Goal: Answer question/provide support: Share knowledge or assist other users

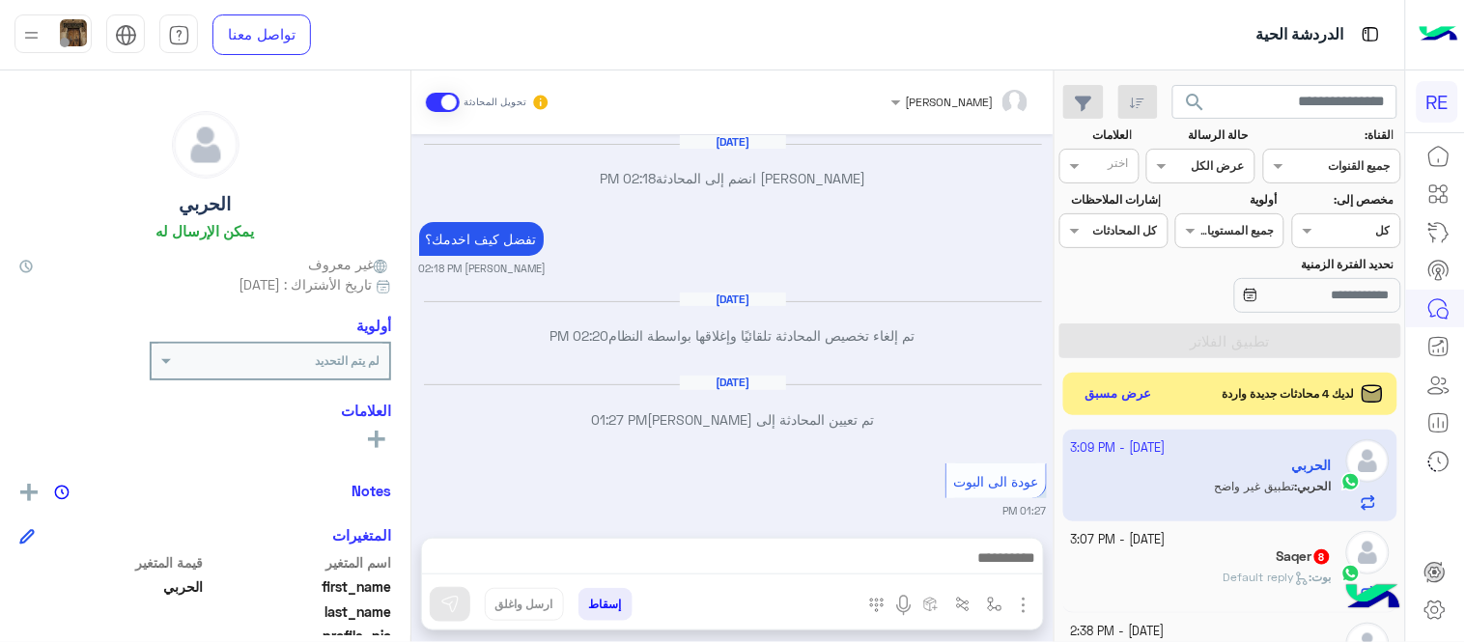
scroll to position [2180, 0]
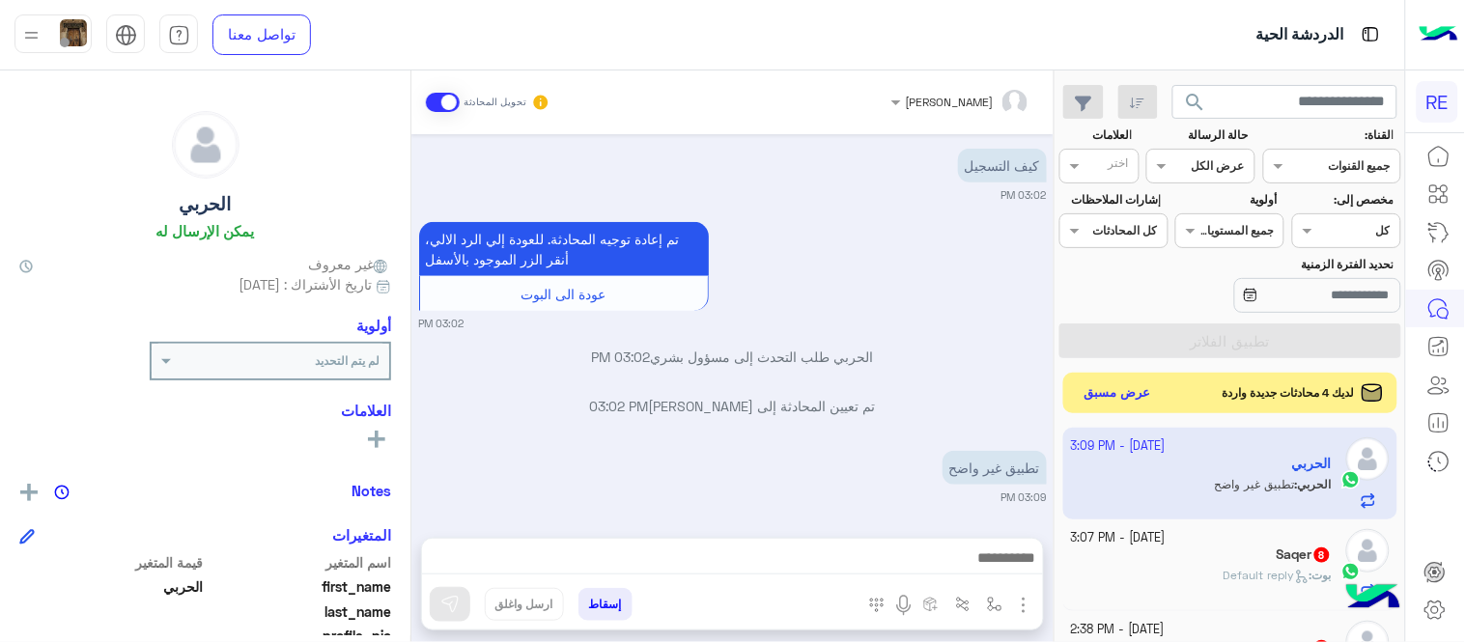
click at [1126, 394] on button "عرض مسبق" at bounding box center [1118, 393] width 81 height 26
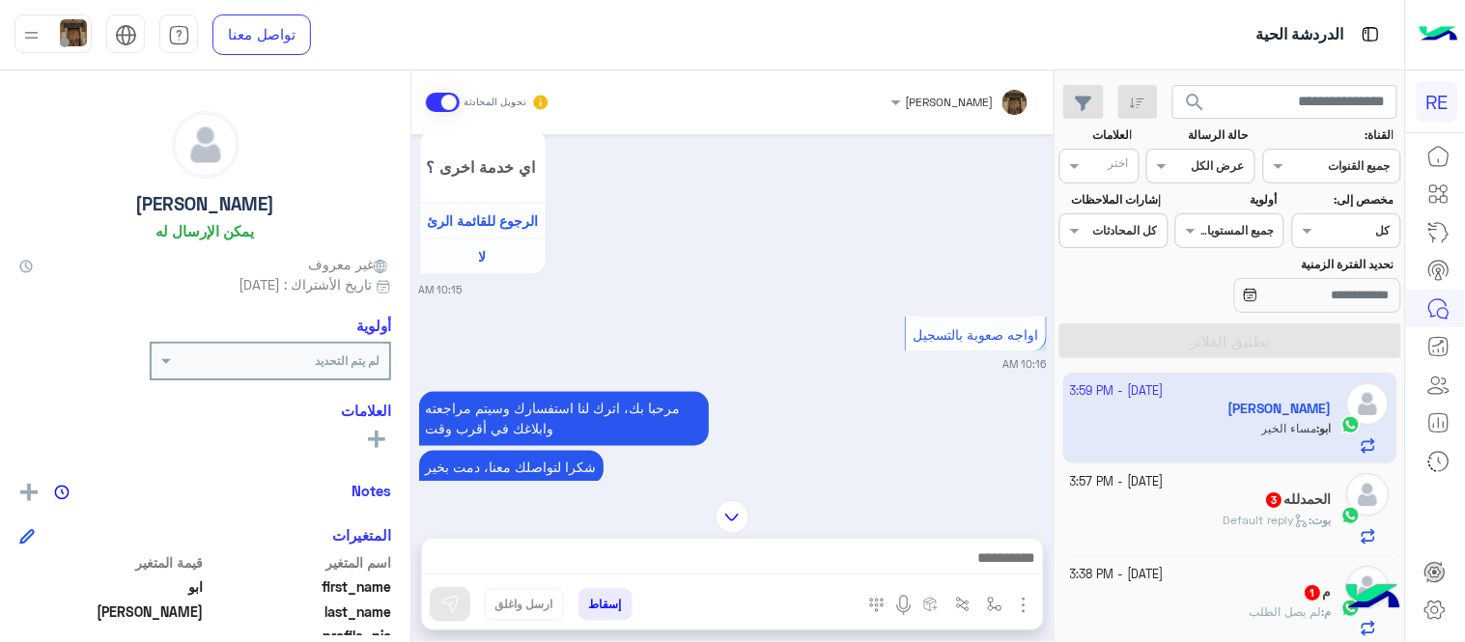
scroll to position [1533, 0]
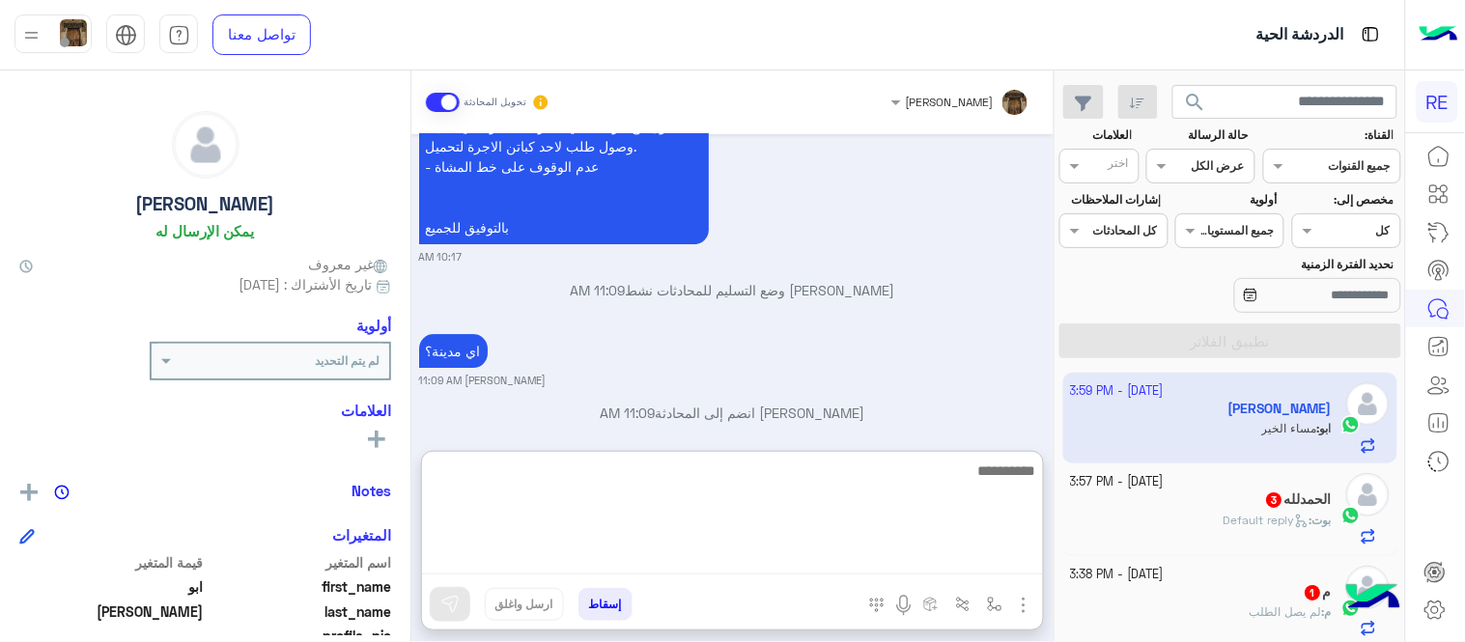
click at [888, 554] on textarea at bounding box center [732, 517] width 621 height 116
type textarea "**********"
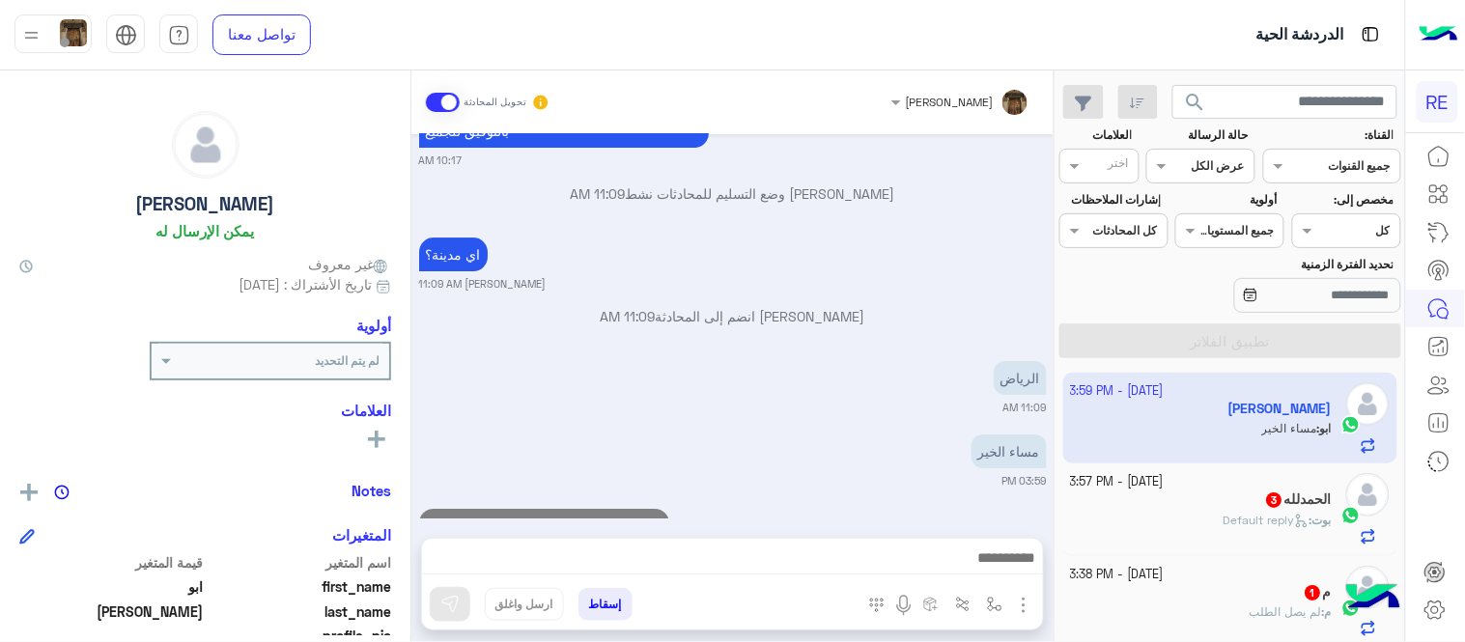
click at [958, 392] on div "Sep 20, 2025 تطبيق رحلة يعمل حاليا بسرا المطار بكل من جدة والمدينة المنورة والط…" at bounding box center [732, 326] width 642 height 384
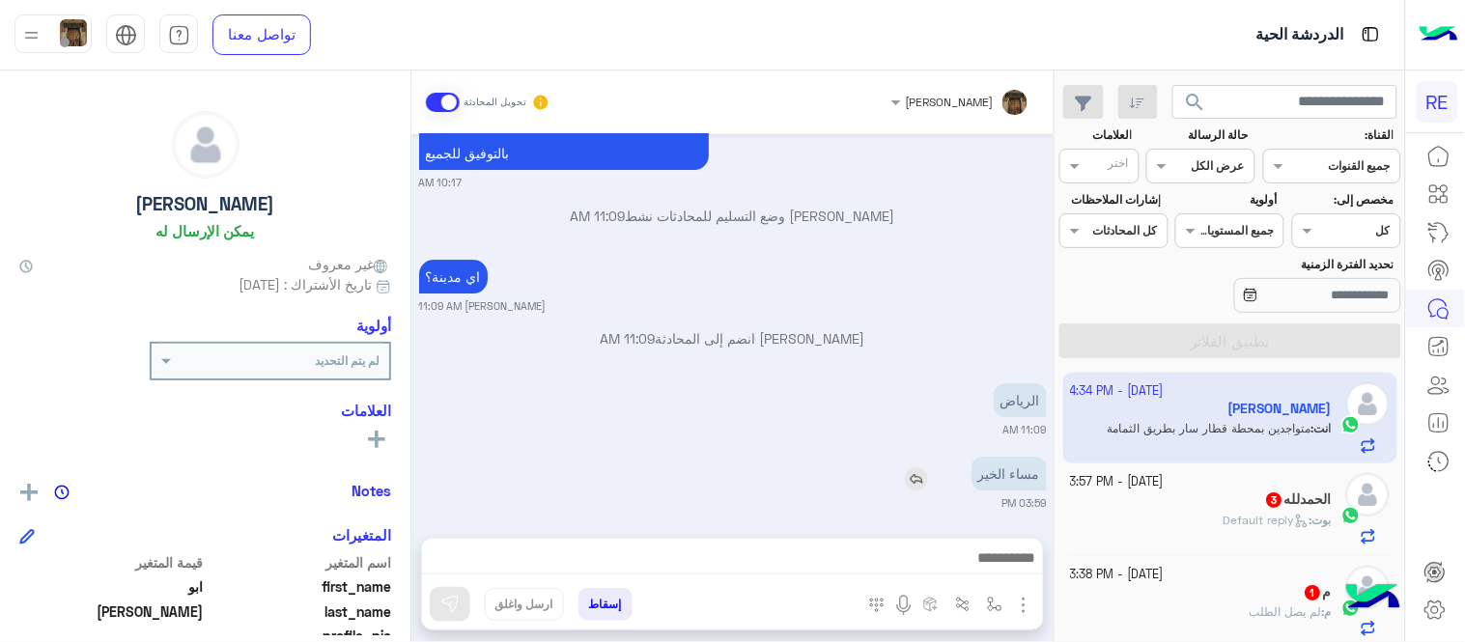
click at [925, 467] on img at bounding box center [916, 478] width 23 height 23
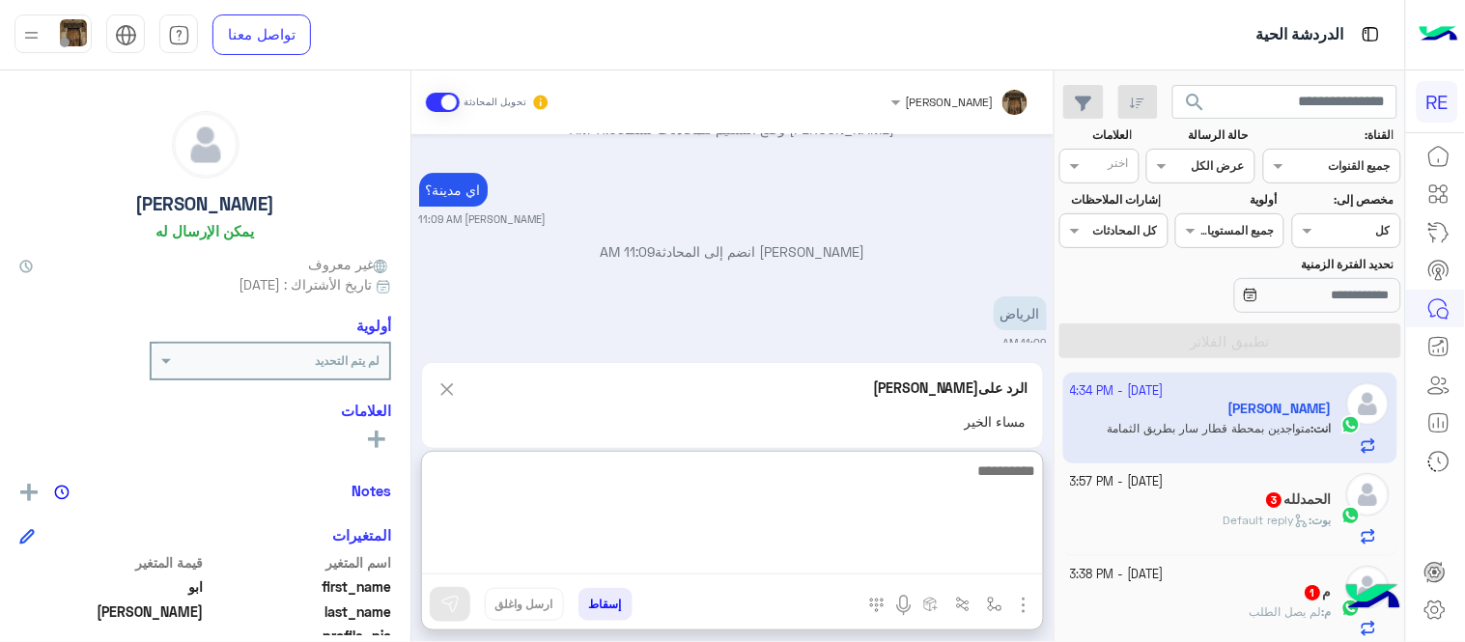
click at [939, 565] on textarea at bounding box center [732, 517] width 621 height 116
type textarea "**********"
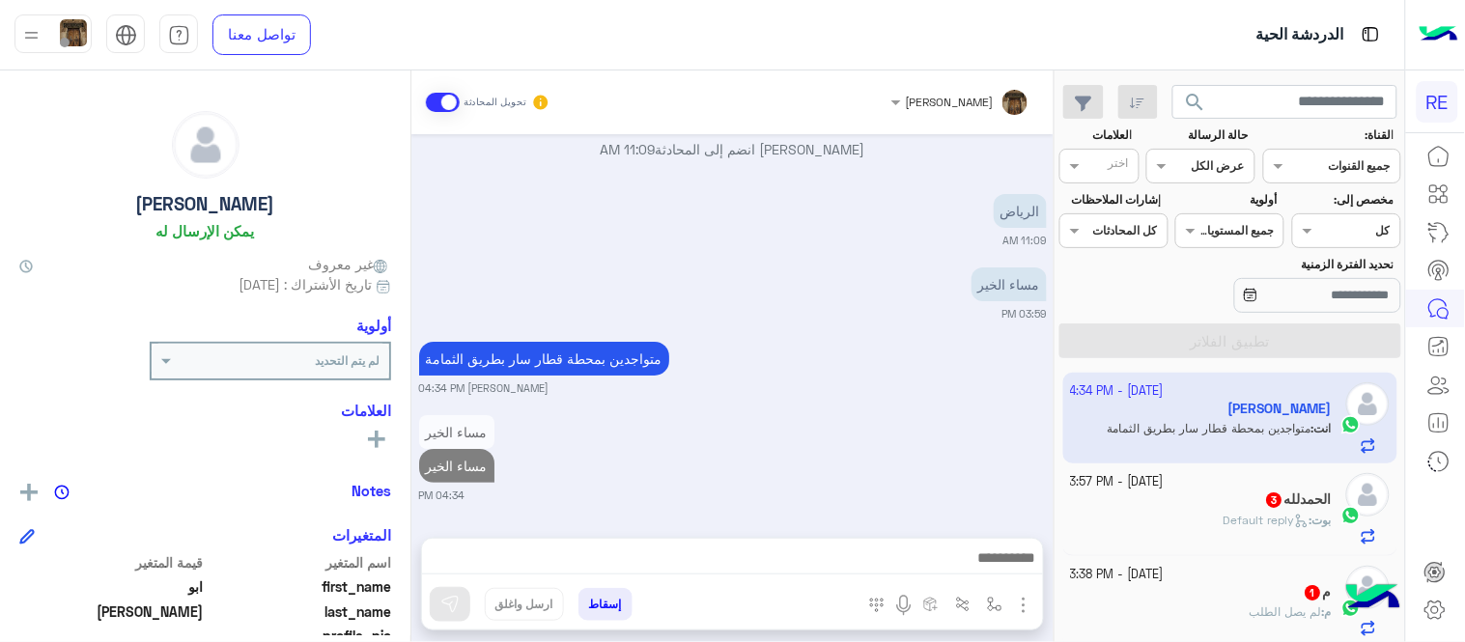
scroll to position [1714, 0]
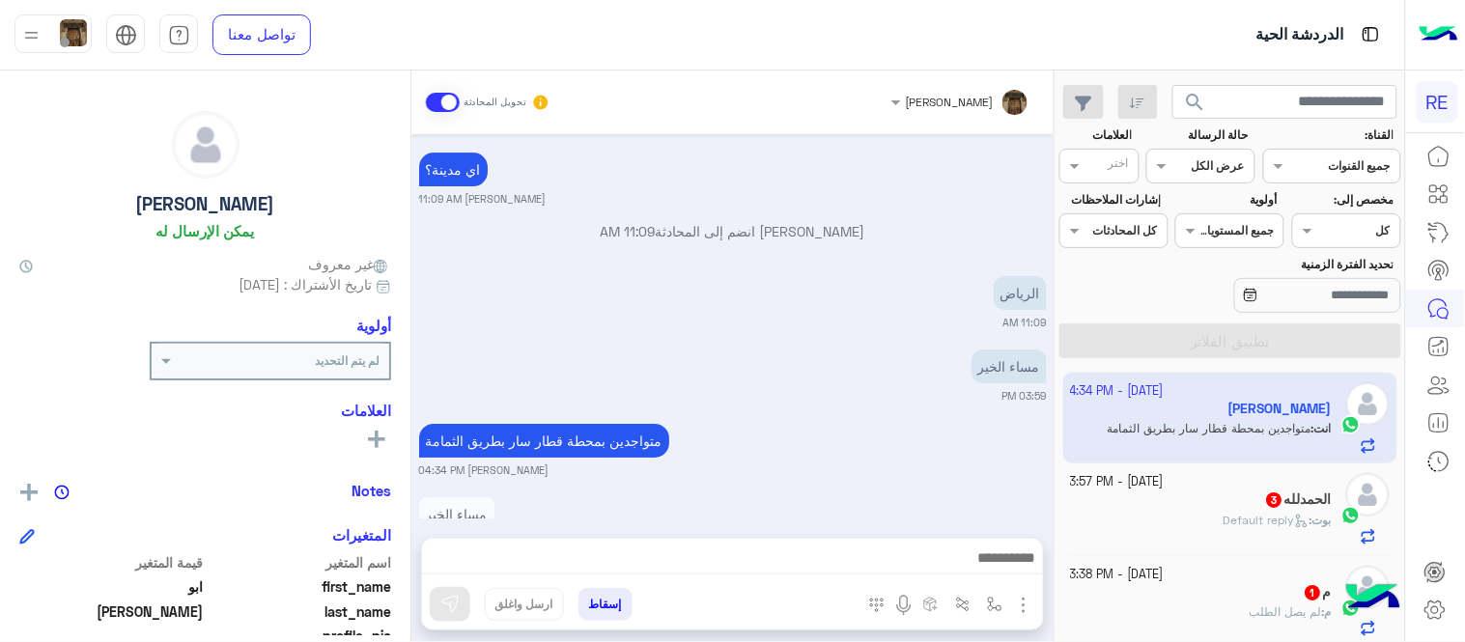
drag, startPoint x: 935, startPoint y: 412, endPoint x: 1209, endPoint y: 541, distance: 302.8
click at [1209, 541] on mat-drawer-container "search القناة: القناه جميع القنوات حالة الرسالة القناه عرض الكل العلامات اختر م…" at bounding box center [702, 359] width 1405 height 579
click at [1209, 541] on div "بوت : Default reply" at bounding box center [1202, 529] width 262 height 34
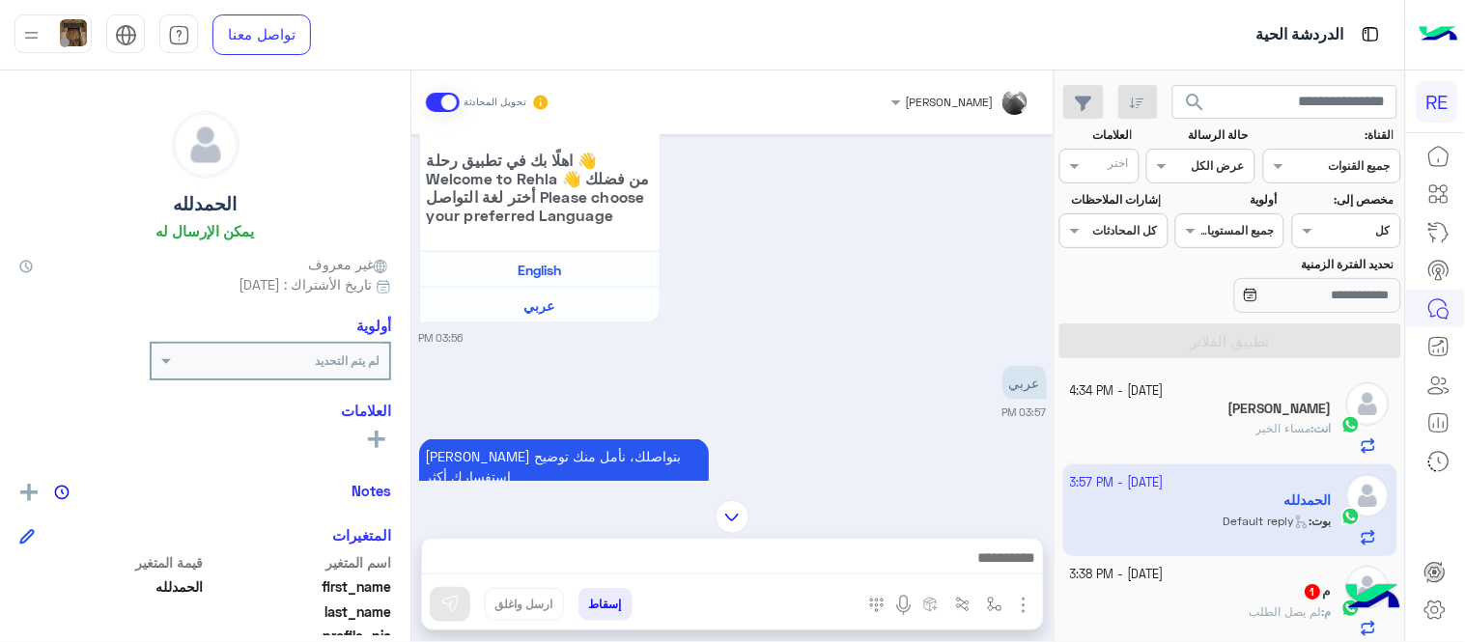
scroll to position [832, 0]
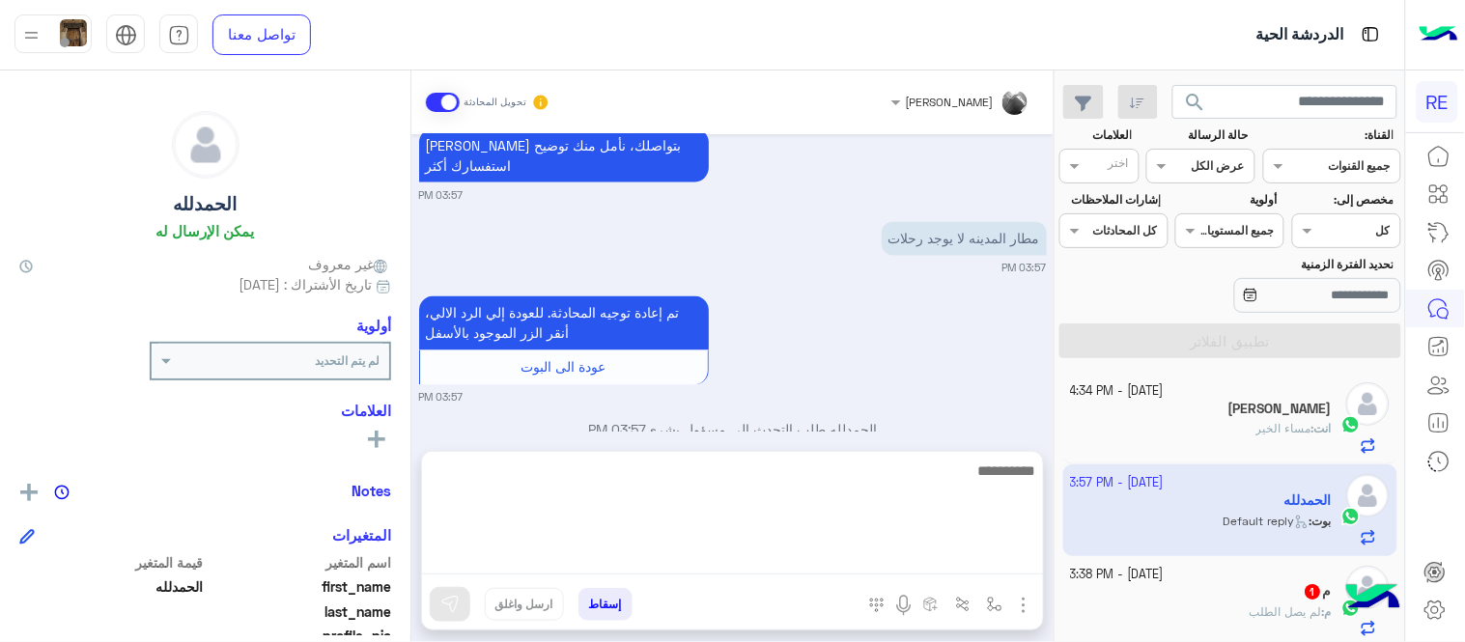
click at [620, 554] on textarea at bounding box center [732, 517] width 621 height 116
type textarea "**********"
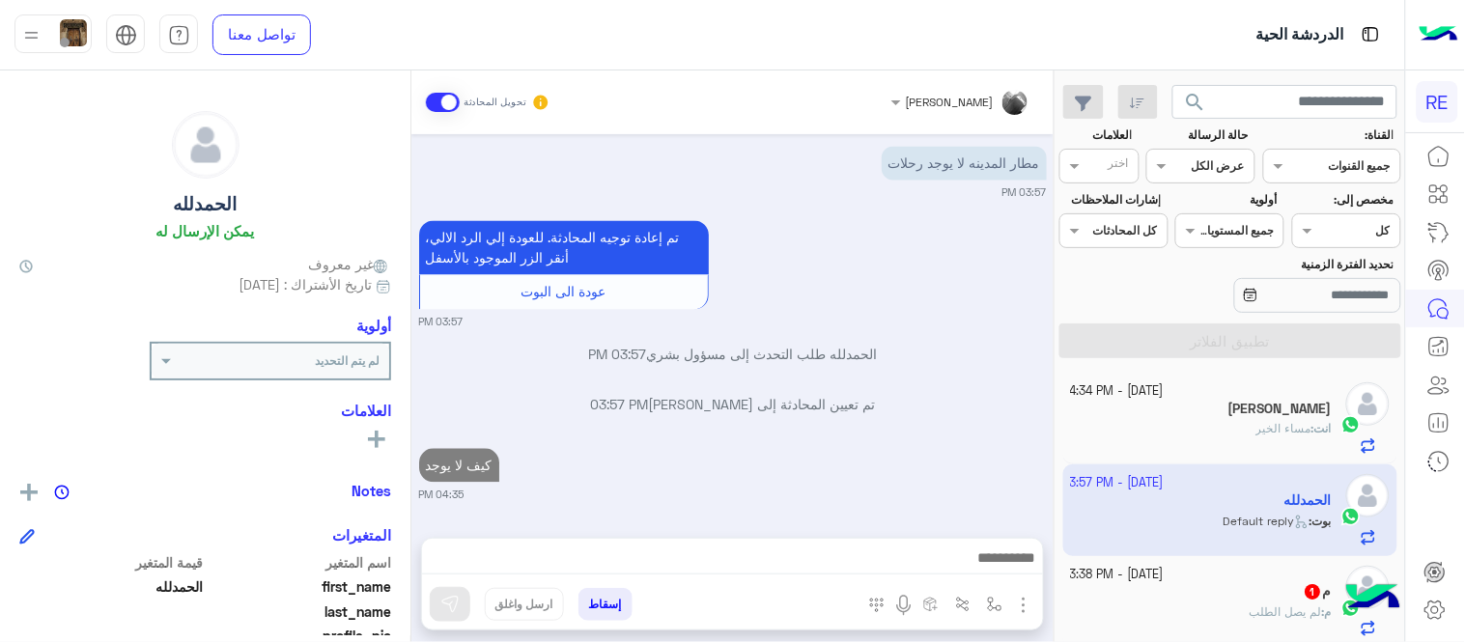
click at [729, 357] on div "Sep 18, 2025 مروه احمد وضع التسليم للمحادثات نشط 09:02 PM الحمدلله غادر المحادث…" at bounding box center [732, 326] width 642 height 384
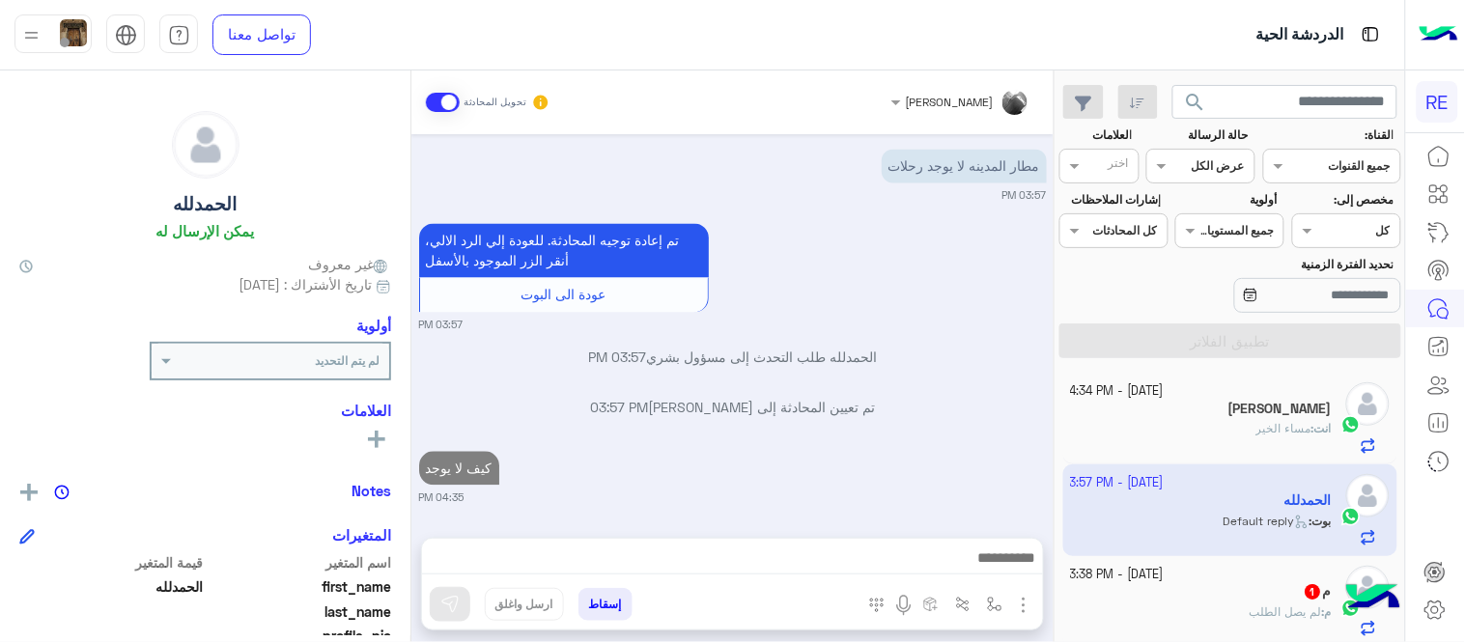
click at [1284, 594] on div "م 1" at bounding box center [1202, 593] width 262 height 20
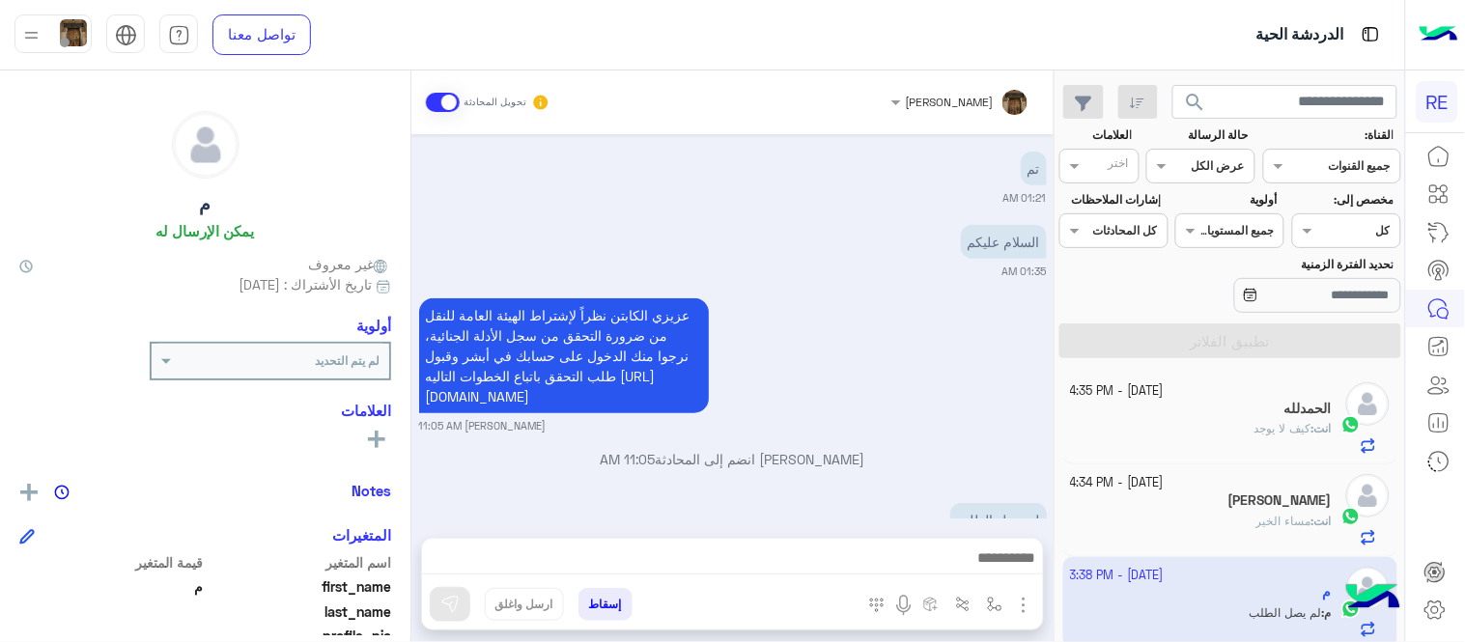
scroll to position [437, 0]
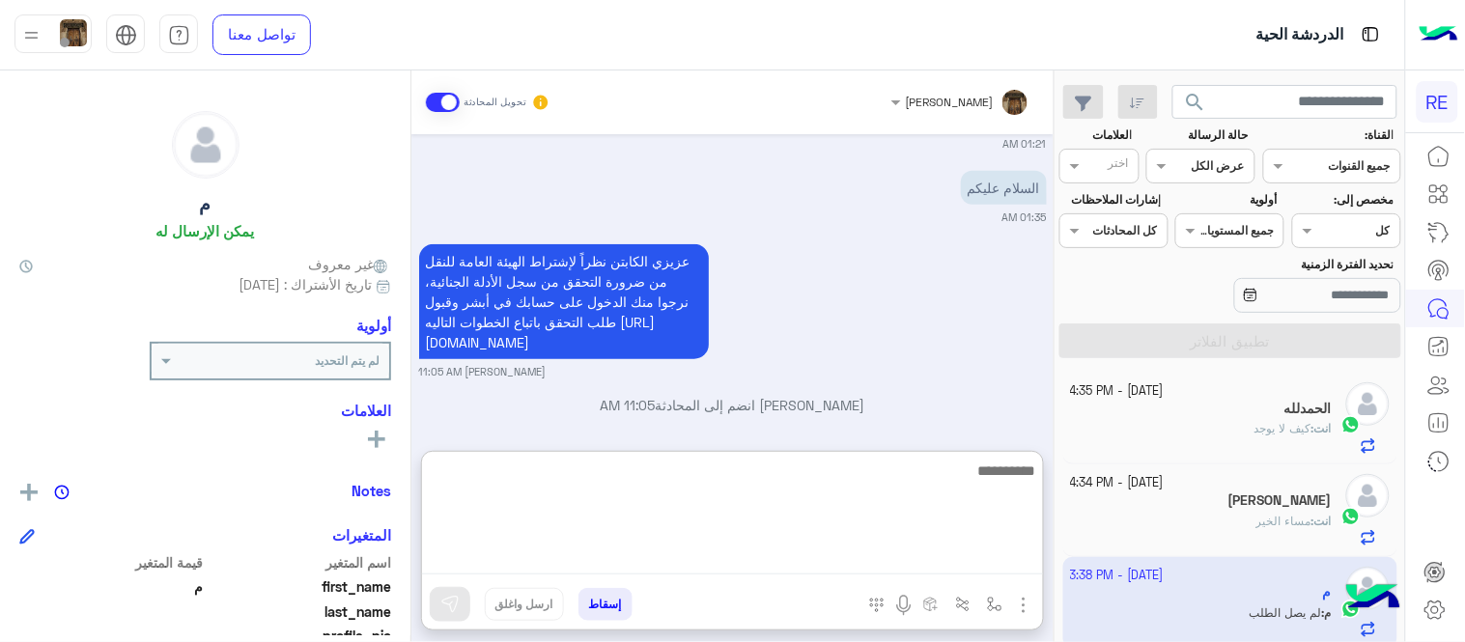
click at [553, 567] on textarea at bounding box center [732, 517] width 621 height 116
type textarea "**********"
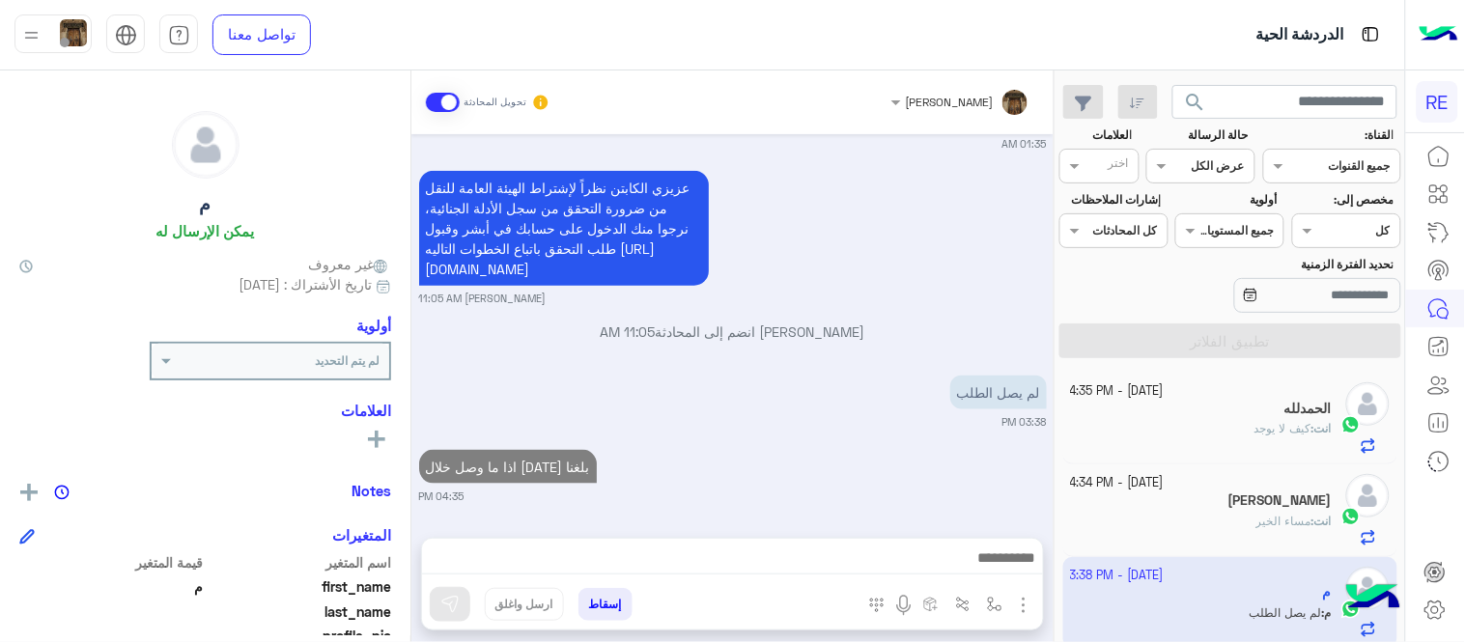
scroll to position [510, 0]
click at [730, 381] on div "Sep 20, 2025 سجلت منذ اسبوع 12:47 AM مروه احمد وضع التسليم للمحادثات نشط 12:50 …" at bounding box center [732, 326] width 642 height 384
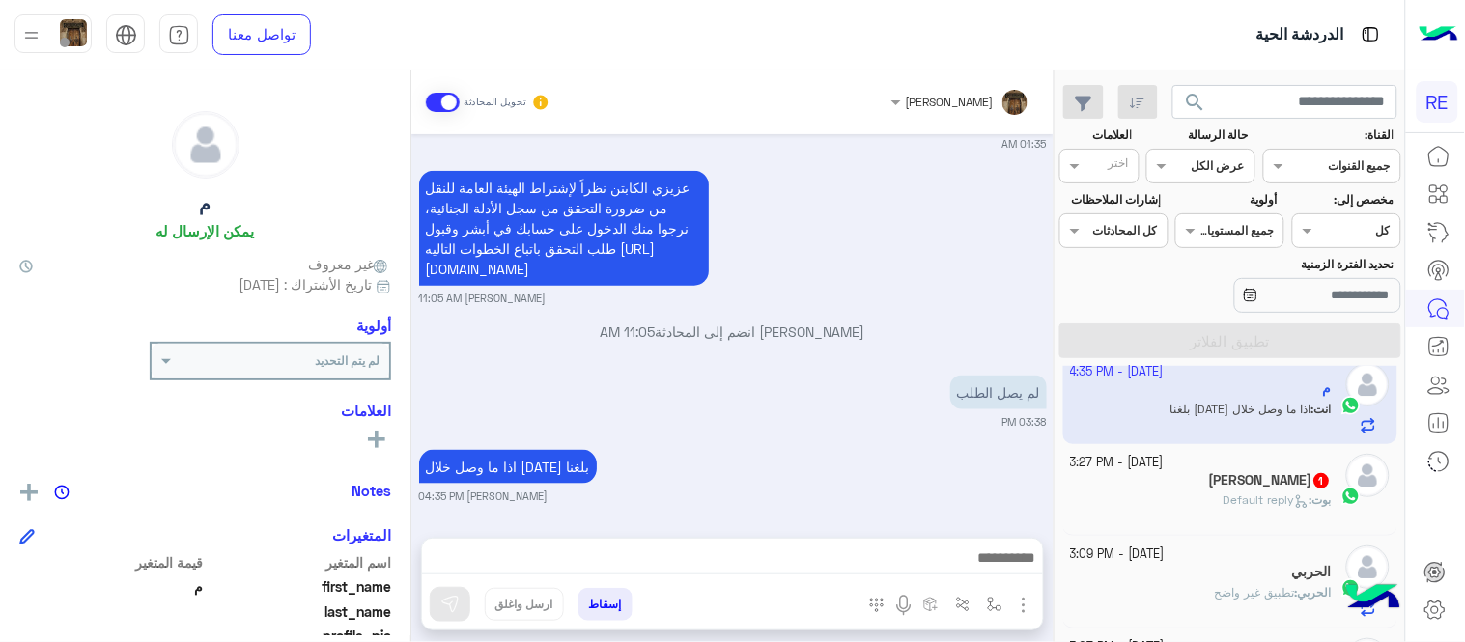
scroll to position [239, 0]
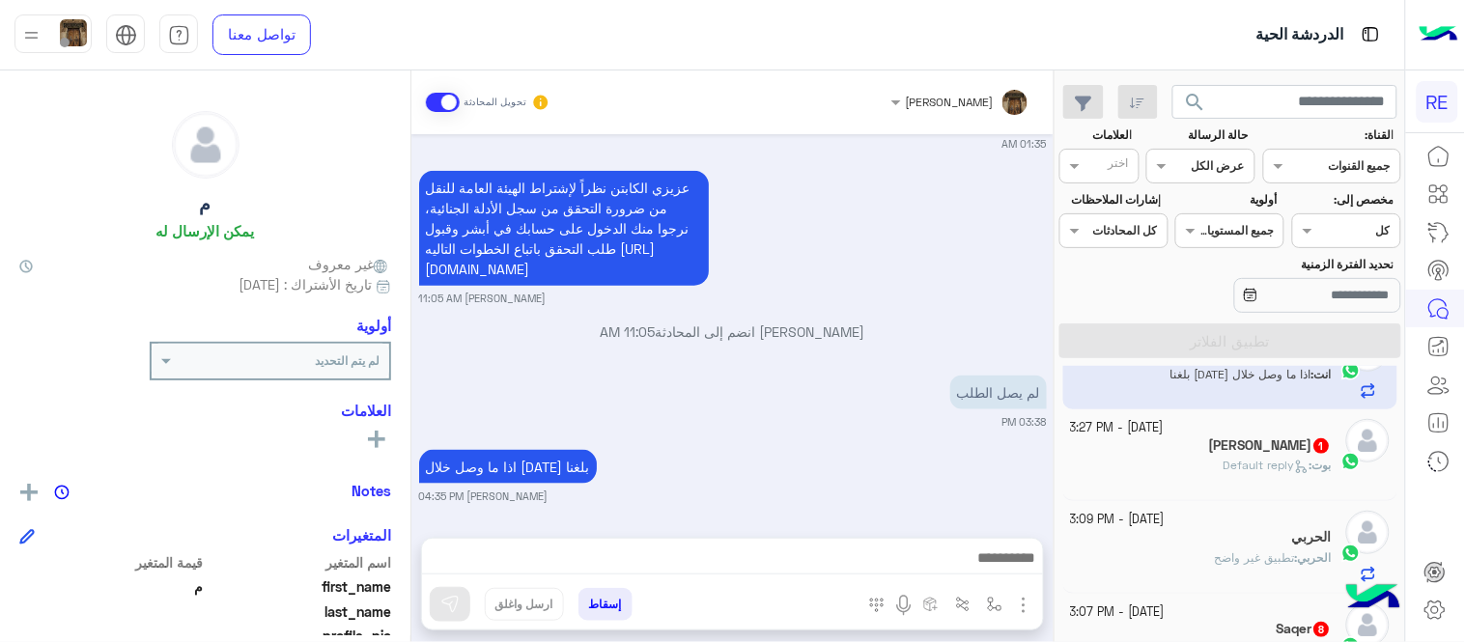
click at [1210, 471] on div "بوت : Default reply" at bounding box center [1202, 474] width 262 height 34
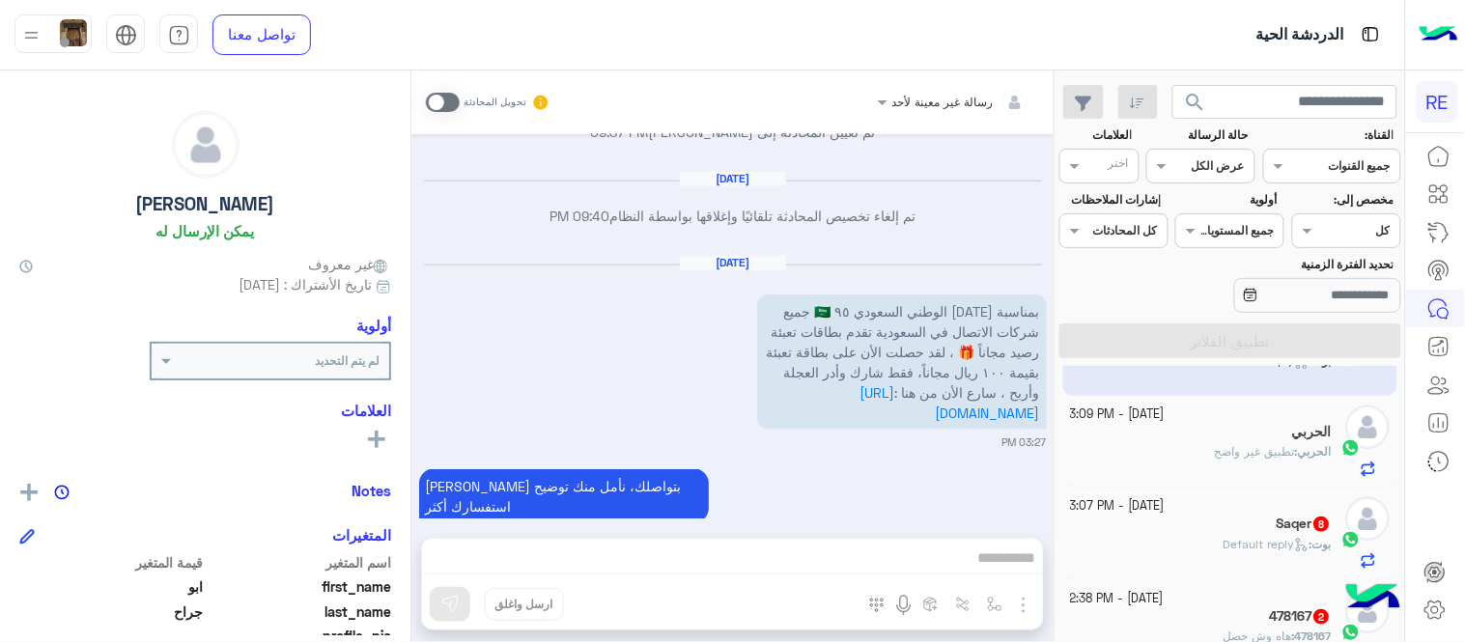
scroll to position [345, 0]
click at [1200, 467] on div "الحربي : تطبيق غير واضح" at bounding box center [1202, 459] width 262 height 34
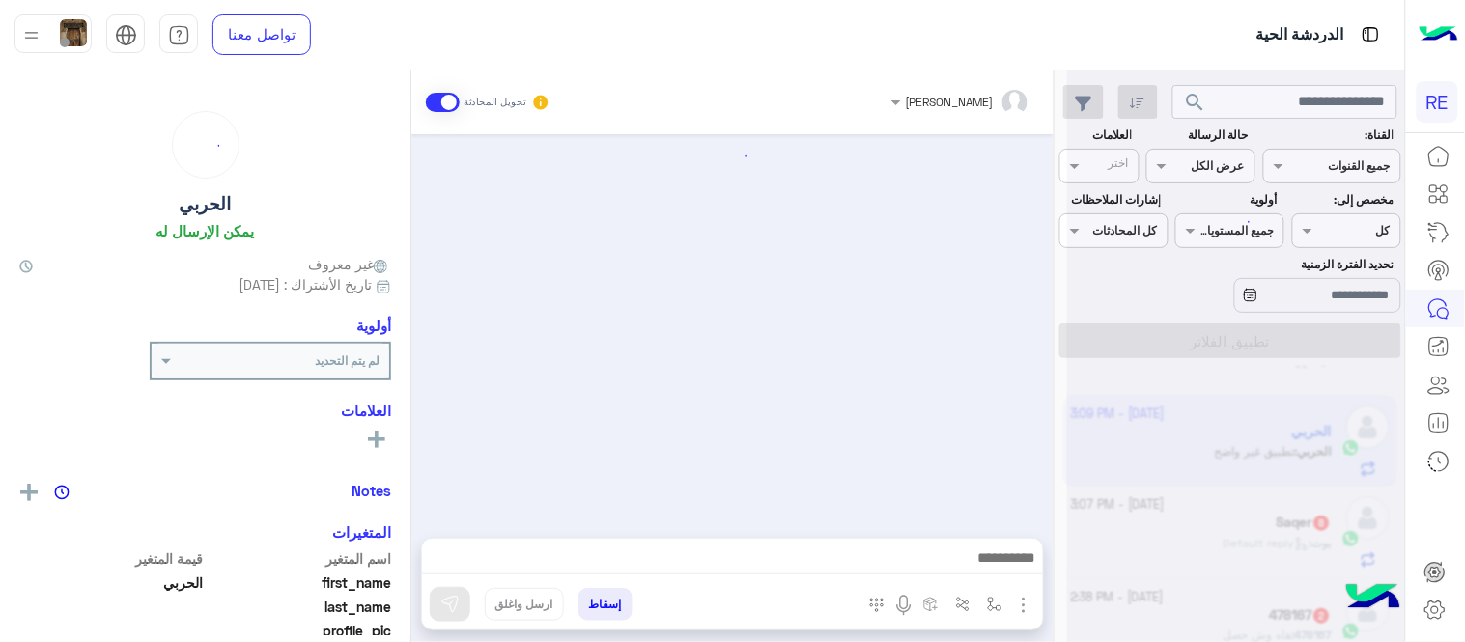
scroll to position [413, 0]
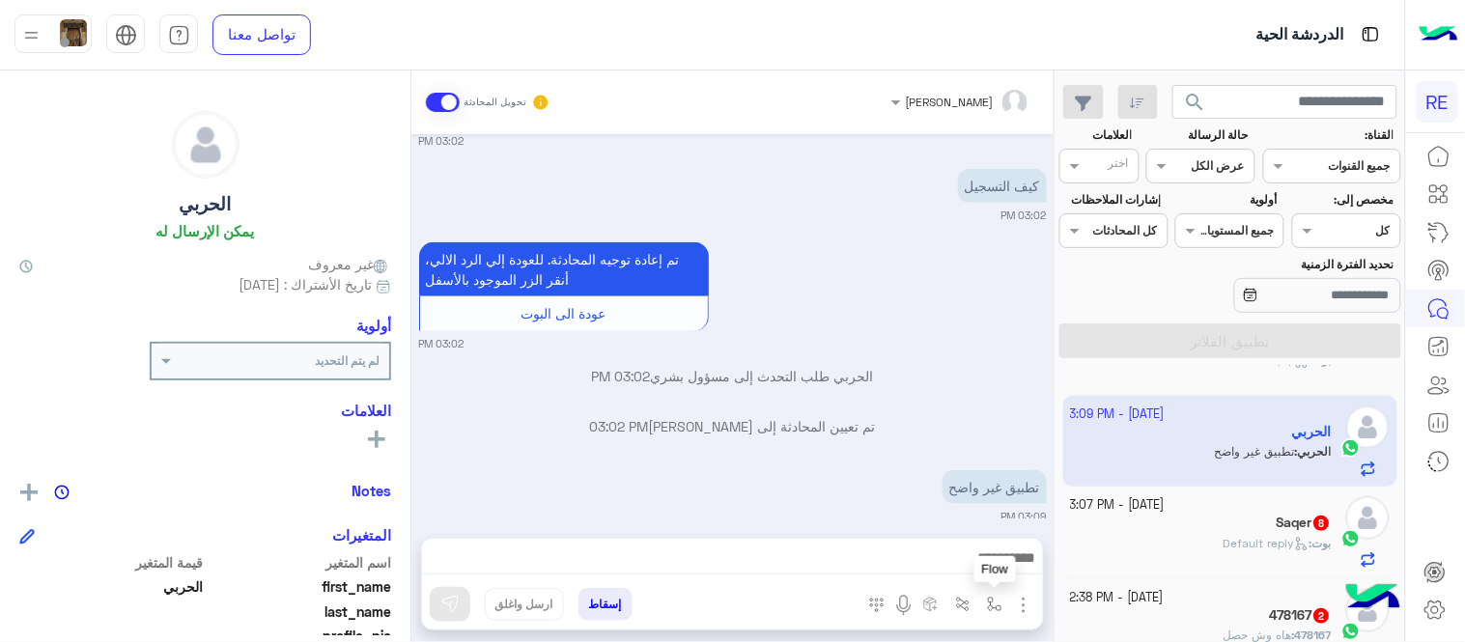
click at [995, 613] on button "button" at bounding box center [995, 604] width 32 height 32
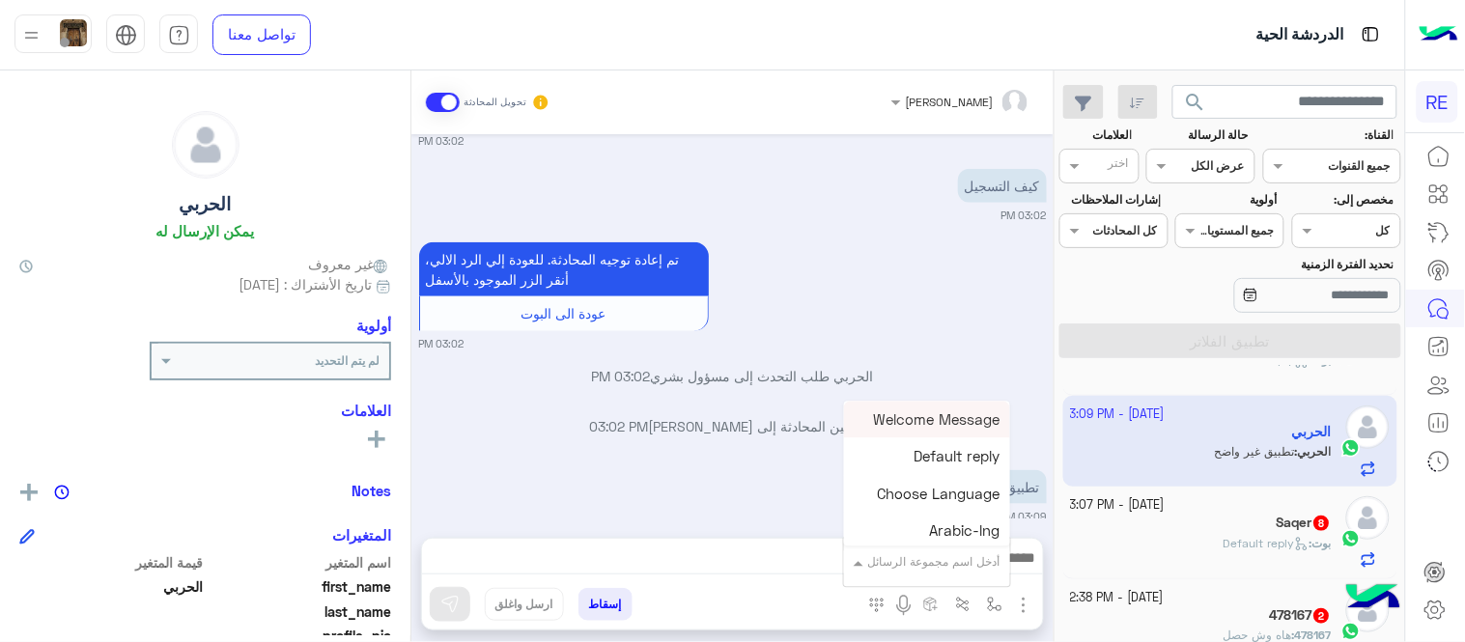
click at [917, 570] on div "أدخل اسم مجموعة الرسائل" at bounding box center [934, 561] width 132 height 17
type input "*****"
click at [914, 525] on span "فيديو تسجيل سيارة" at bounding box center [941, 527] width 119 height 17
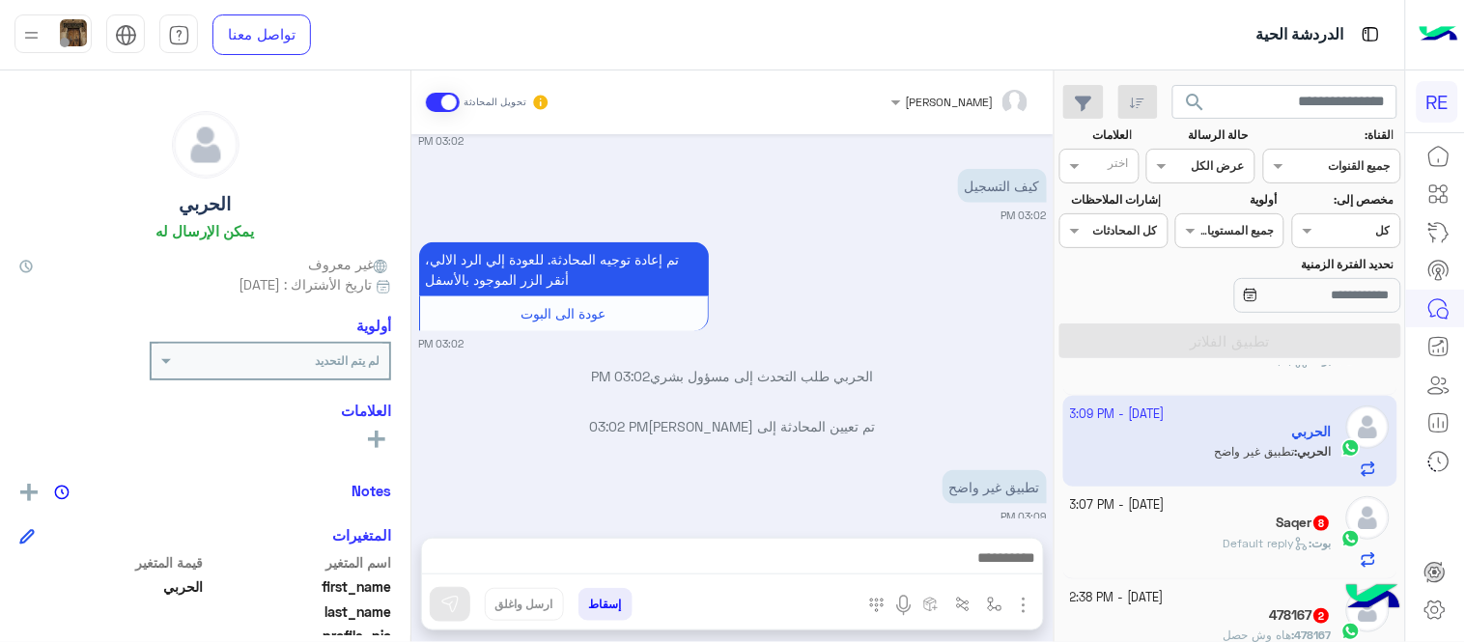
type textarea "**********"
click at [454, 599] on img at bounding box center [449, 604] width 19 height 19
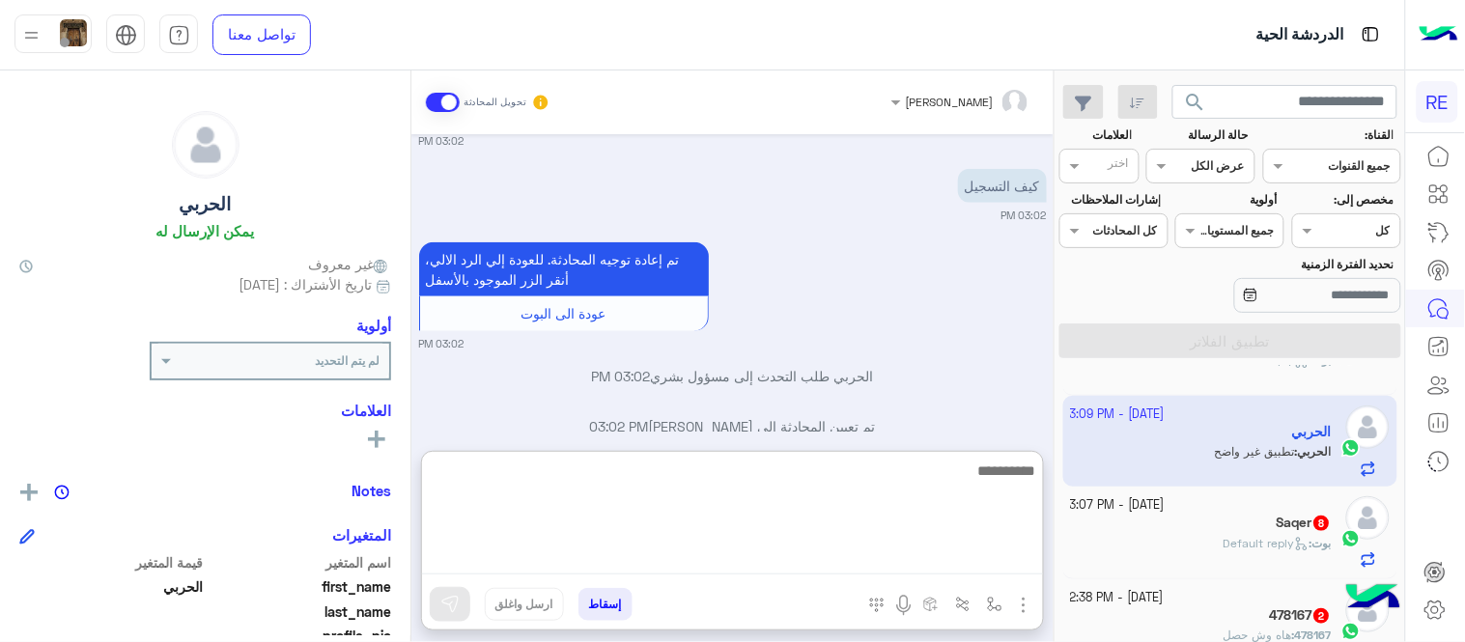
click at [845, 560] on textarea at bounding box center [732, 517] width 621 height 116
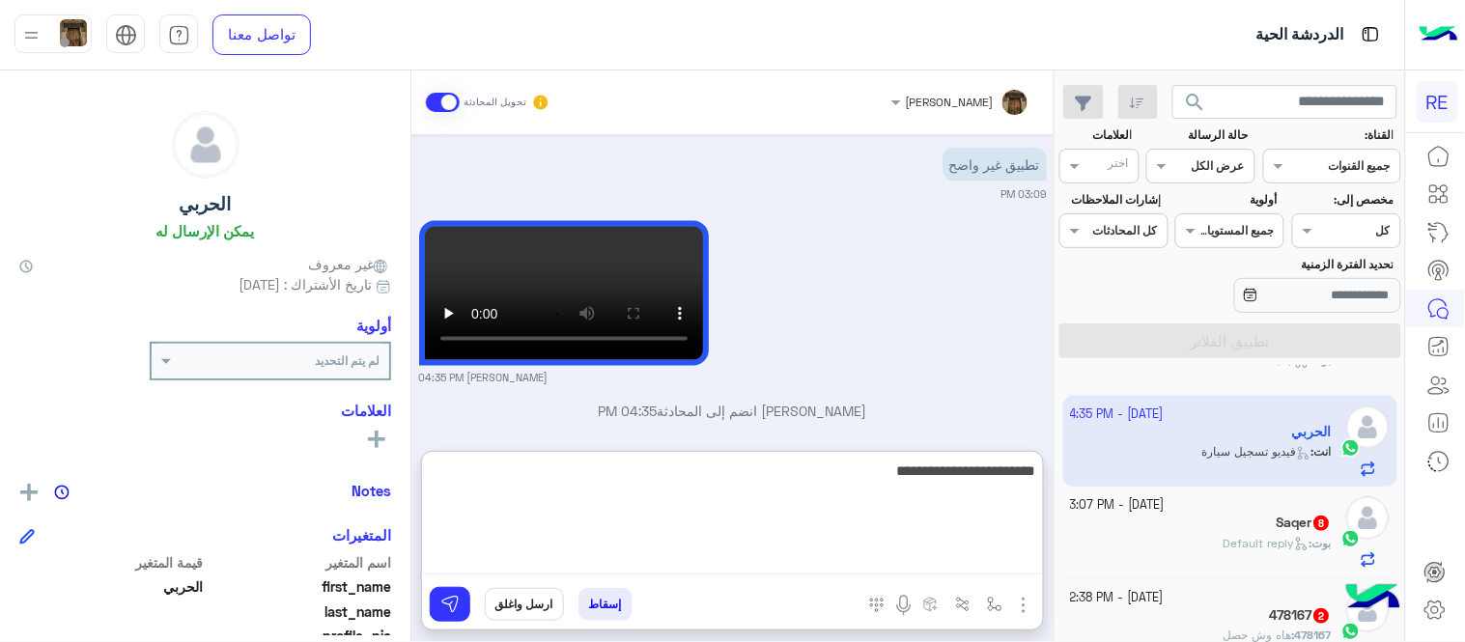
type textarea "**********"
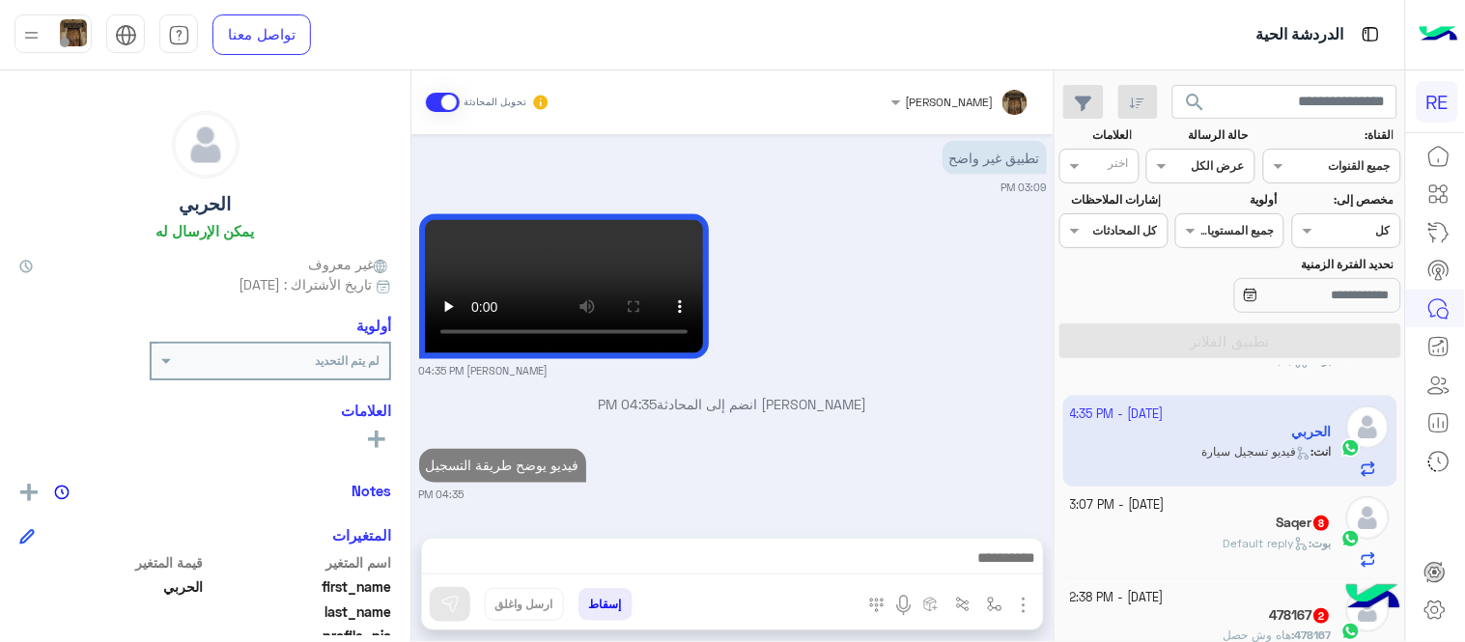
scroll to position [744, 0]
click at [1198, 549] on div "بوت : Default reply" at bounding box center [1202, 552] width 262 height 34
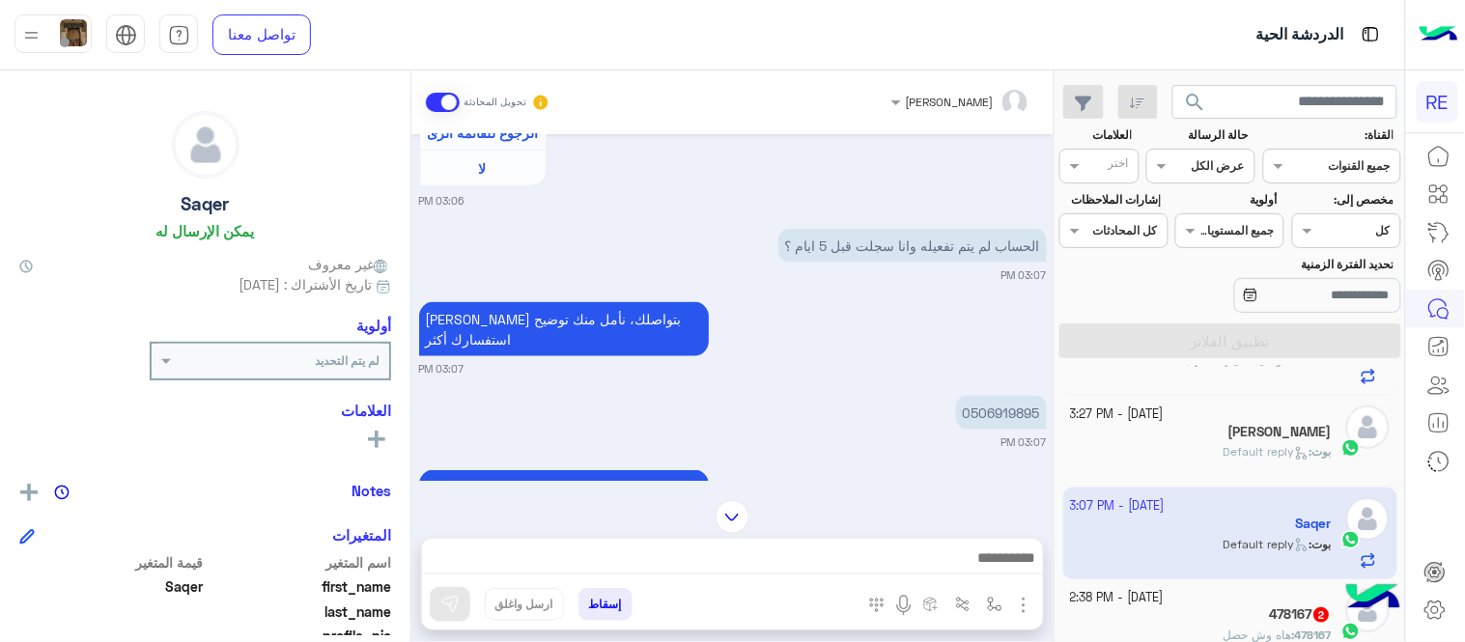
scroll to position [560, 0]
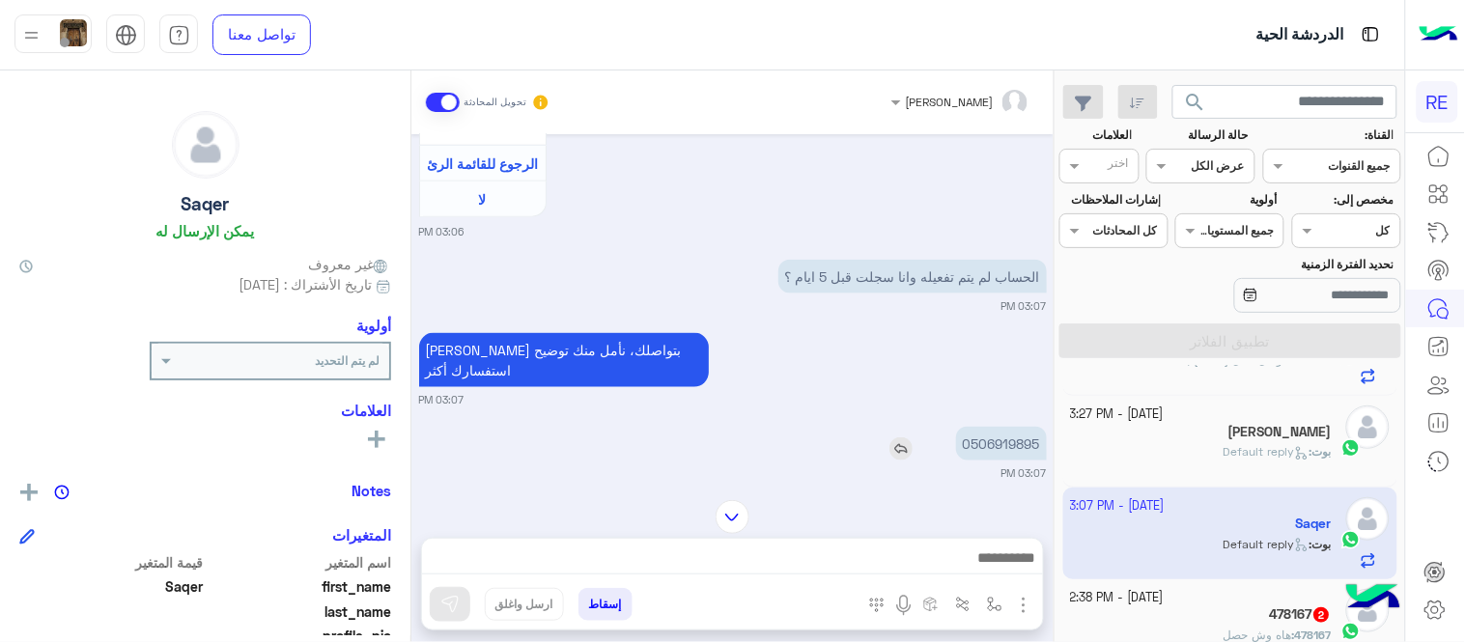
click at [1017, 432] on p "0506919895" at bounding box center [1001, 444] width 91 height 34
copy p "0506919895"
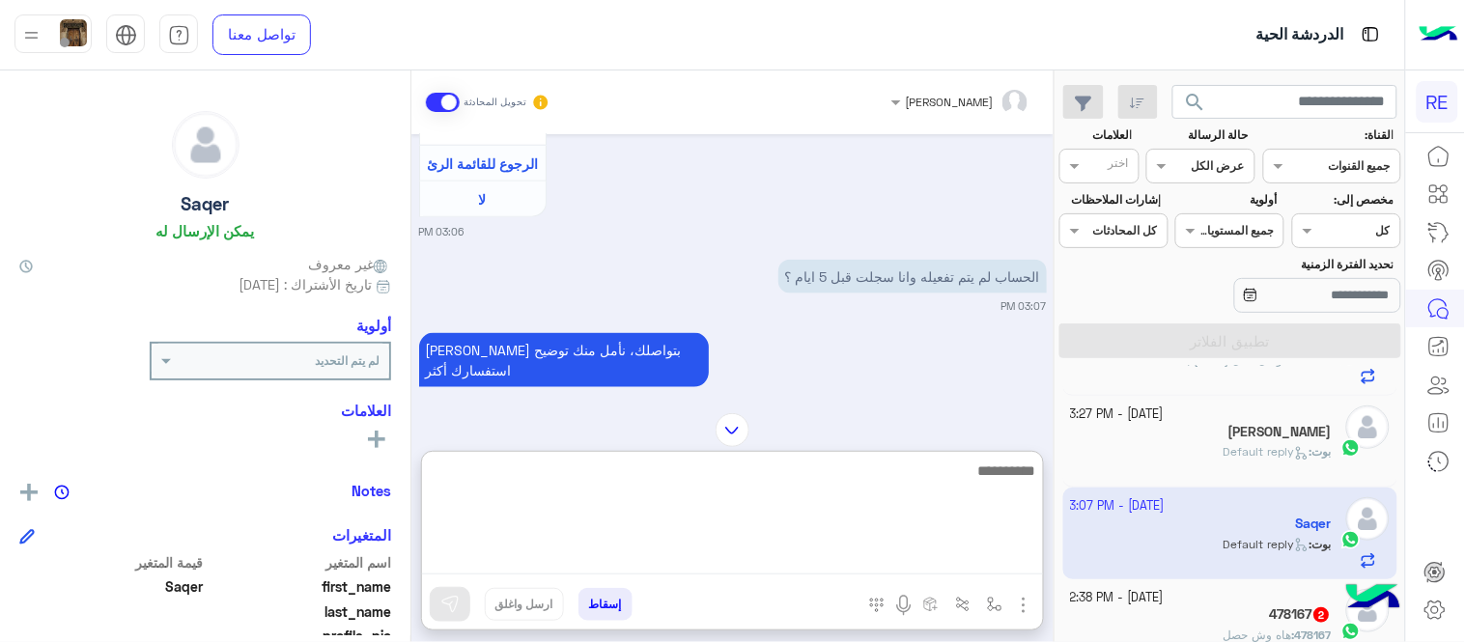
click at [826, 555] on textarea at bounding box center [732, 517] width 621 height 116
type textarea "**********"
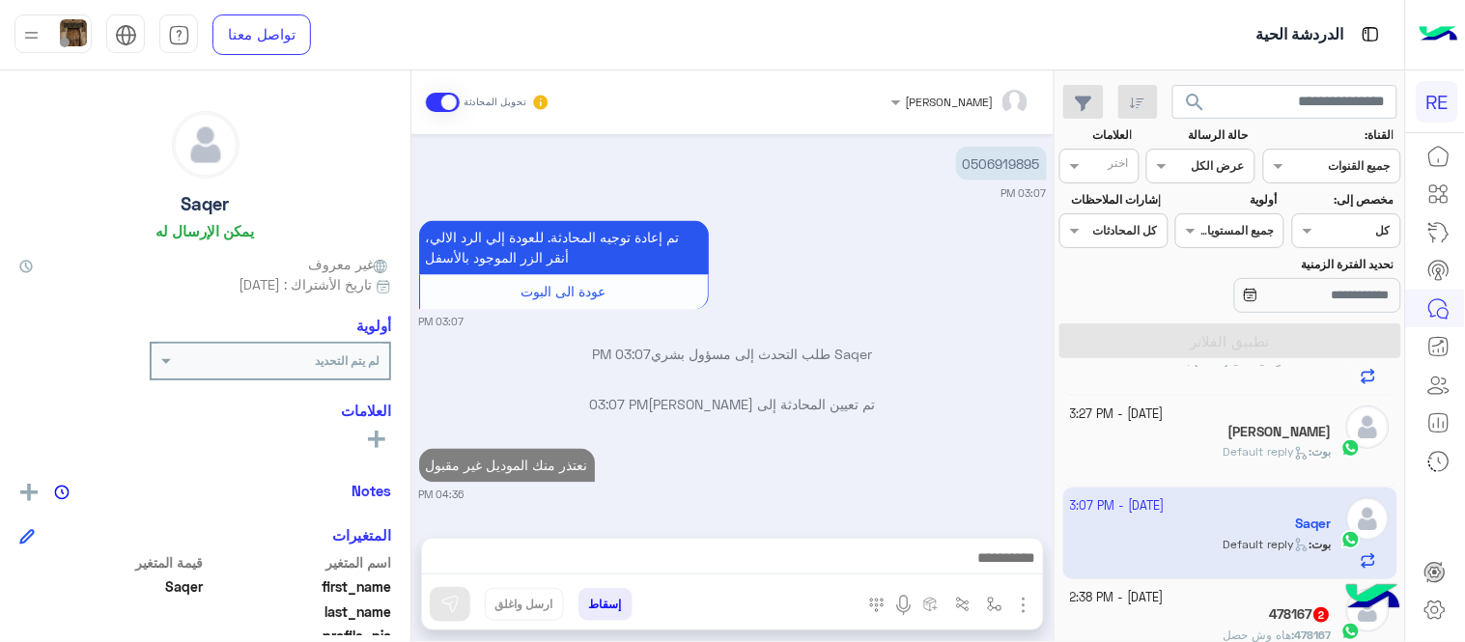
scroll to position [819, 0]
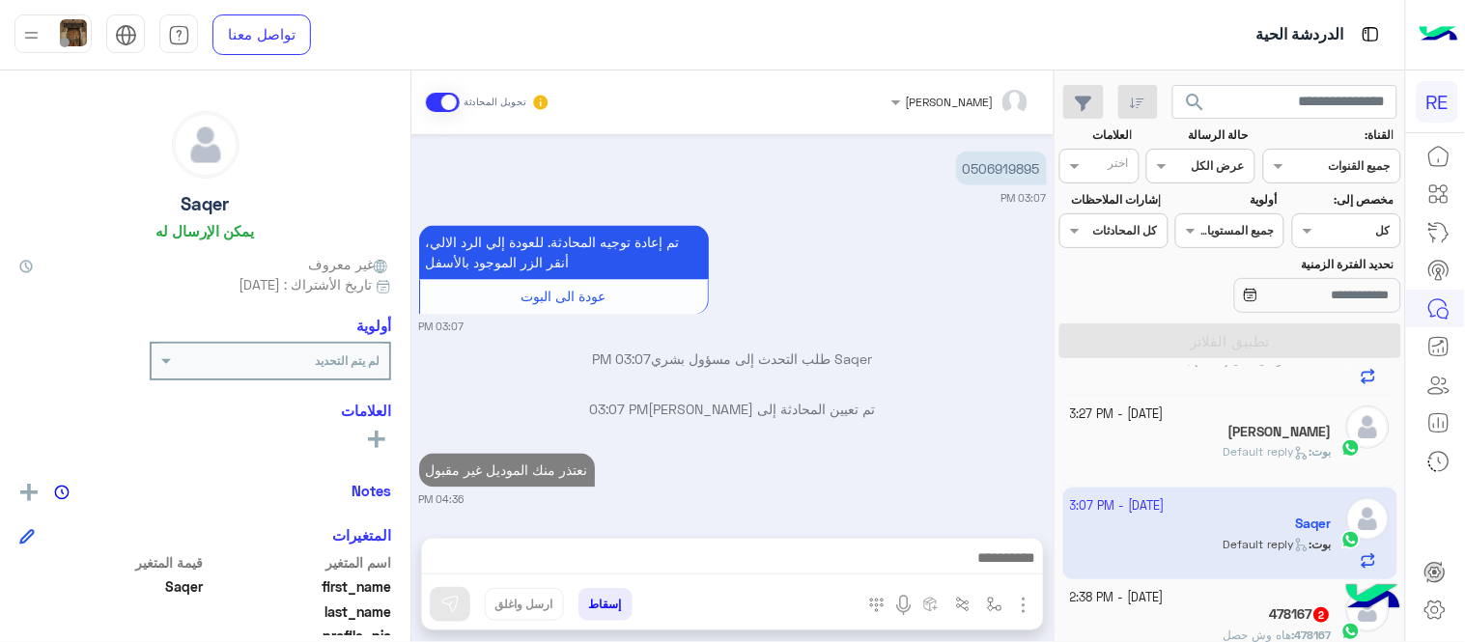
click at [909, 384] on div "Sep 20, 2025 شكاوى 03:06 PM فضلا اختر نوع الشكوى ماليه تقنية اخرى 03:06 PM تقني…" at bounding box center [732, 326] width 642 height 384
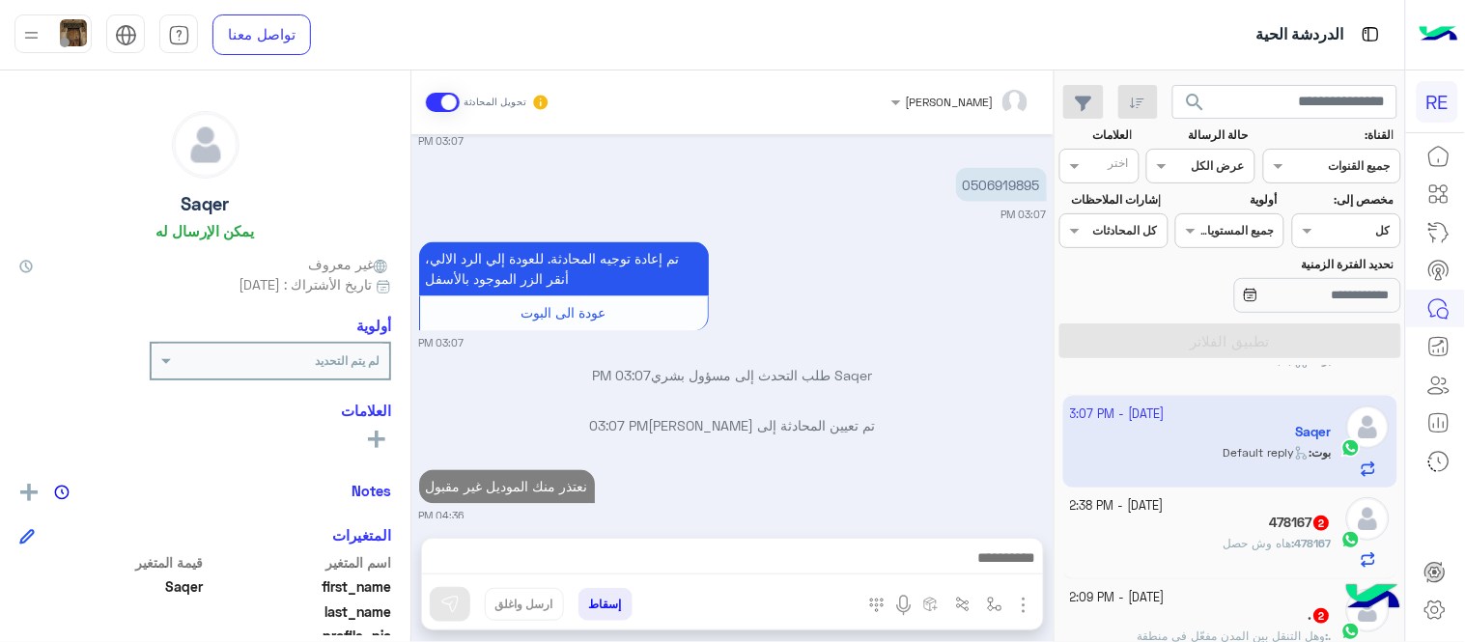
scroll to position [870, 0]
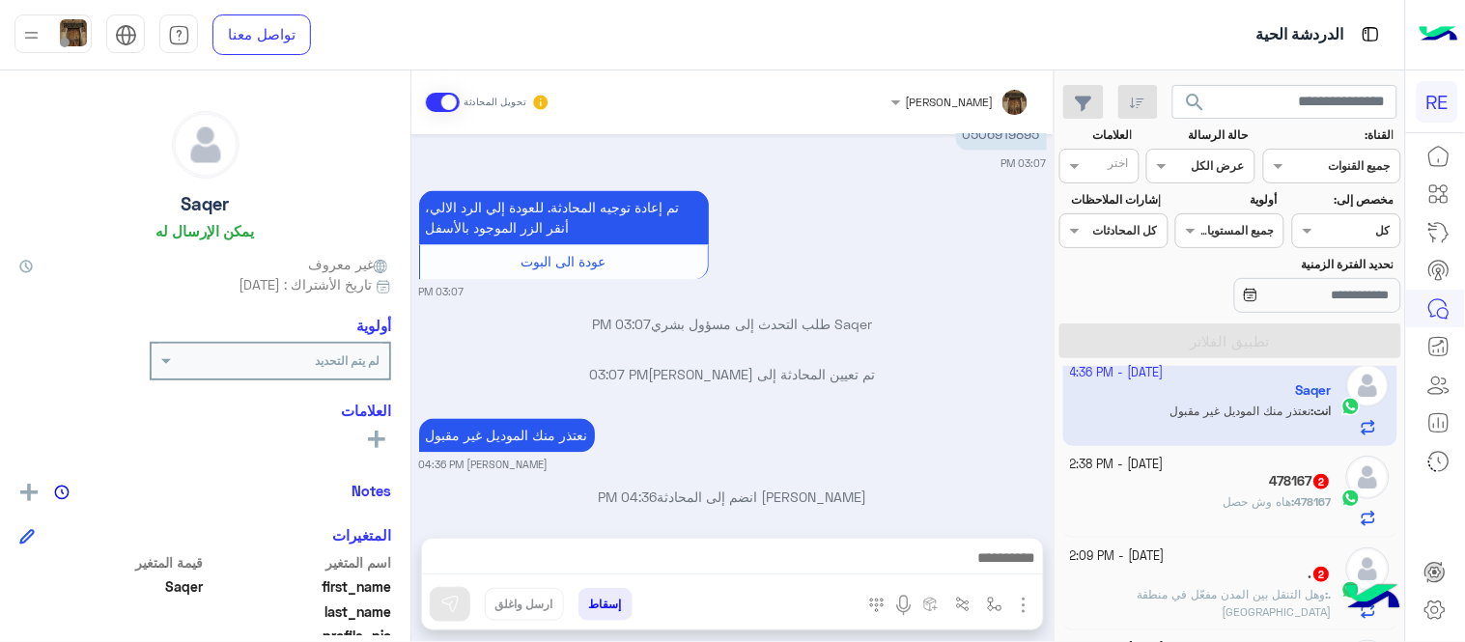
click at [1161, 495] on div "478167 : هاه وش حصل" at bounding box center [1202, 510] width 262 height 34
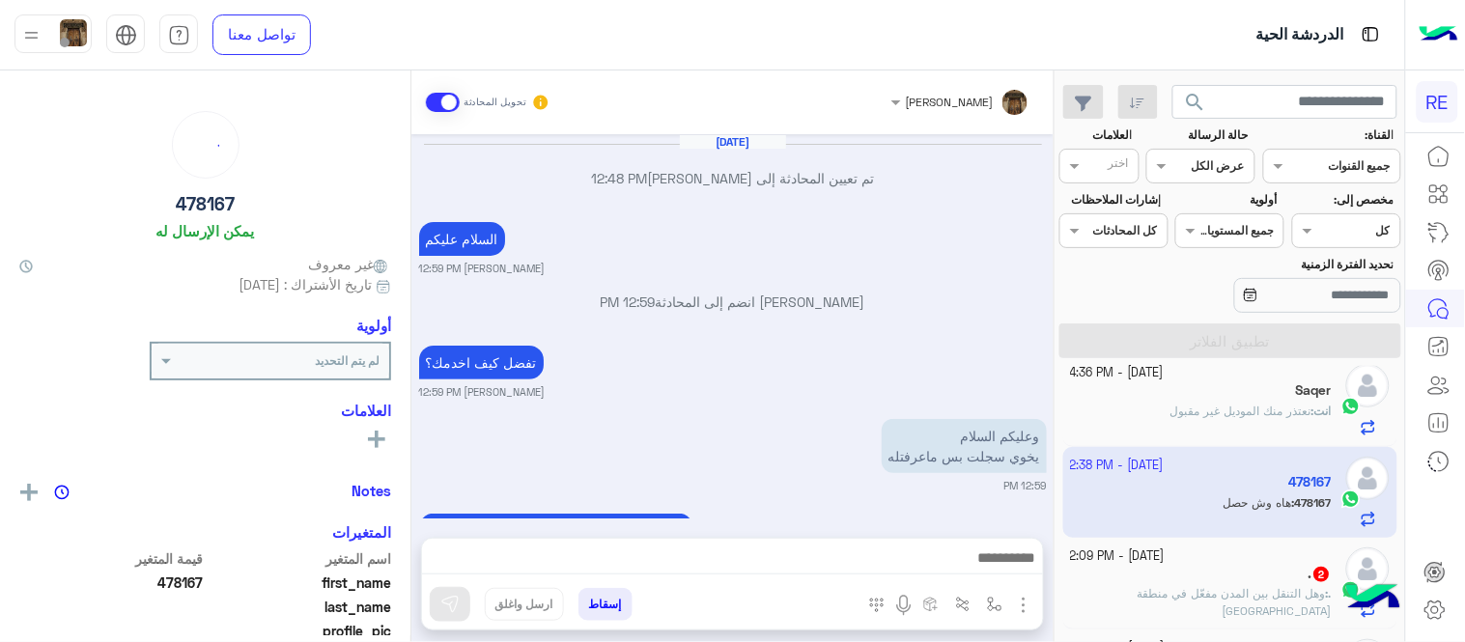
scroll to position [359, 0]
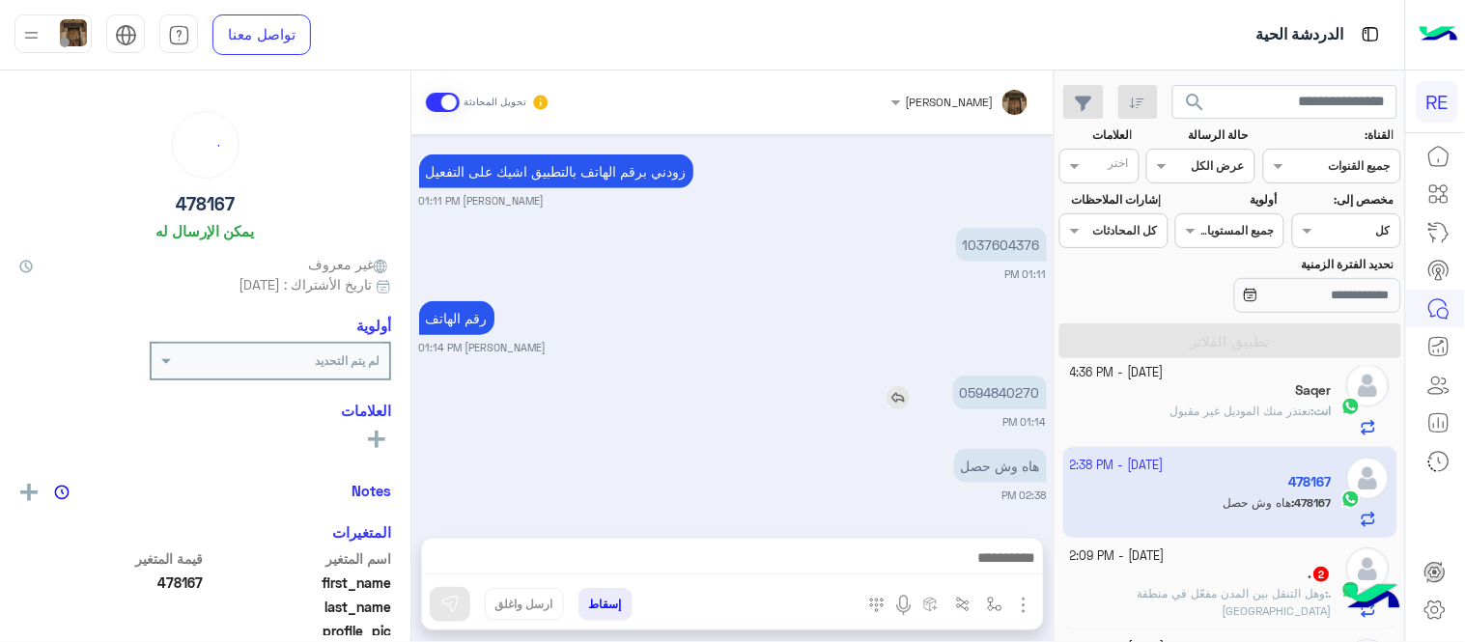
click at [1011, 399] on p "0594840270" at bounding box center [1000, 393] width 94 height 34
copy p "0594840270"
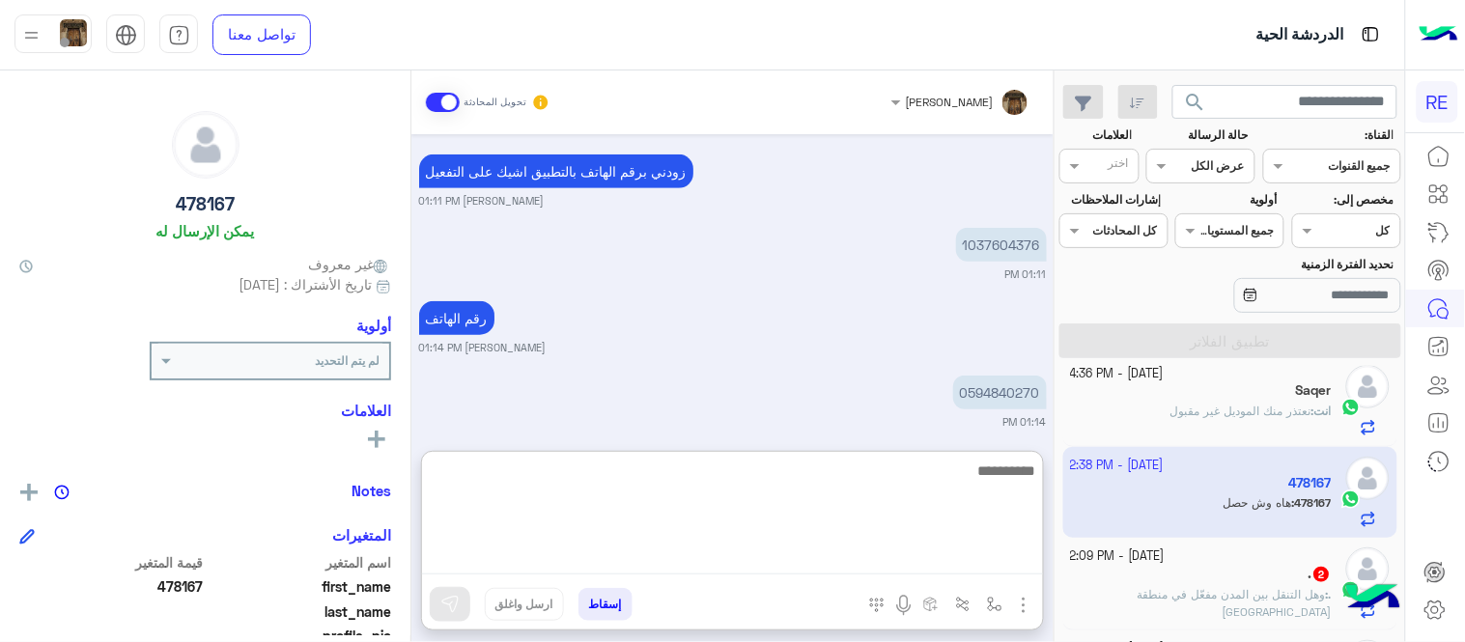
click at [784, 571] on textarea at bounding box center [732, 517] width 621 height 116
type textarea "**********"
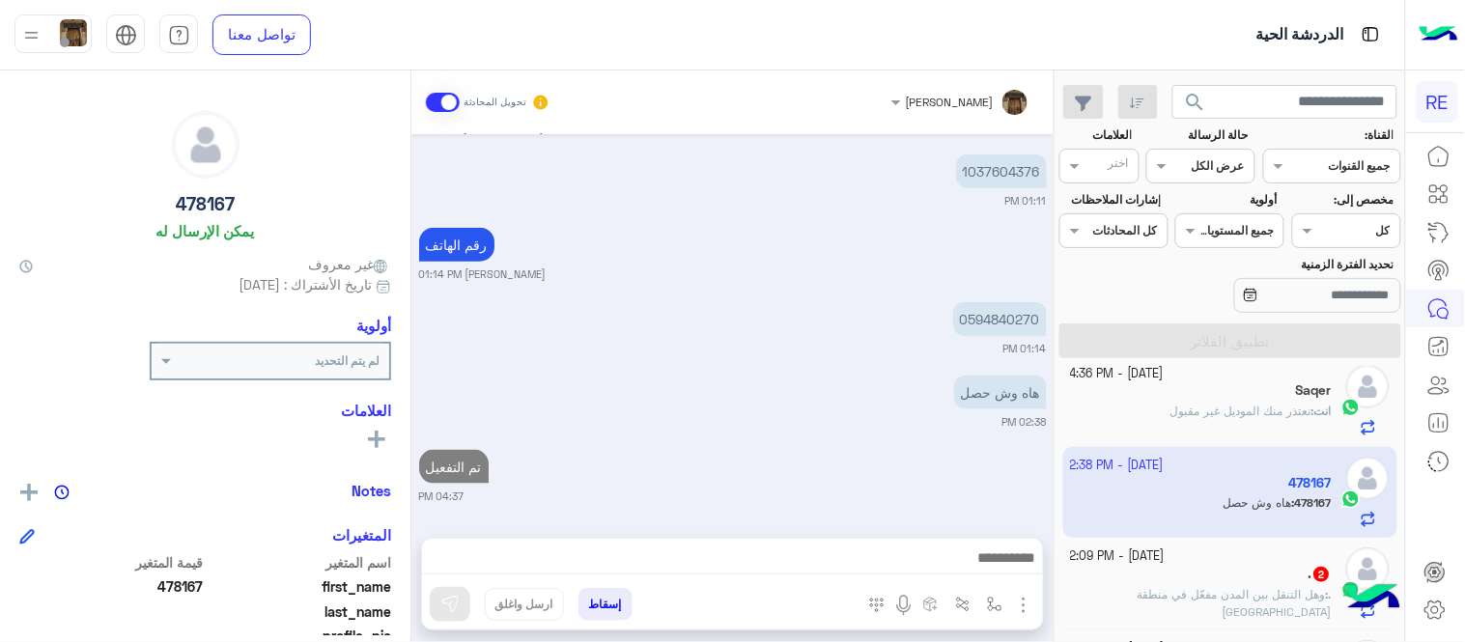
scroll to position [433, 0]
click at [866, 415] on div "Sep 20, 2025 تم تعيين المحادثة إلى Zahraa Alfadhl 12:48 PM السلام عليكم عبير زك…" at bounding box center [732, 326] width 642 height 384
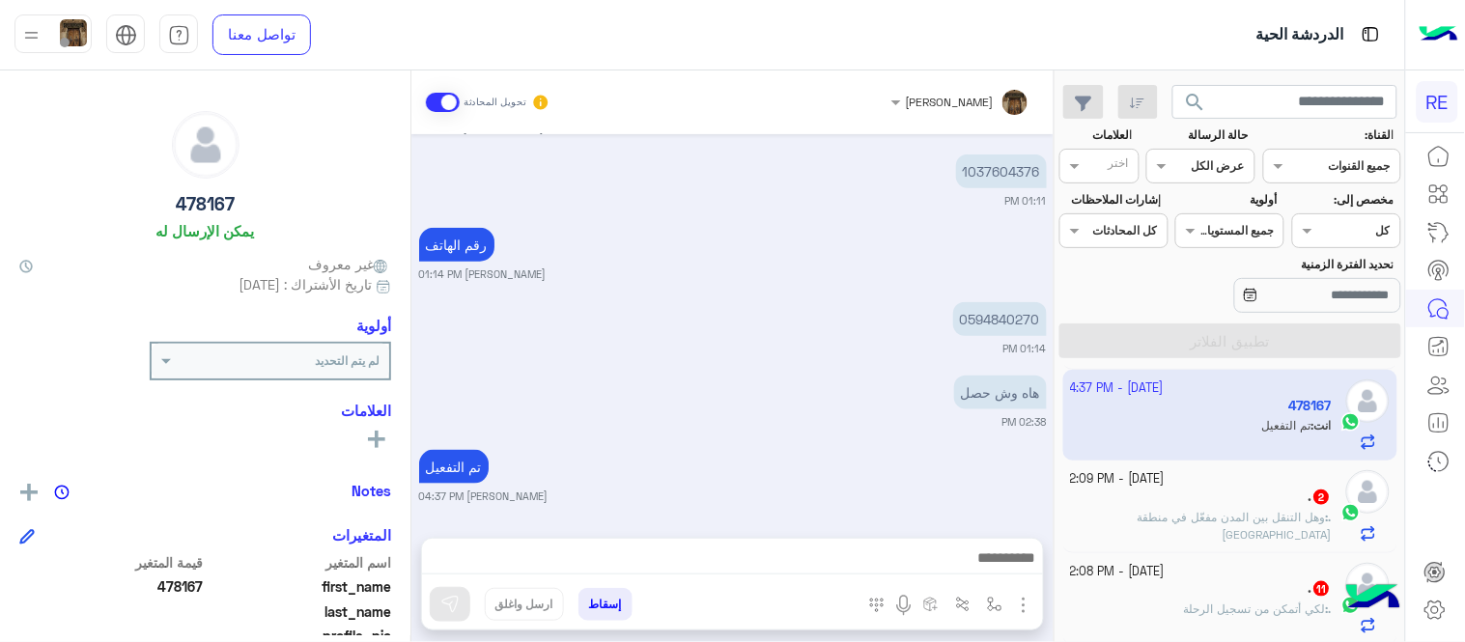
scroll to position [605, 0]
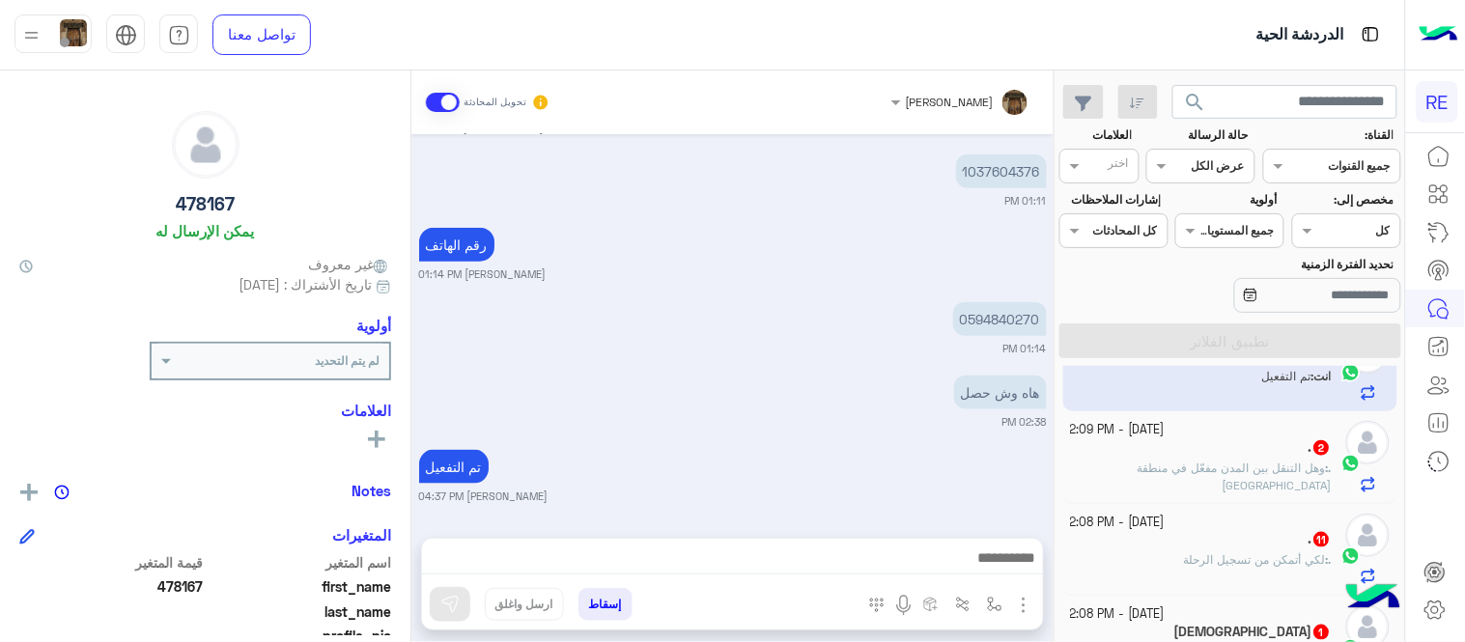
click at [1202, 455] on div ". 2" at bounding box center [1202, 449] width 262 height 20
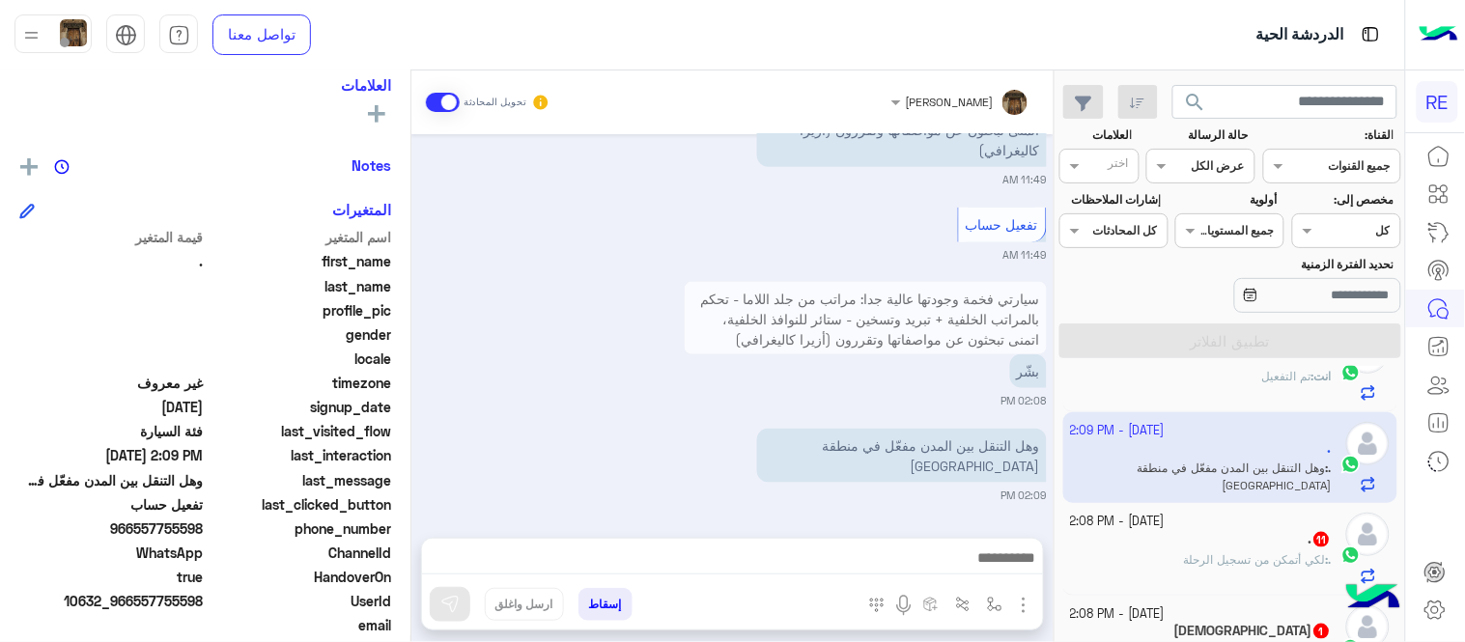
scroll to position [396, 0]
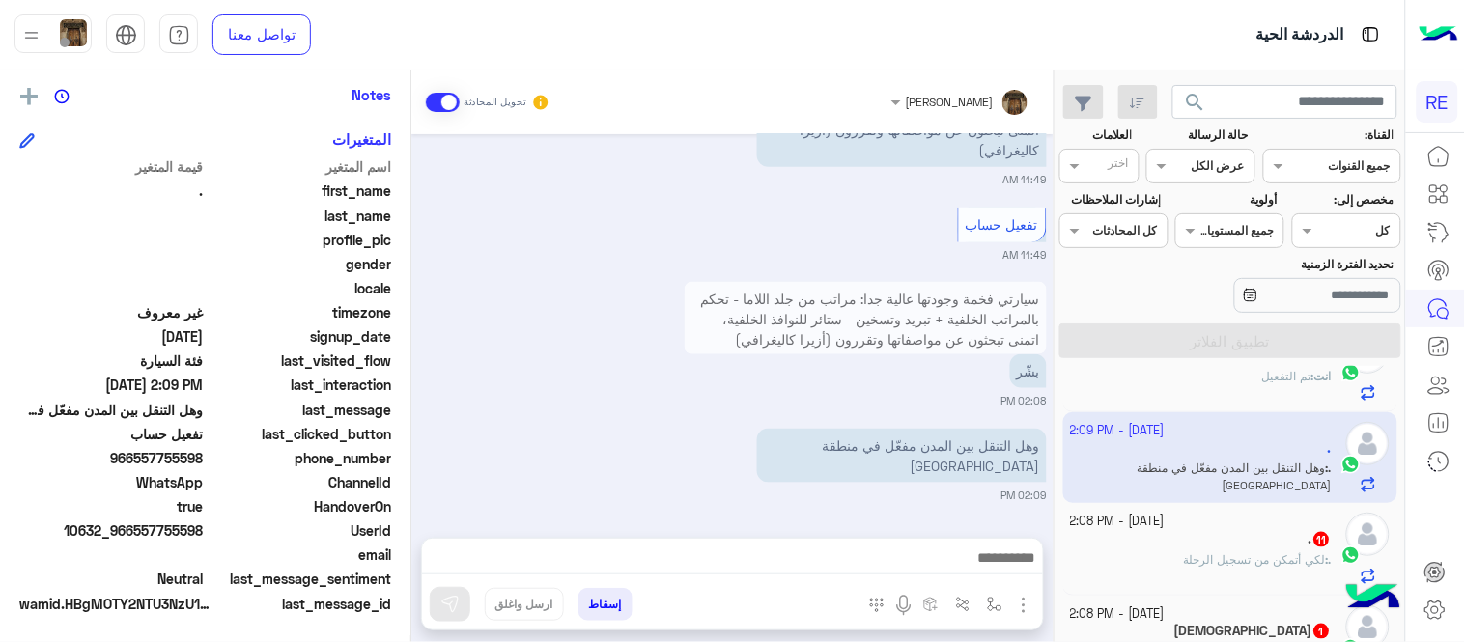
drag, startPoint x: 138, startPoint y: 450, endPoint x: 207, endPoint y: 467, distance: 70.7
click at [207, 467] on div "phone_number 966557755598" at bounding box center [205, 460] width 372 height 24
copy span "557755598"
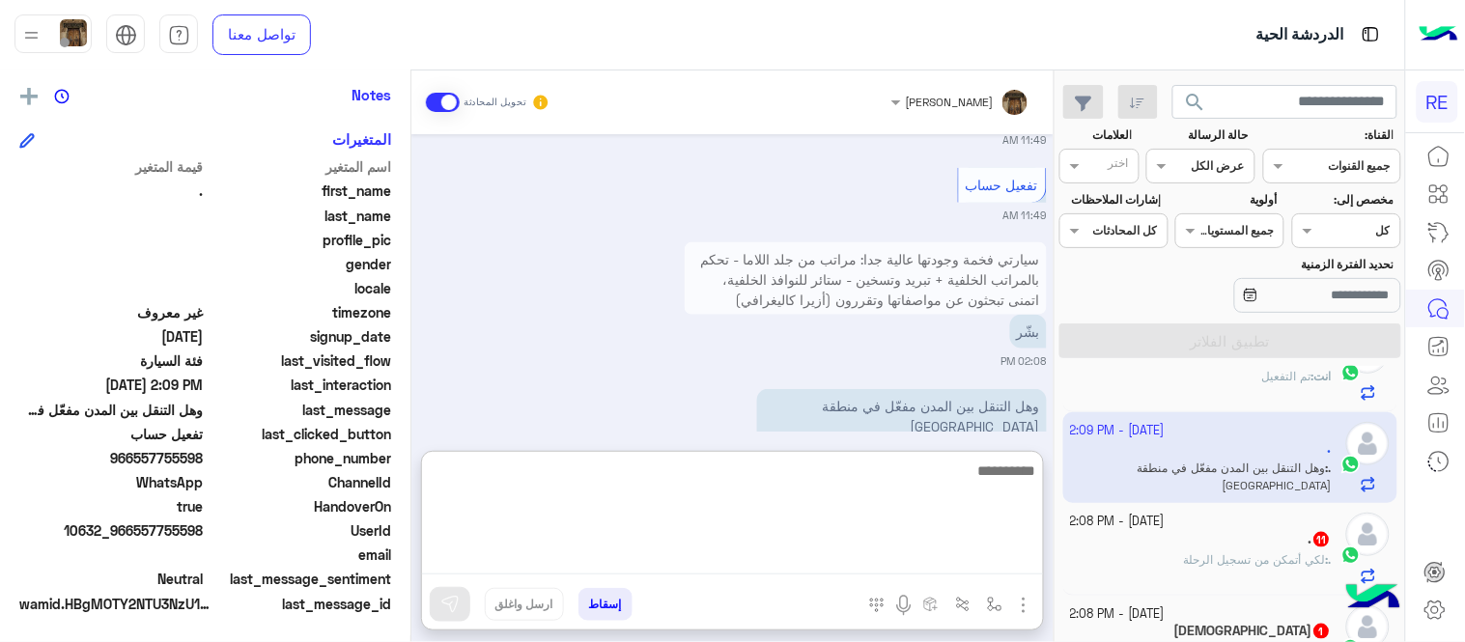
scroll to position [2527, 0]
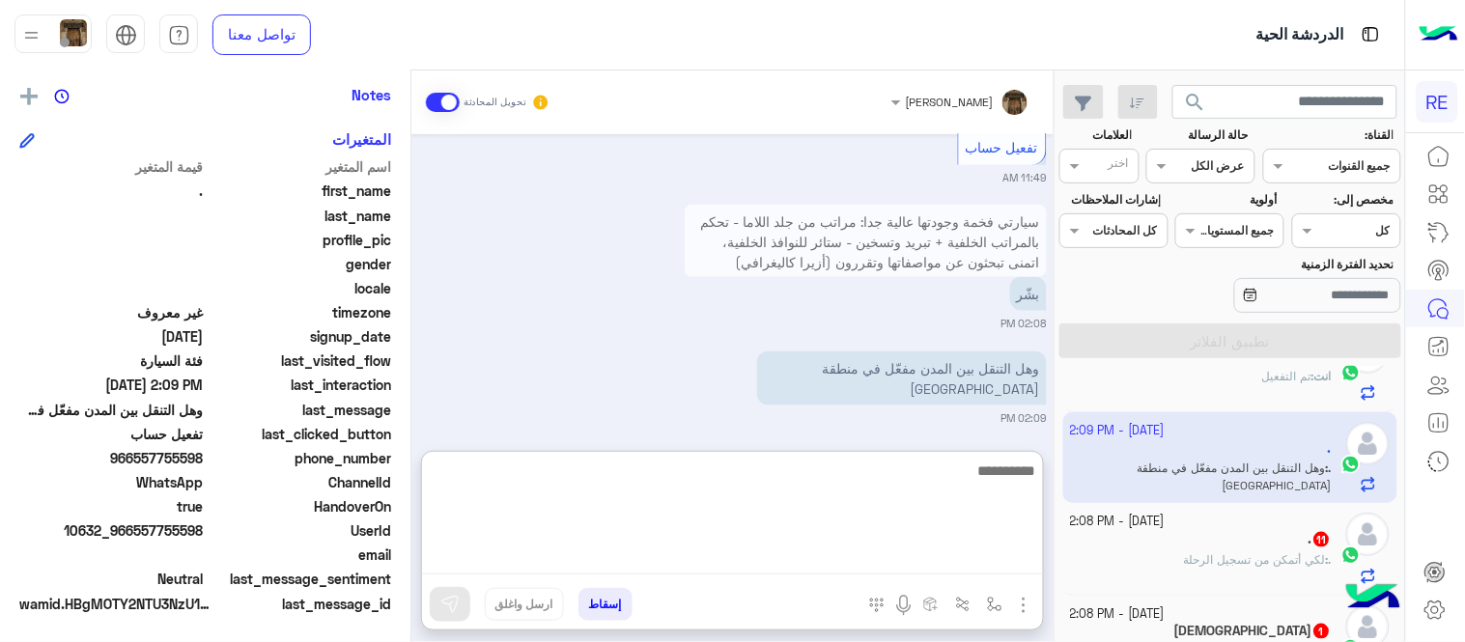
click at [771, 548] on textarea at bounding box center [732, 517] width 621 height 116
type textarea "**********"
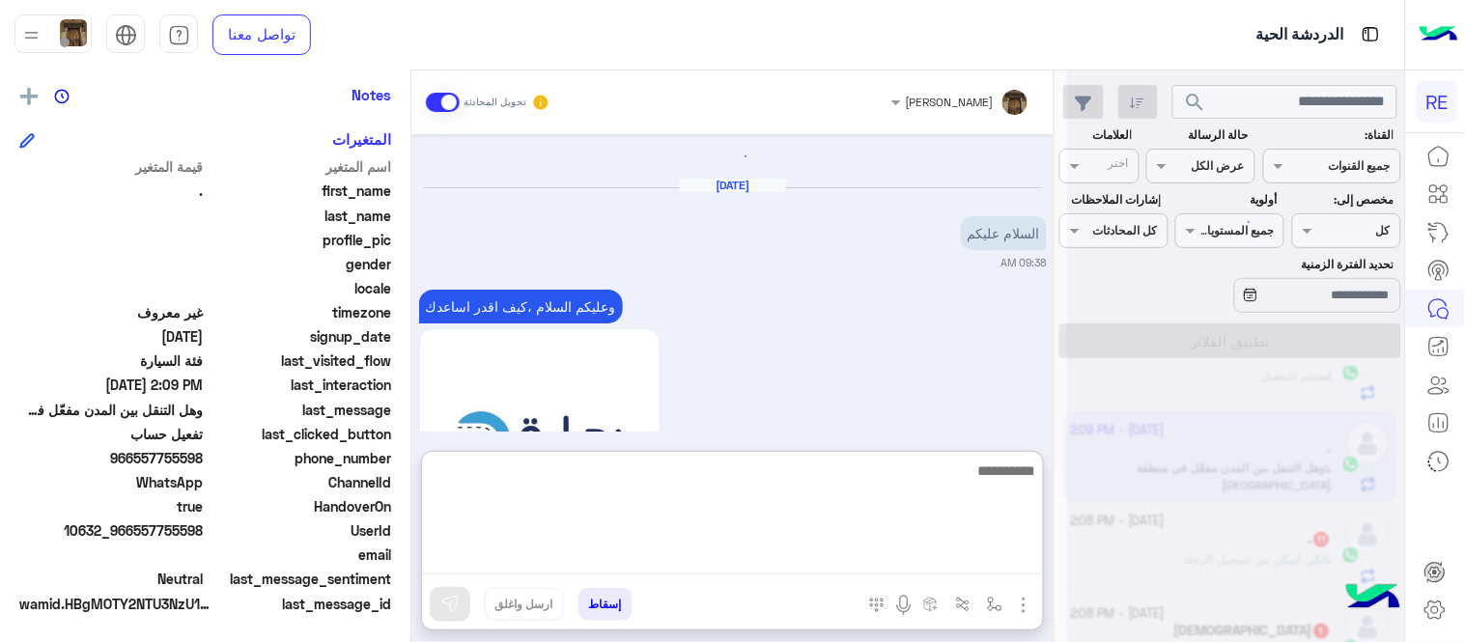
scroll to position [0, 0]
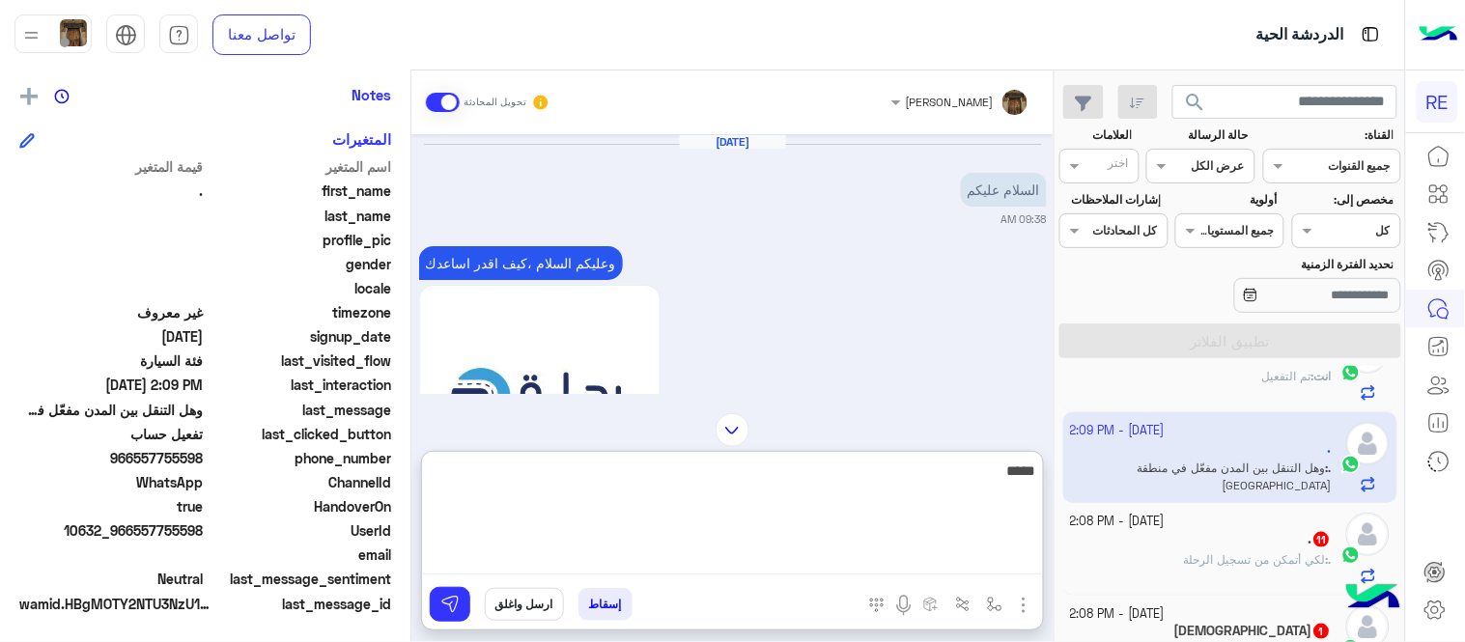
type textarea "*****"
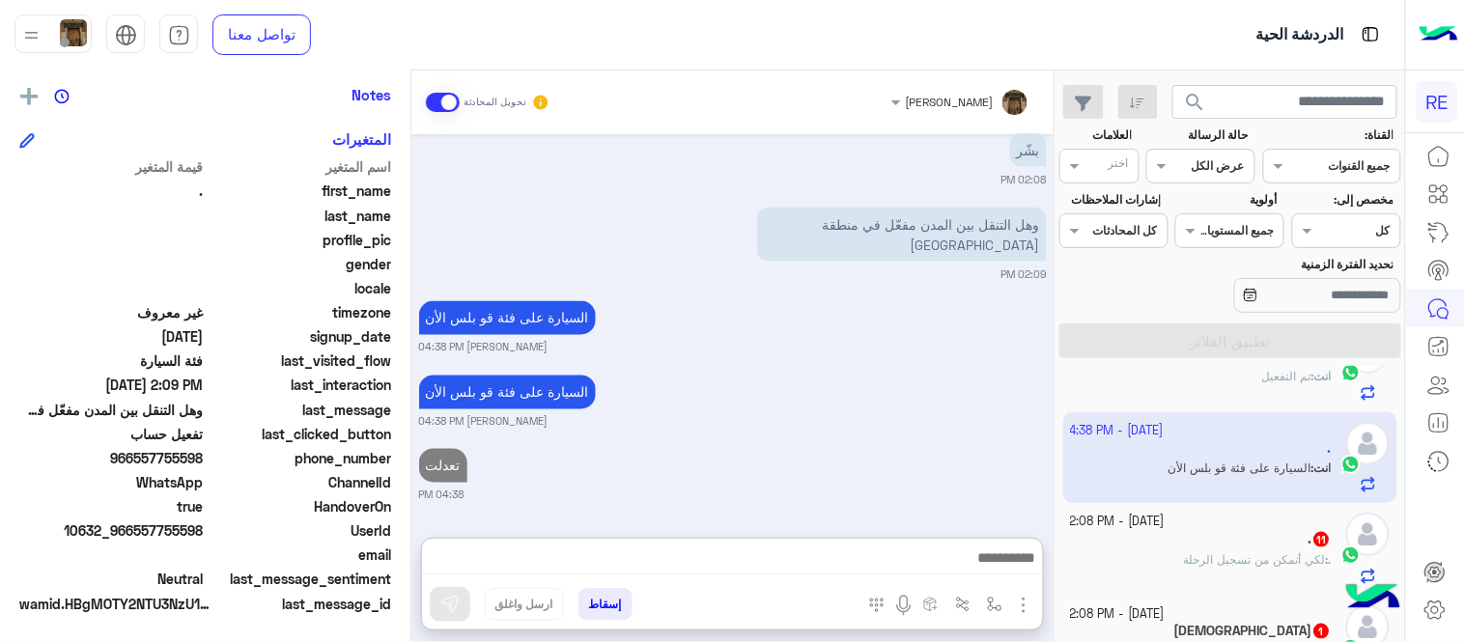
scroll to position [2754, 0]
click at [1237, 575] on div ". : لكي أتمكن من تسجيل الرحلة" at bounding box center [1202, 568] width 262 height 34
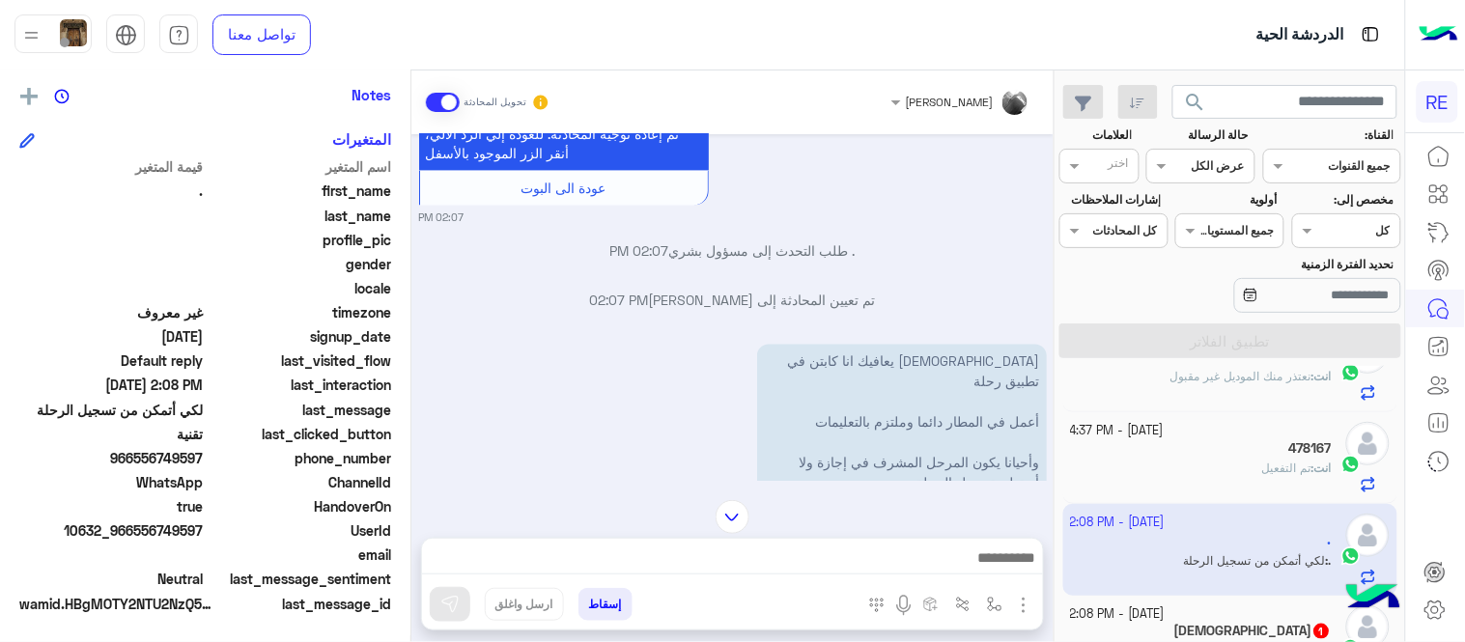
scroll to position [1030, 0]
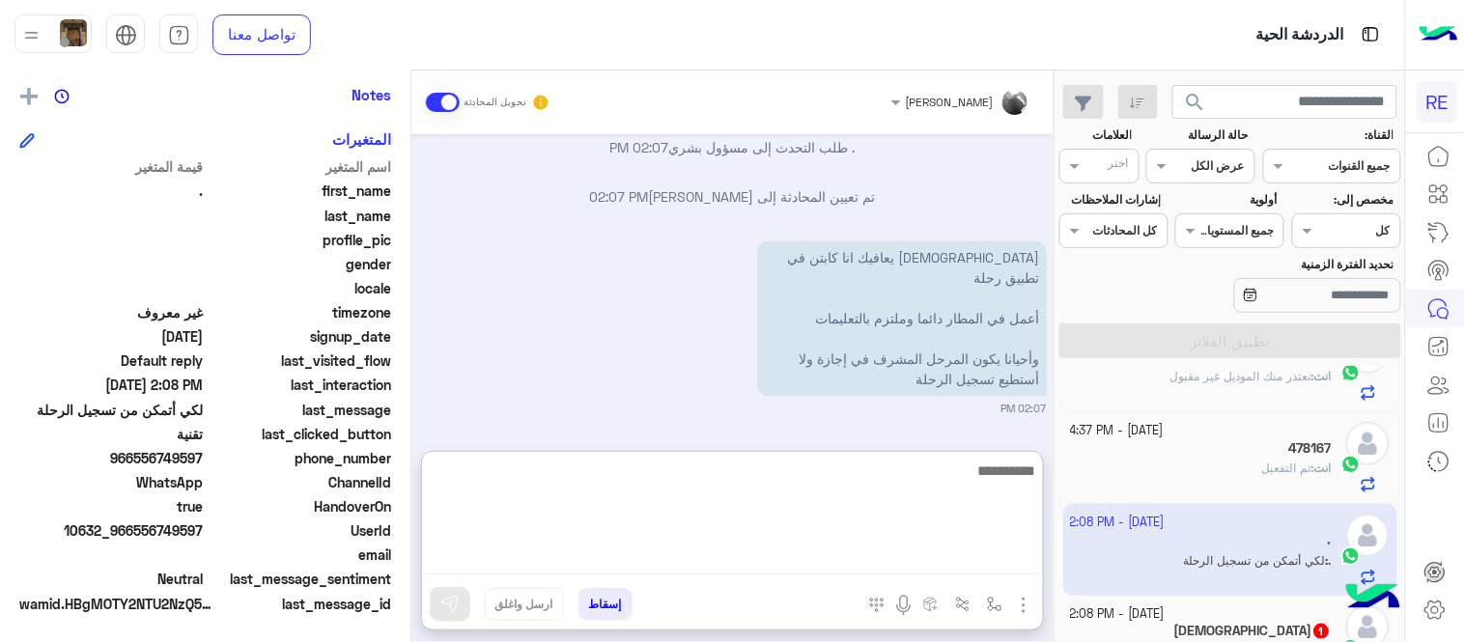
click at [638, 567] on textarea at bounding box center [732, 517] width 621 height 116
type textarea "**********"
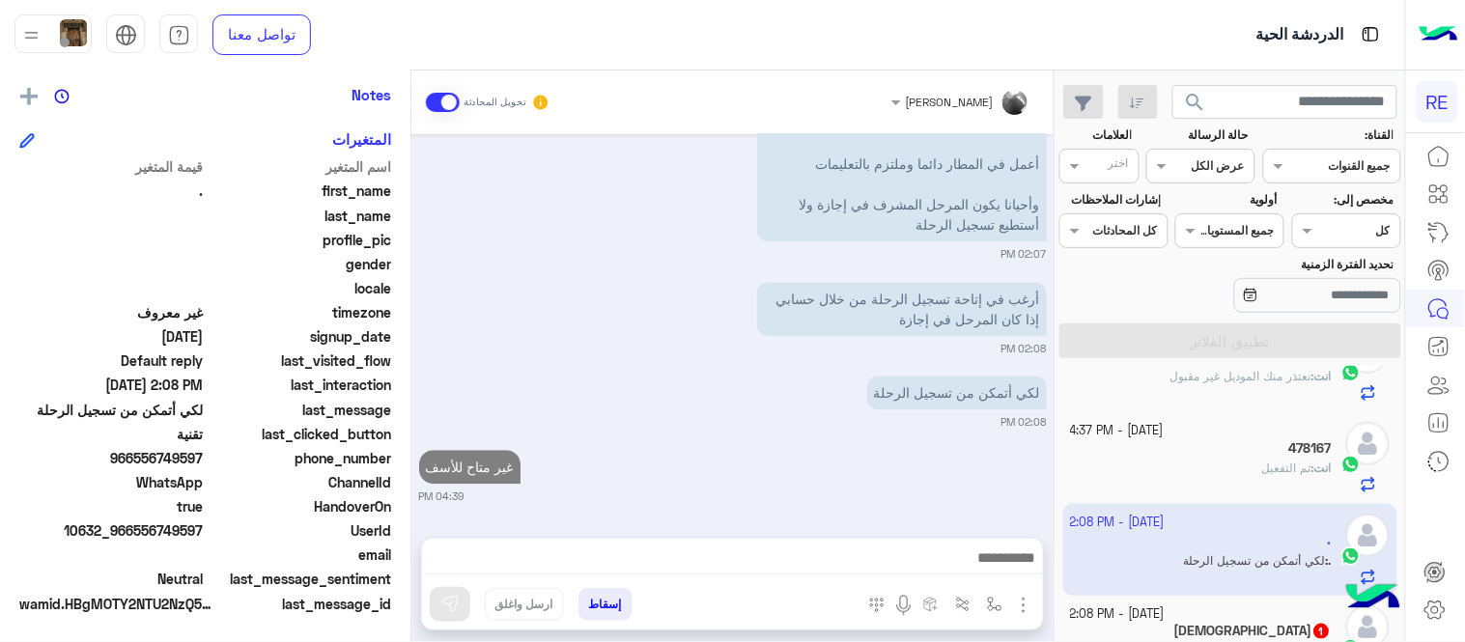
scroll to position [1105, 0]
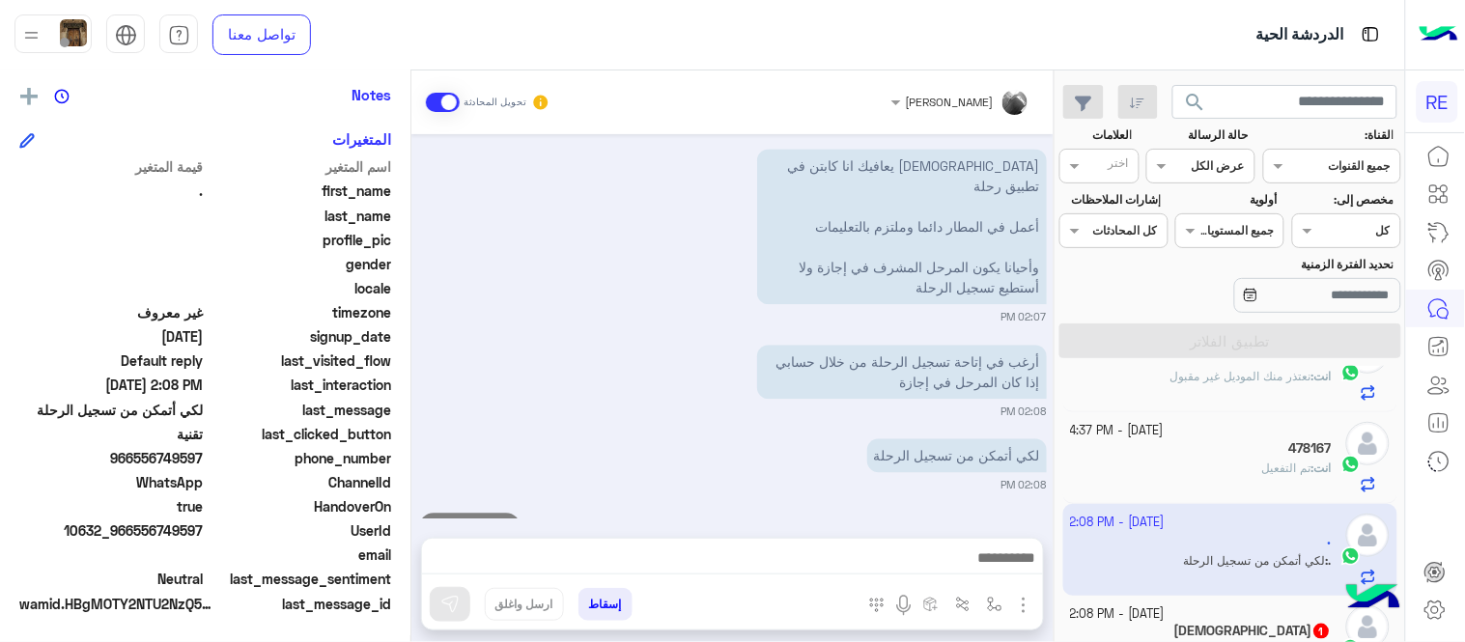
click at [767, 361] on div "Sep 20, 2025 سعداء بتواصلك معنا، لنتمكن من مساعدتك نأمل توضيح استفسارك ونوع جوا…" at bounding box center [732, 326] width 642 height 384
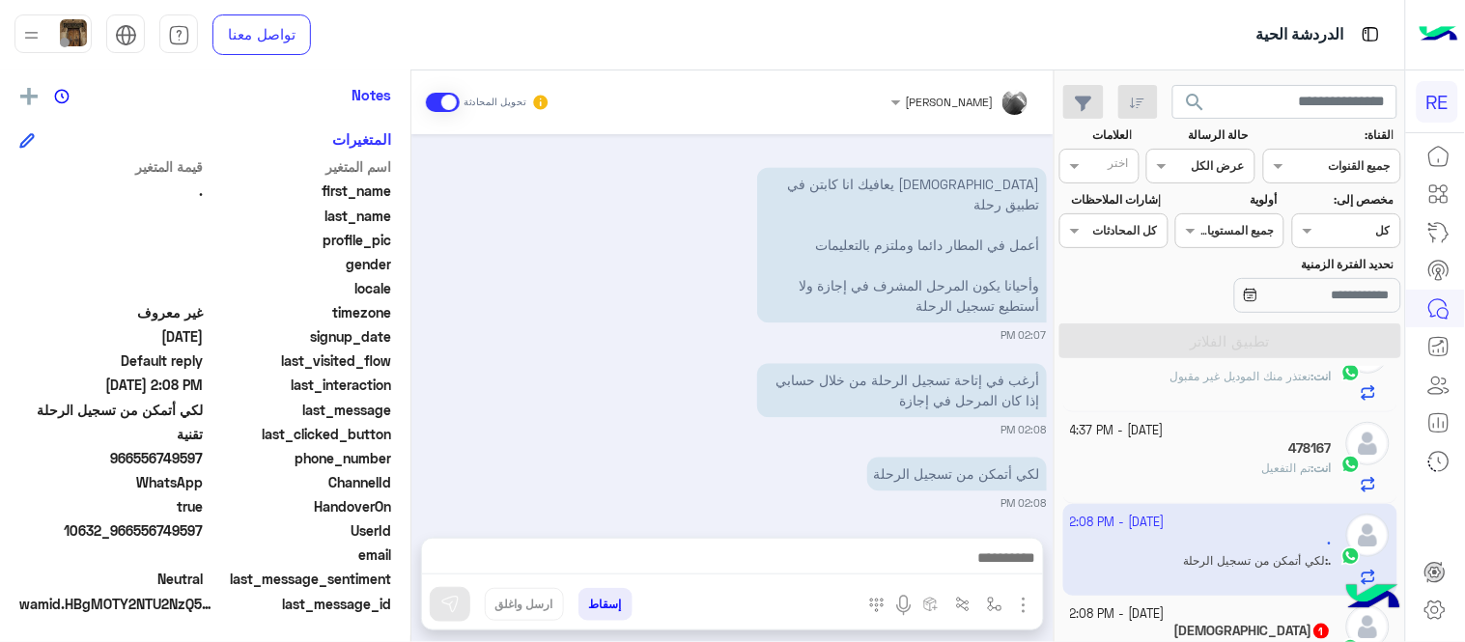
scroll to position [1154, 0]
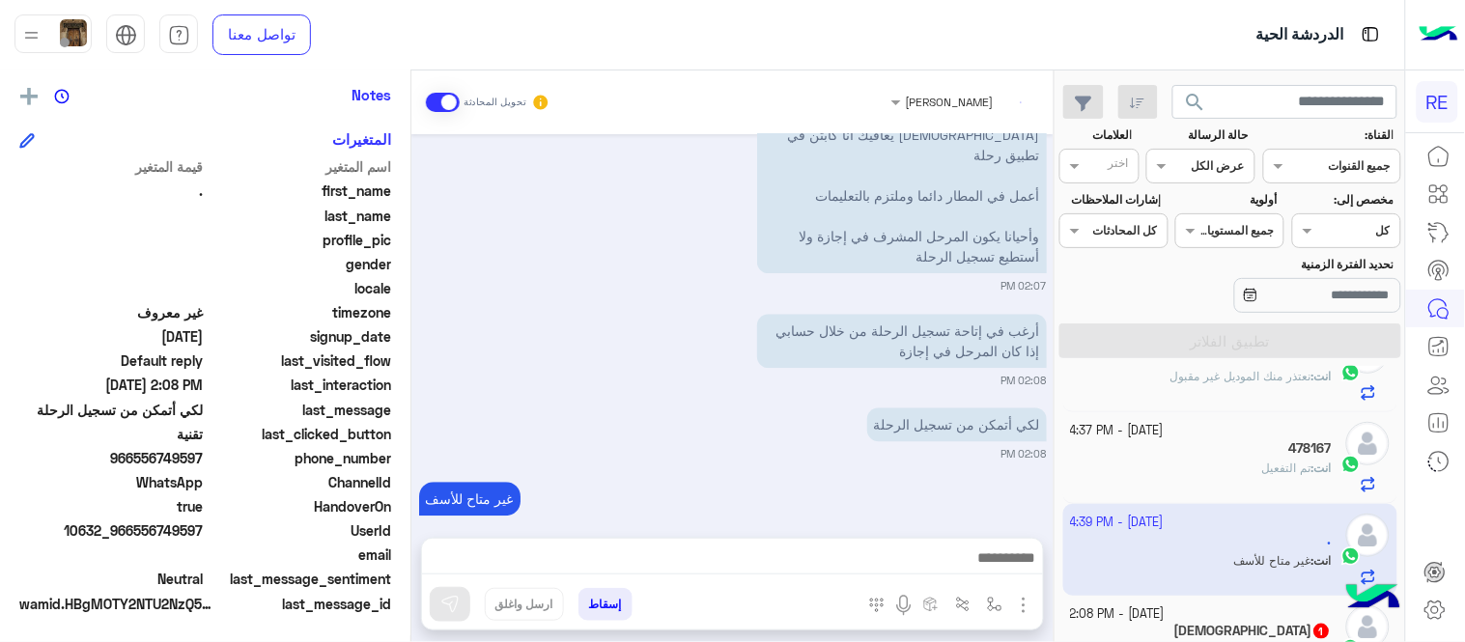
drag, startPoint x: 1062, startPoint y: 483, endPoint x: 1047, endPoint y: 485, distance: 15.6
click at [1047, 485] on mat-drawer-container "search القناة: القناه جميع القنوات حالة الرسالة القناه عرض الكل العلامات اختر م…" at bounding box center [702, 359] width 1405 height 579
click at [1047, 485] on div "Sep 20, 2025 سعداء بتواصلك معنا، لنتمكن من مساعدتك نأمل توضيح استفسارك ونوع جوا…" at bounding box center [732, 326] width 642 height 384
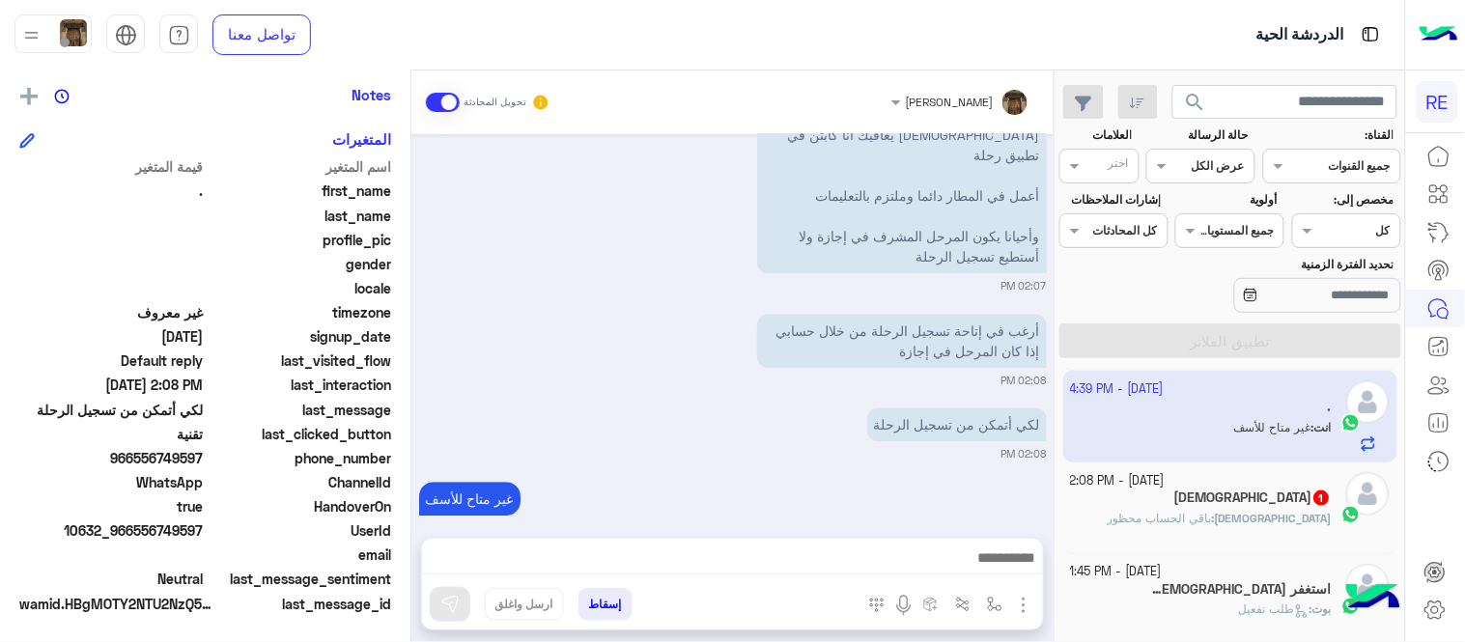
scroll to position [766, 0]
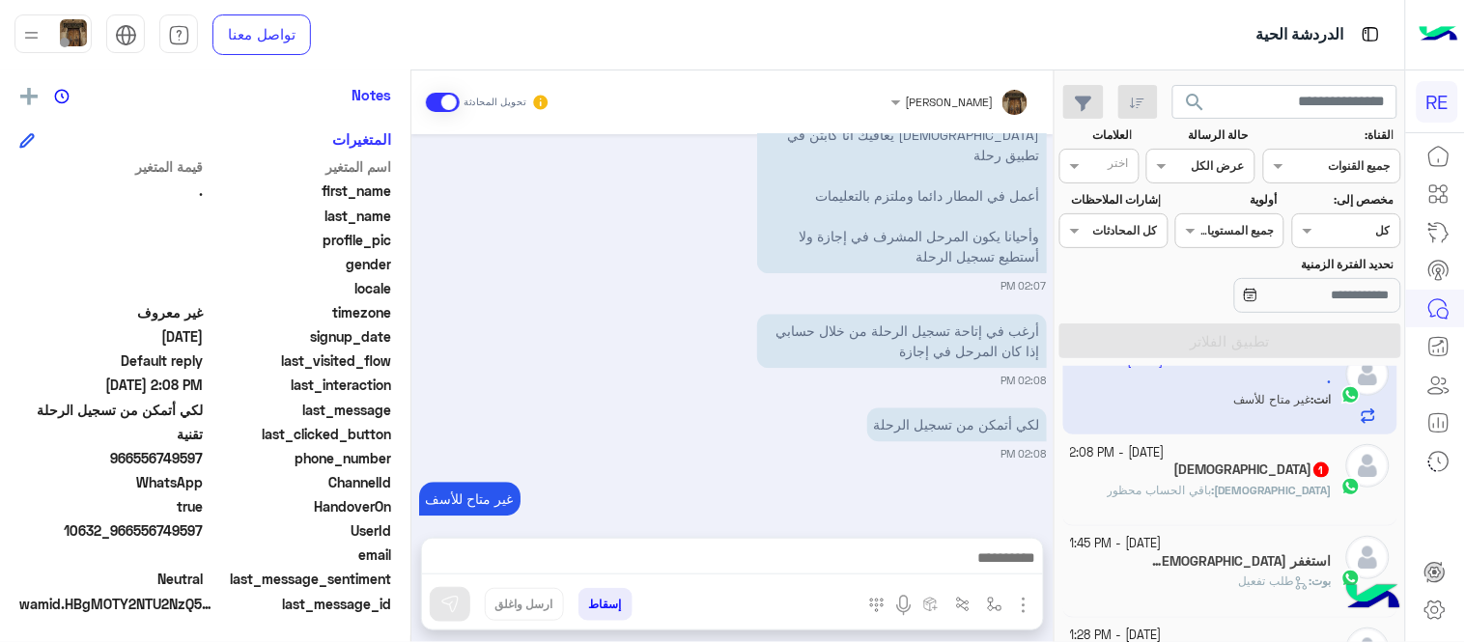
click at [1151, 503] on div "سبحان : باقي الحساب محظور" at bounding box center [1202, 499] width 262 height 34
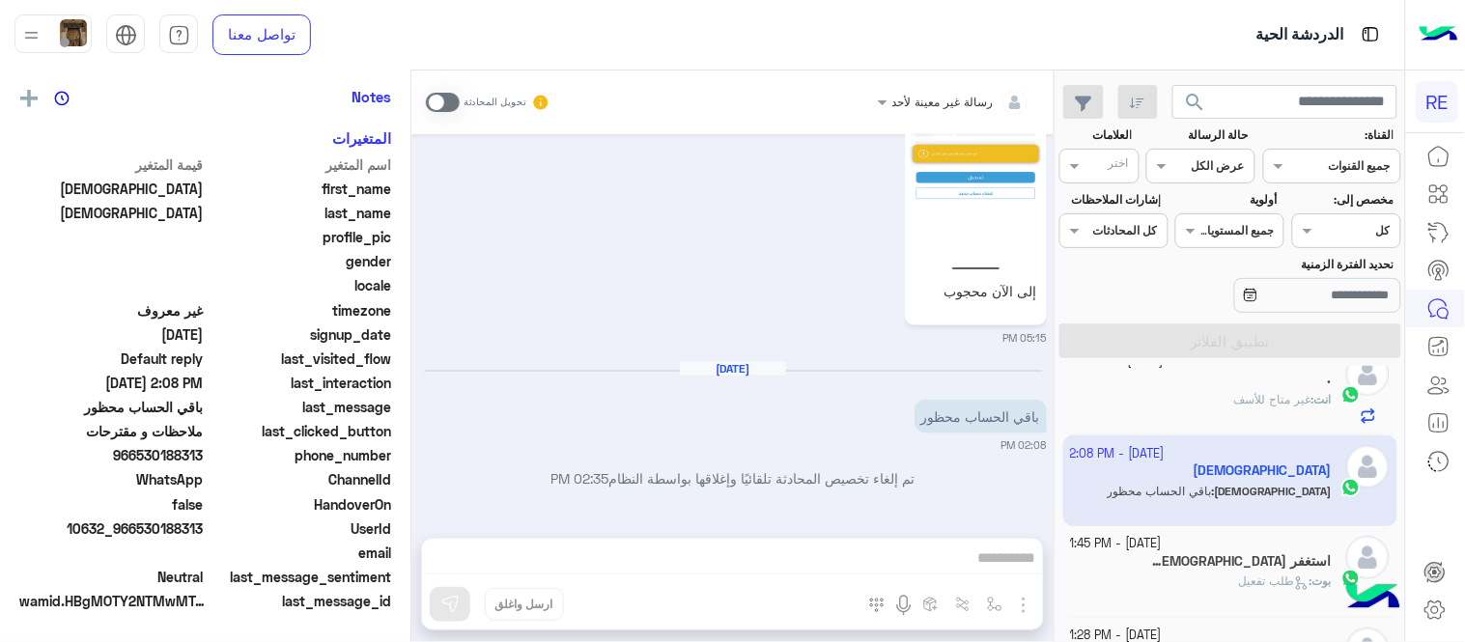
scroll to position [391, 0]
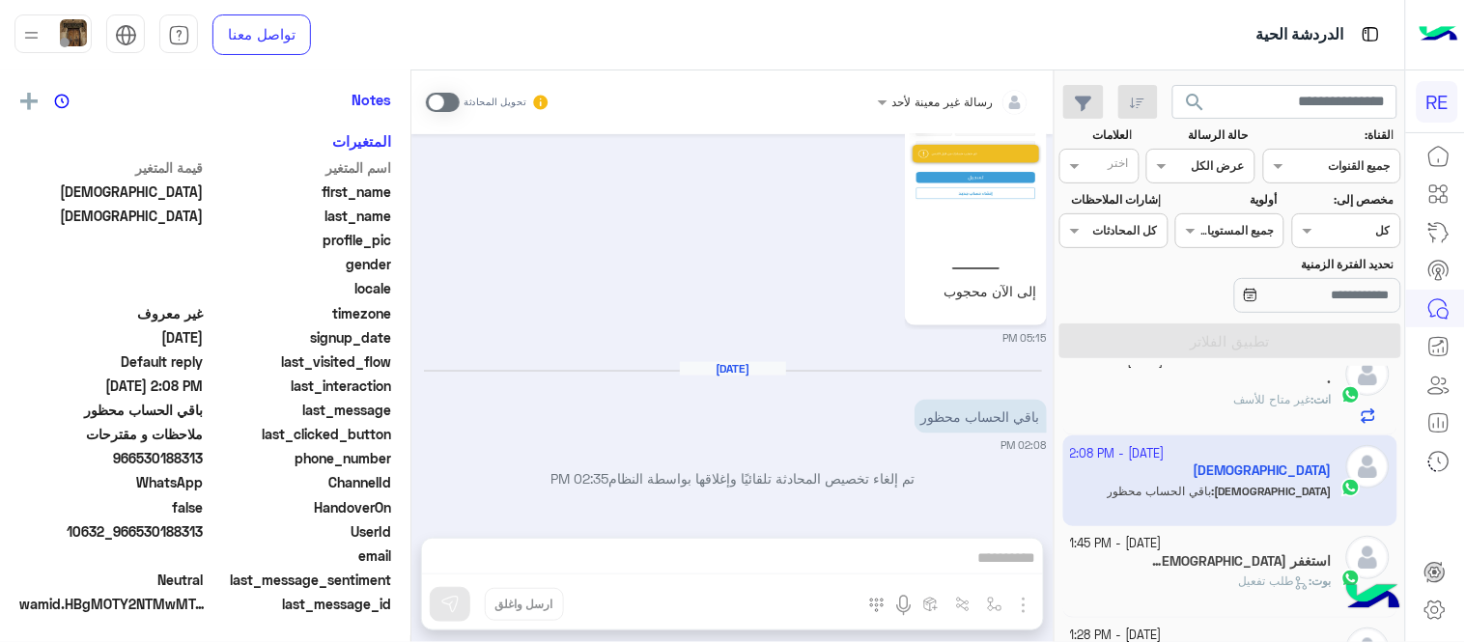
click at [734, 564] on div "رسالة غير معينة لأحد تحويل المحادثة Sep 19, 2025 تم إعادة توجيه المحادثة. للعود…" at bounding box center [732, 359] width 642 height 579
click at [442, 110] on span at bounding box center [443, 102] width 34 height 19
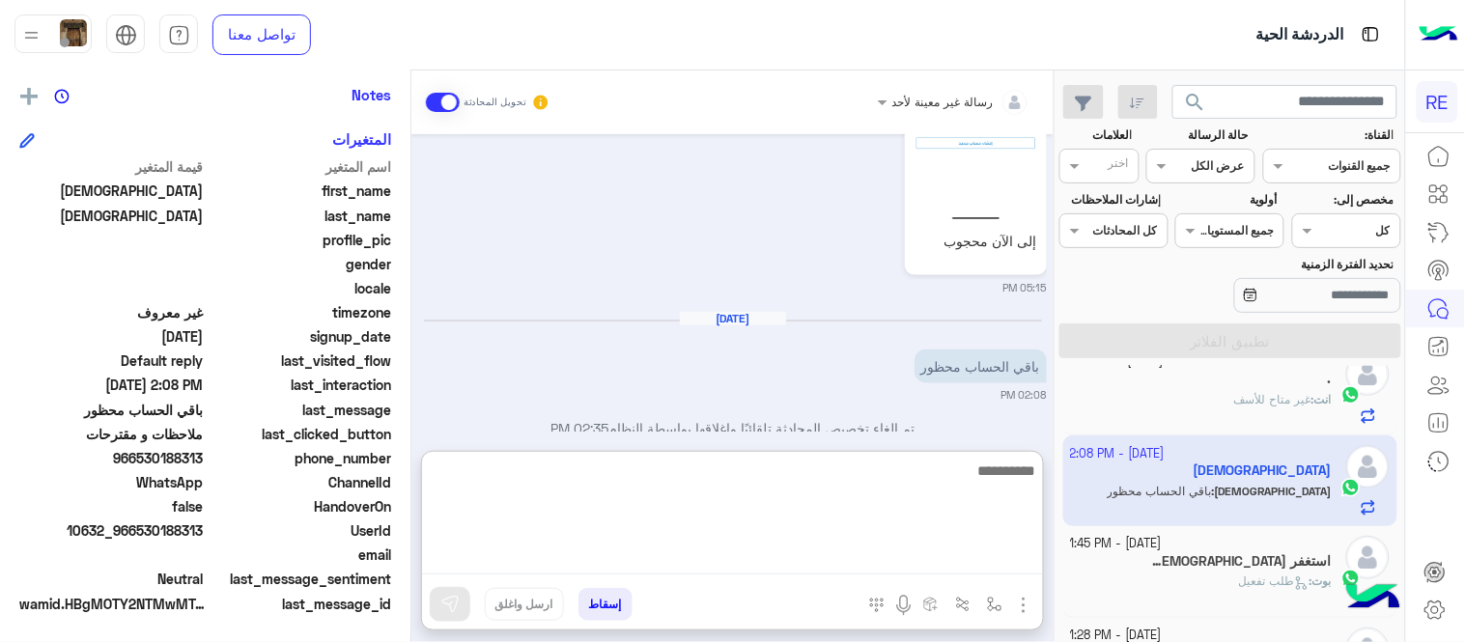
click at [683, 556] on textarea at bounding box center [732, 517] width 621 height 116
type textarea "**********"
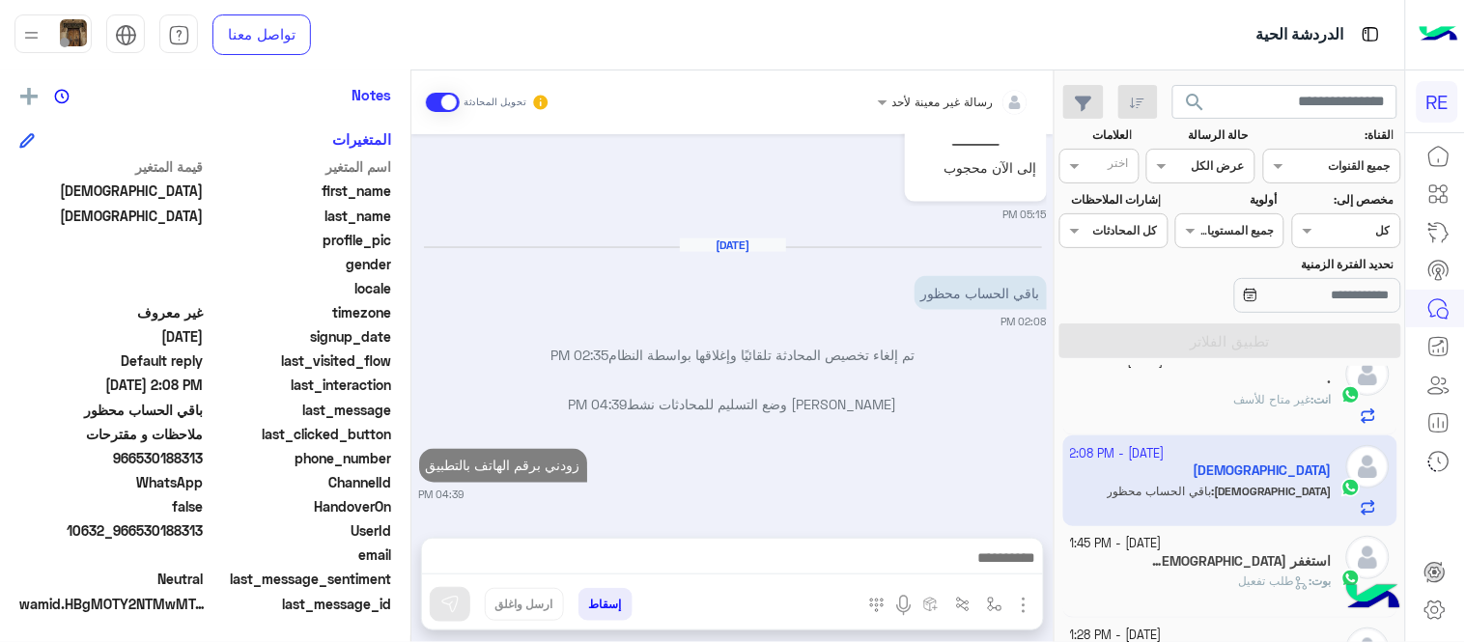
scroll to position [763, 0]
click at [837, 422] on div "Sep 19, 2025 تم إعادة توجيه المحادثة. للعودة إلي الرد الالي، أنقر الزر الموجود …" at bounding box center [732, 326] width 642 height 384
click at [1201, 561] on div "استغفر الله 7" at bounding box center [1202, 564] width 262 height 20
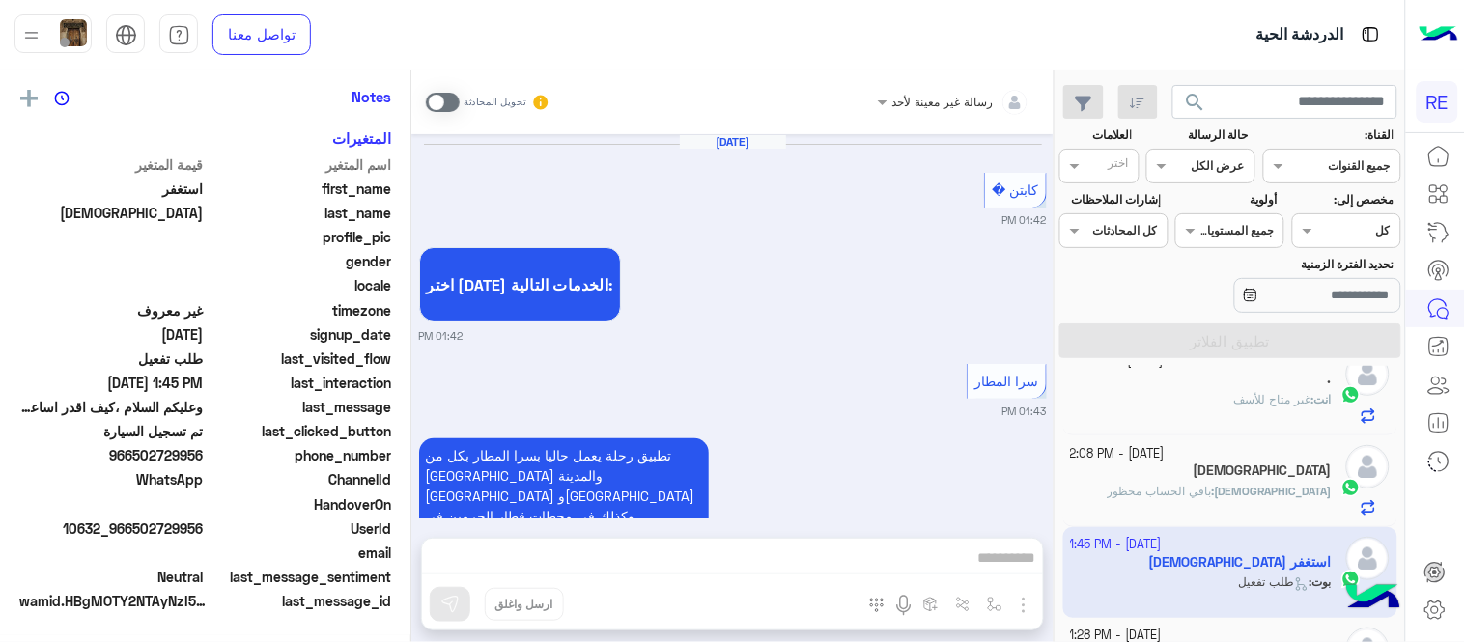
scroll to position [391, 0]
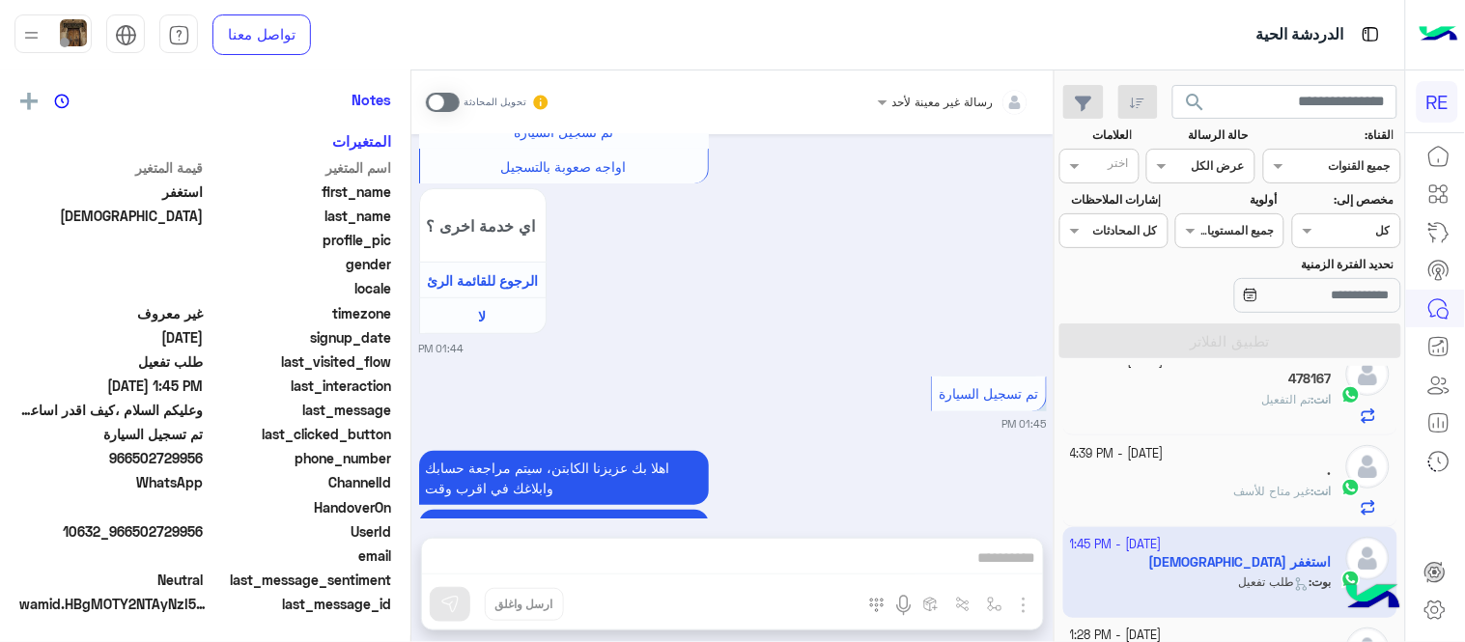
click at [444, 102] on span at bounding box center [443, 102] width 34 height 19
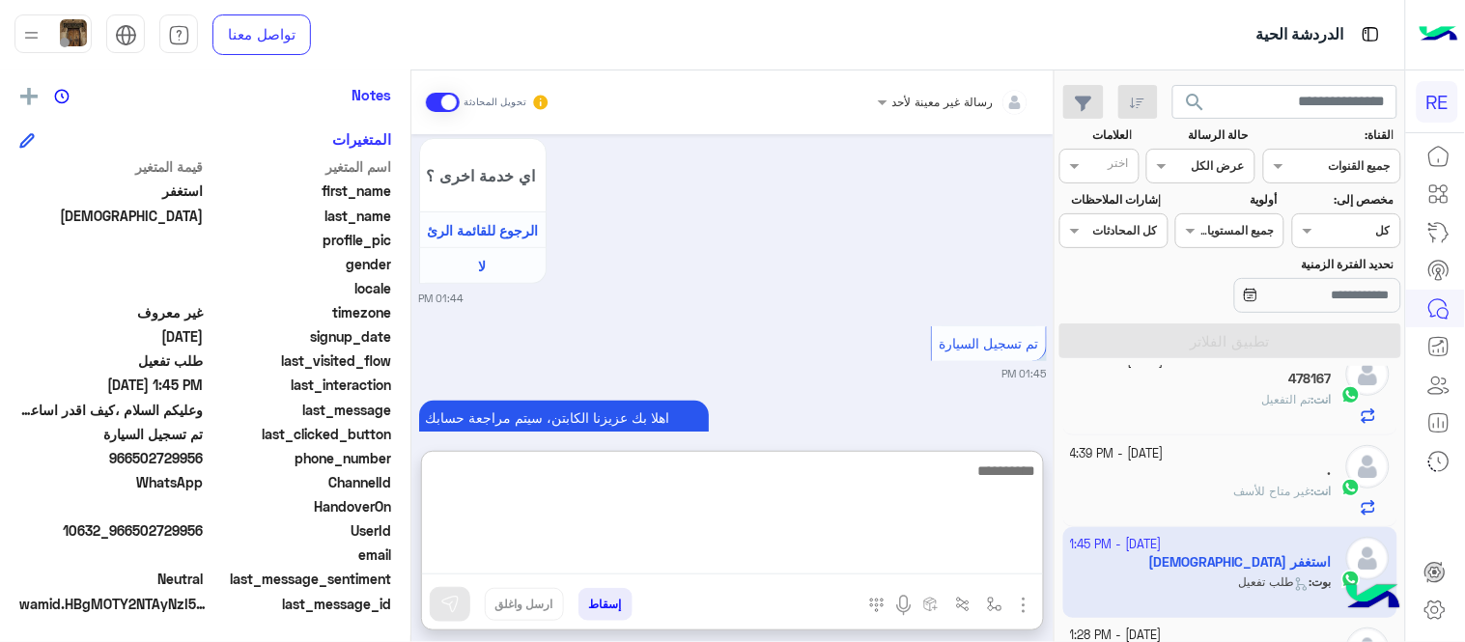
click at [792, 573] on textarea at bounding box center [732, 517] width 621 height 116
type textarea "**********"
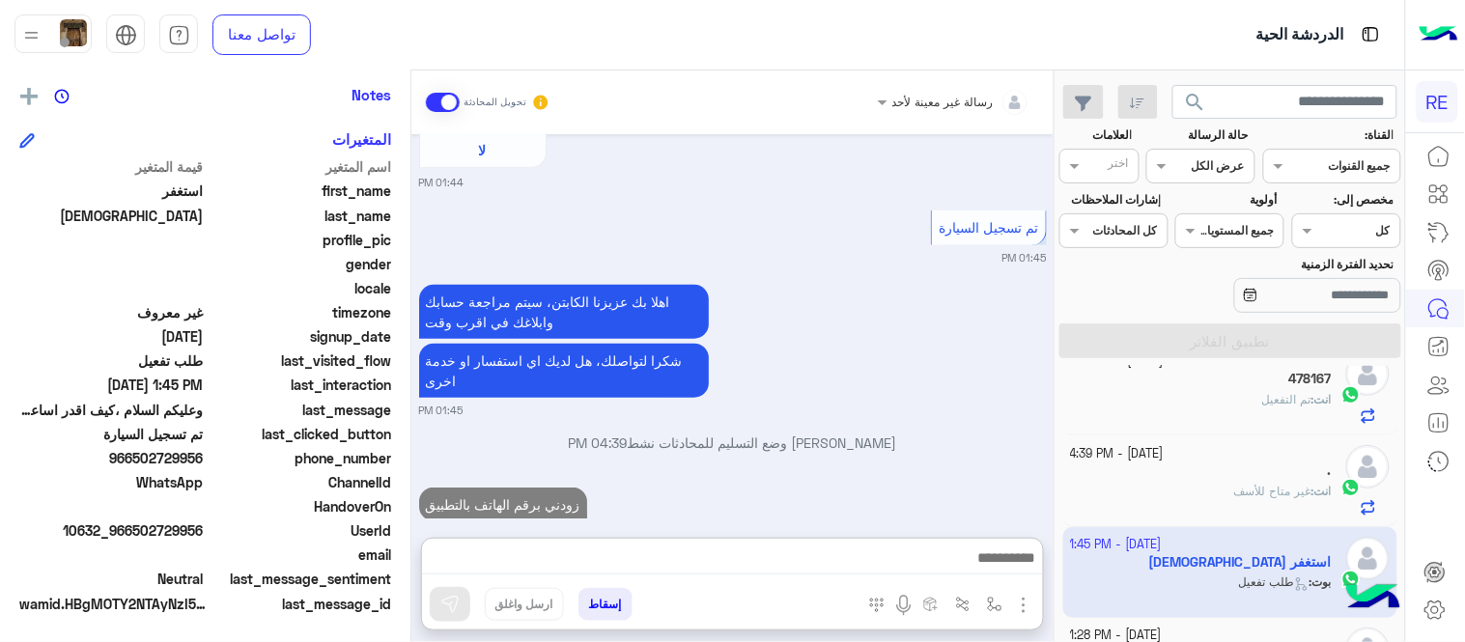
click at [870, 288] on div "اهلا بك عزيزنا الكابتن، سيتم مراجعة حسابك وابلاغك في اقرب وقت شكرا لتواصلك، هل …" at bounding box center [733, 349] width 628 height 138
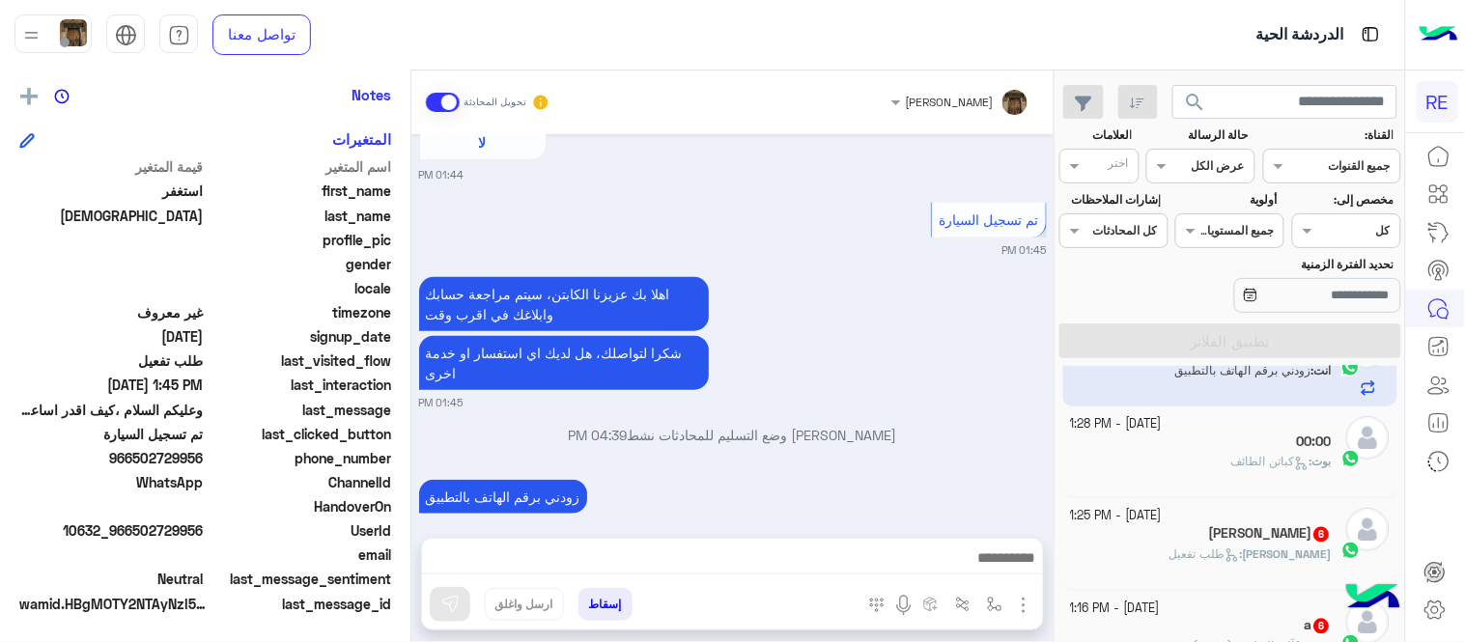
scroll to position [0, 0]
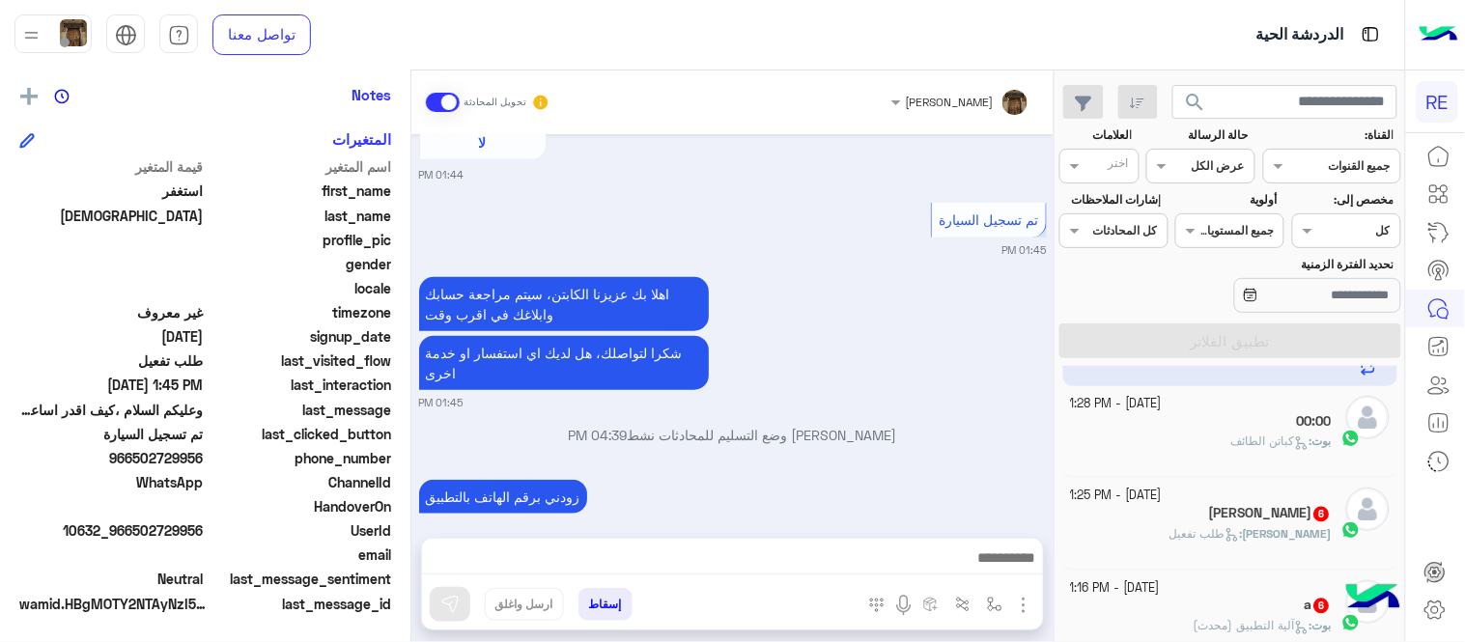
click at [1217, 454] on div "بوت : كباتن الطائف" at bounding box center [1202, 451] width 262 height 34
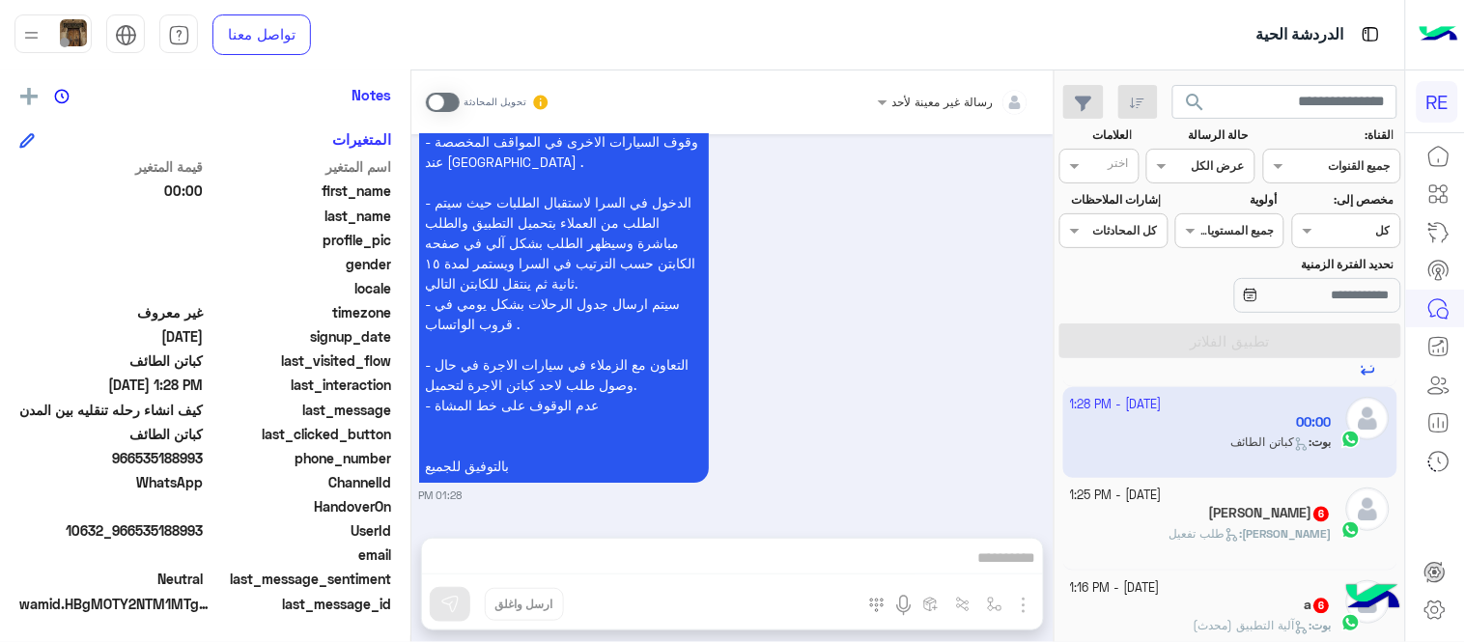
click at [449, 101] on span at bounding box center [443, 102] width 34 height 19
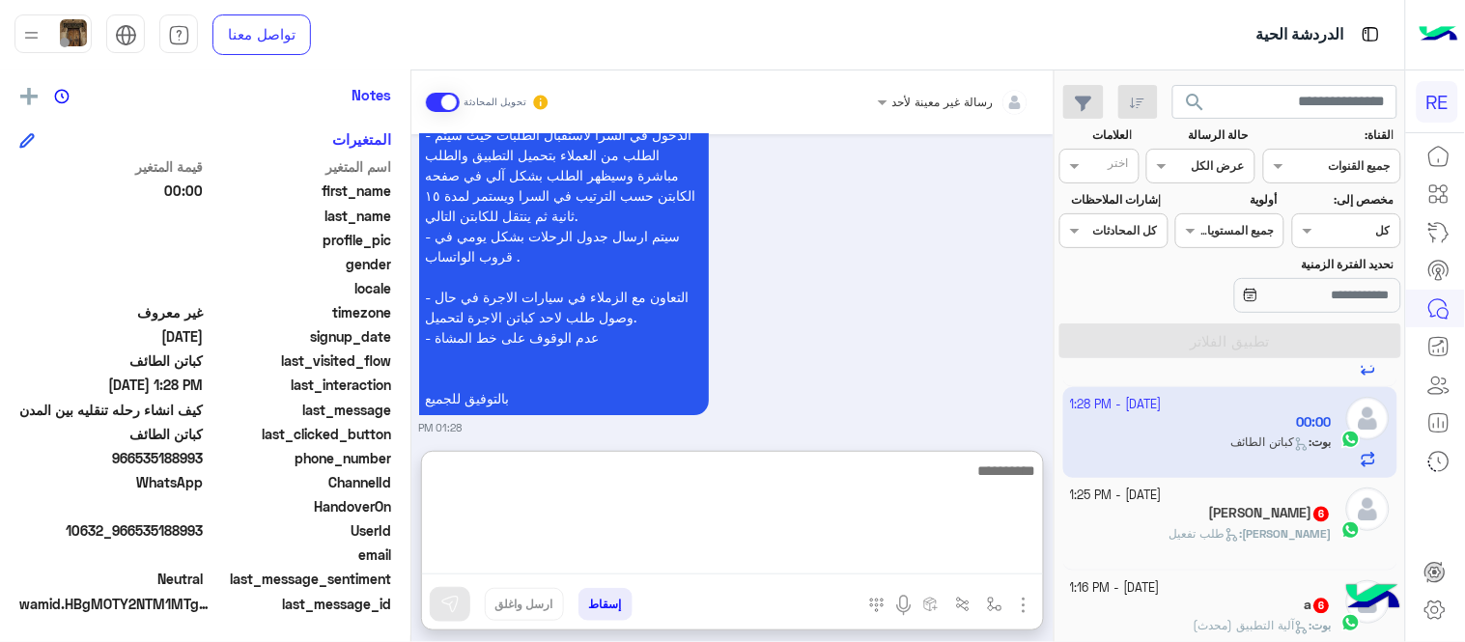
click at [721, 562] on textarea at bounding box center [732, 517] width 621 height 116
type textarea "**********"
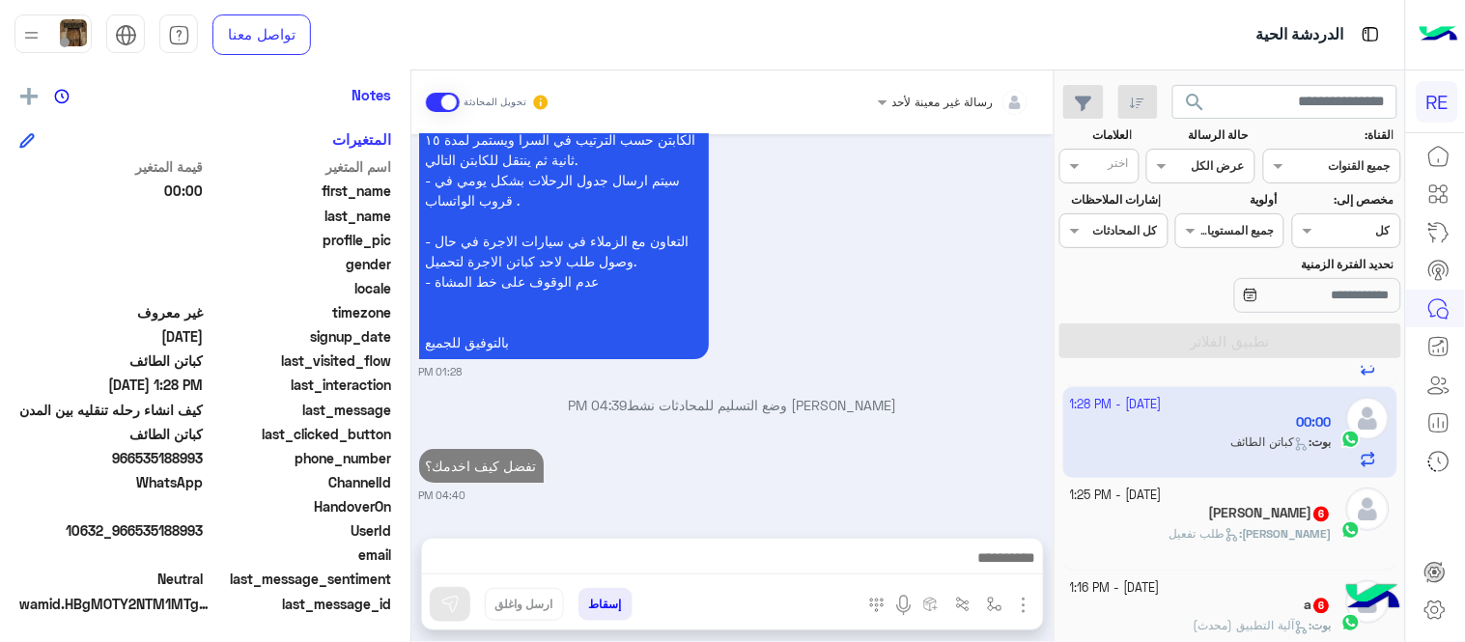
click at [1165, 542] on div "خالد : طلب تفعيل" at bounding box center [1202, 543] width 262 height 34
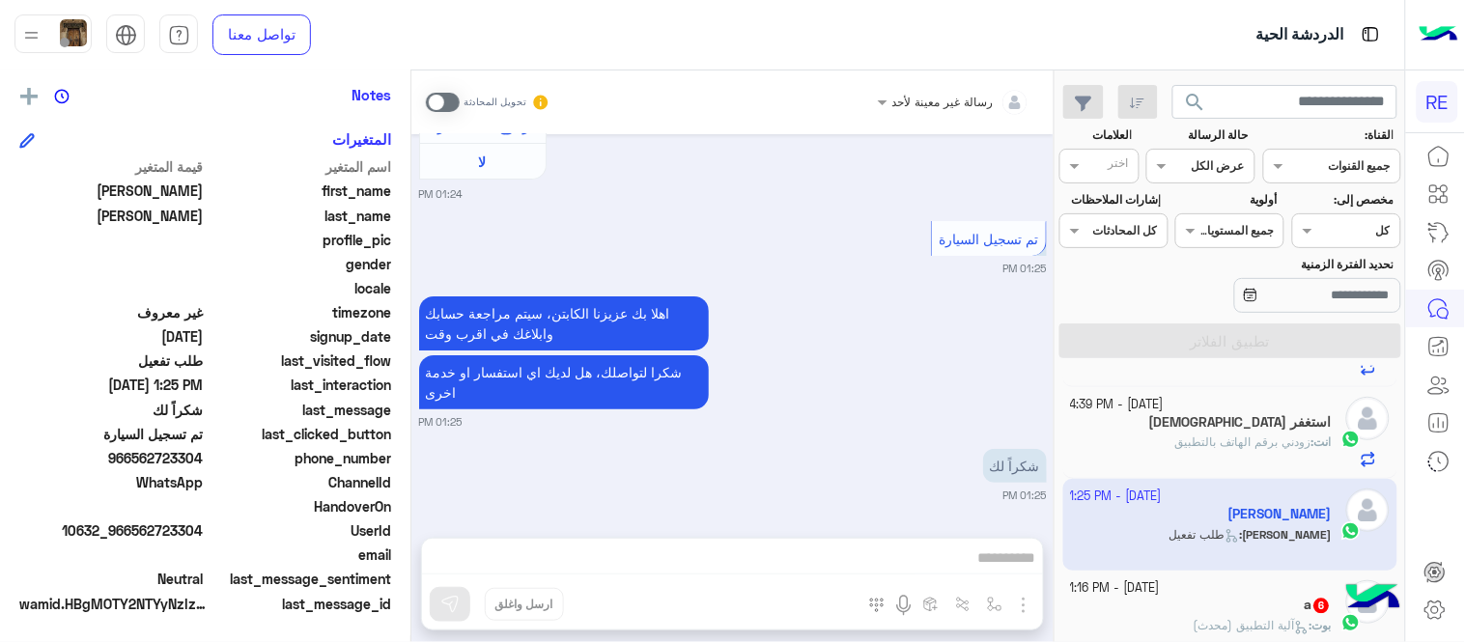
drag, startPoint x: 133, startPoint y: 459, endPoint x: 205, endPoint y: 460, distance: 71.5
click at [204, 460] on span "966562723304" at bounding box center [111, 458] width 184 height 20
copy span "562723304"
click at [455, 99] on span at bounding box center [443, 102] width 34 height 19
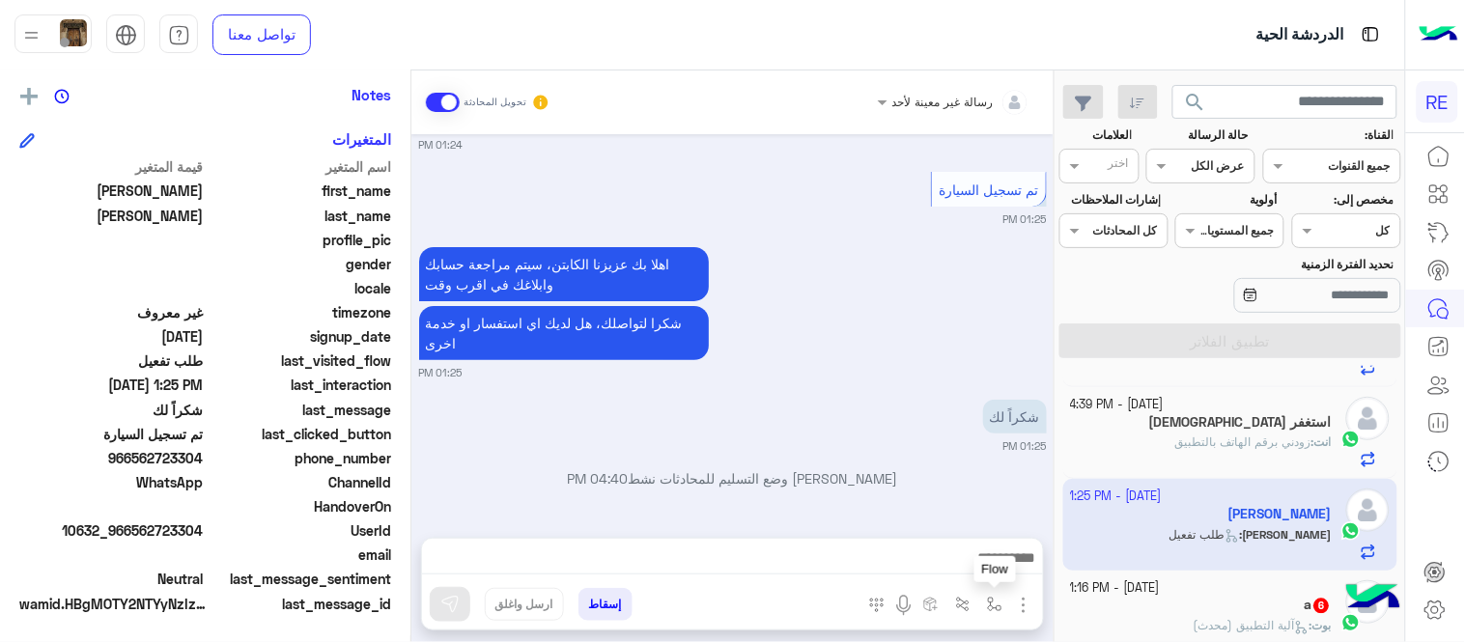
click at [993, 613] on button "button" at bounding box center [995, 604] width 32 height 32
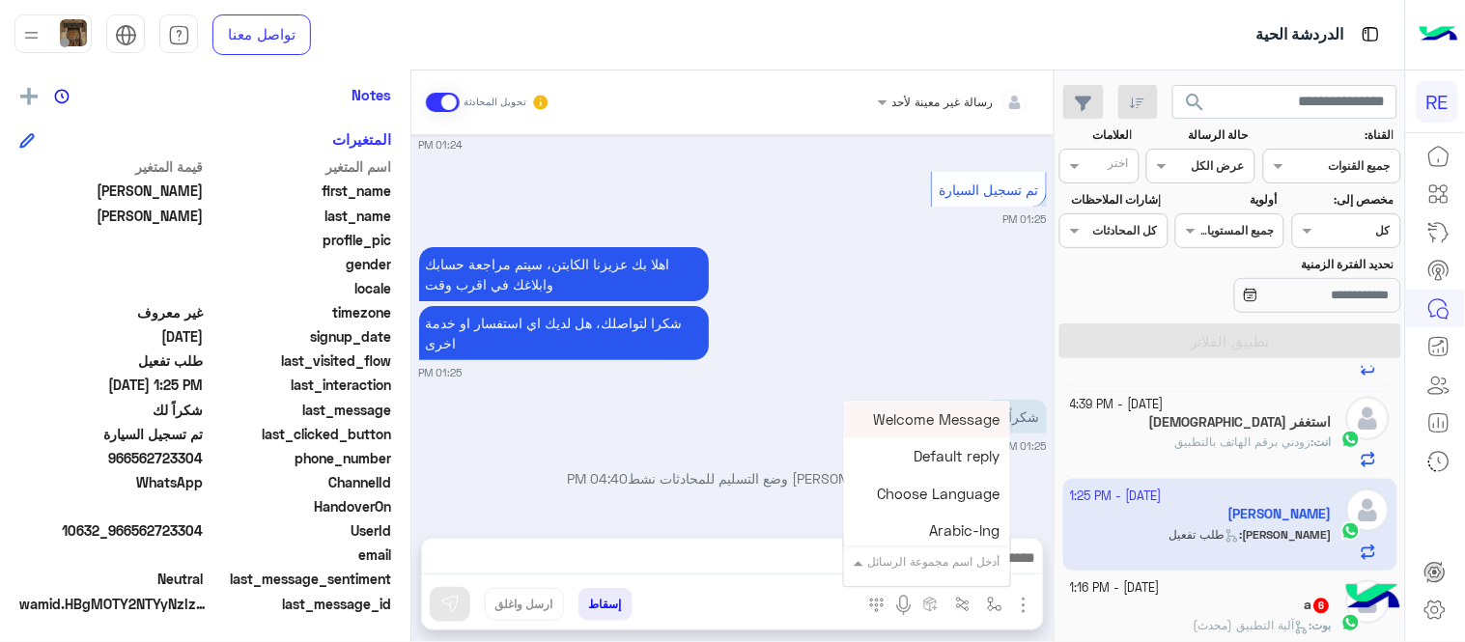
click at [917, 563] on input "text" at bounding box center [952, 558] width 98 height 17
type input "**"
click at [964, 497] on span "تم تفعيل الحساب" at bounding box center [947, 493] width 106 height 17
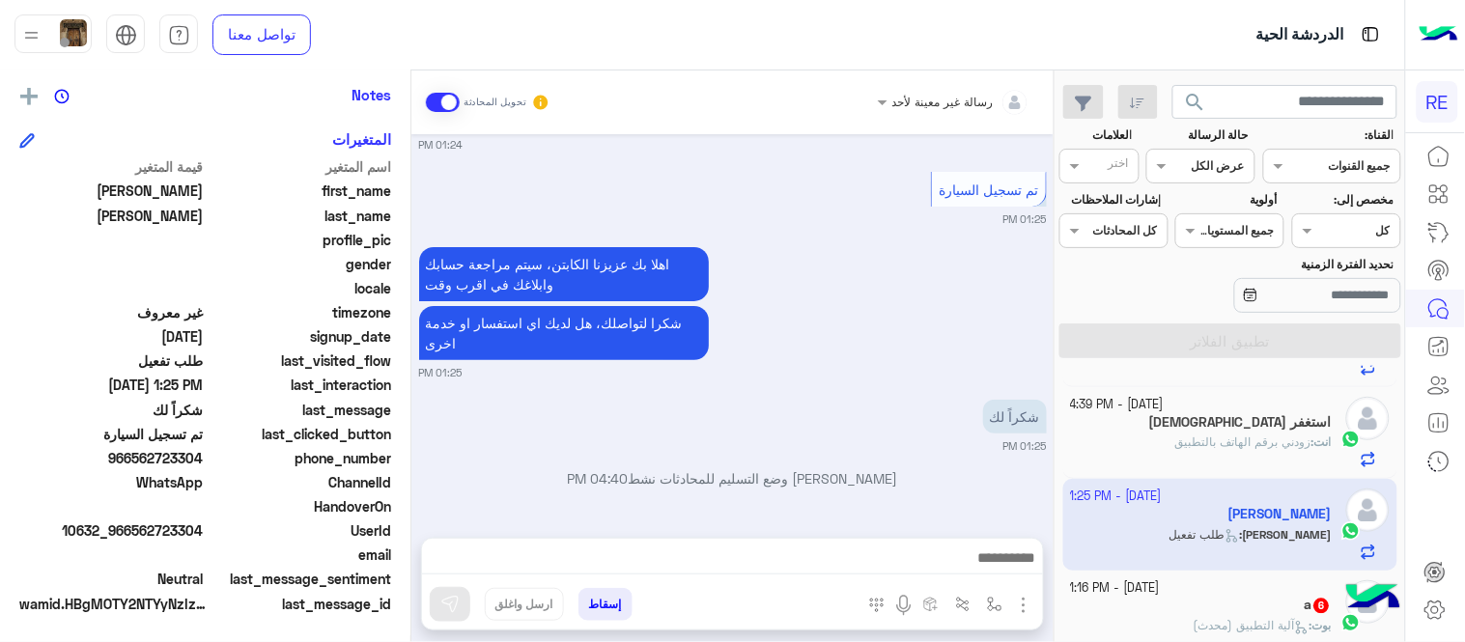
type textarea "**********"
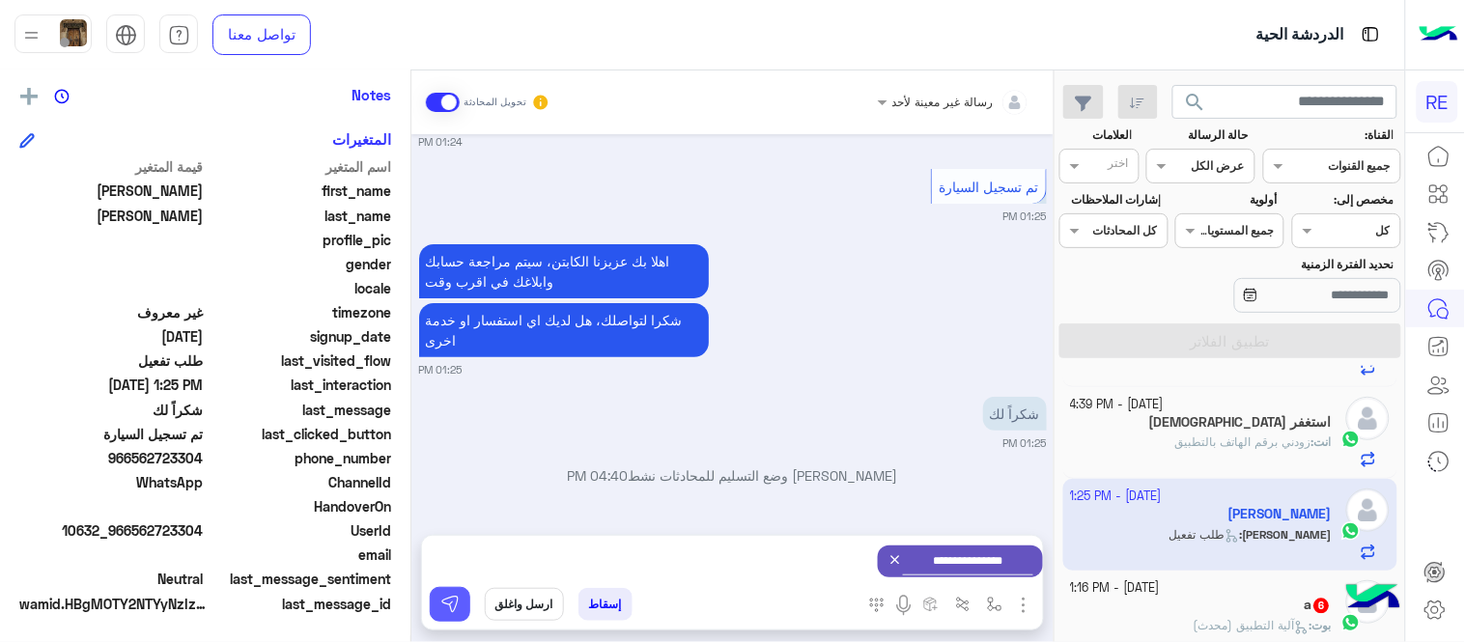
click at [442, 605] on img at bounding box center [449, 604] width 19 height 19
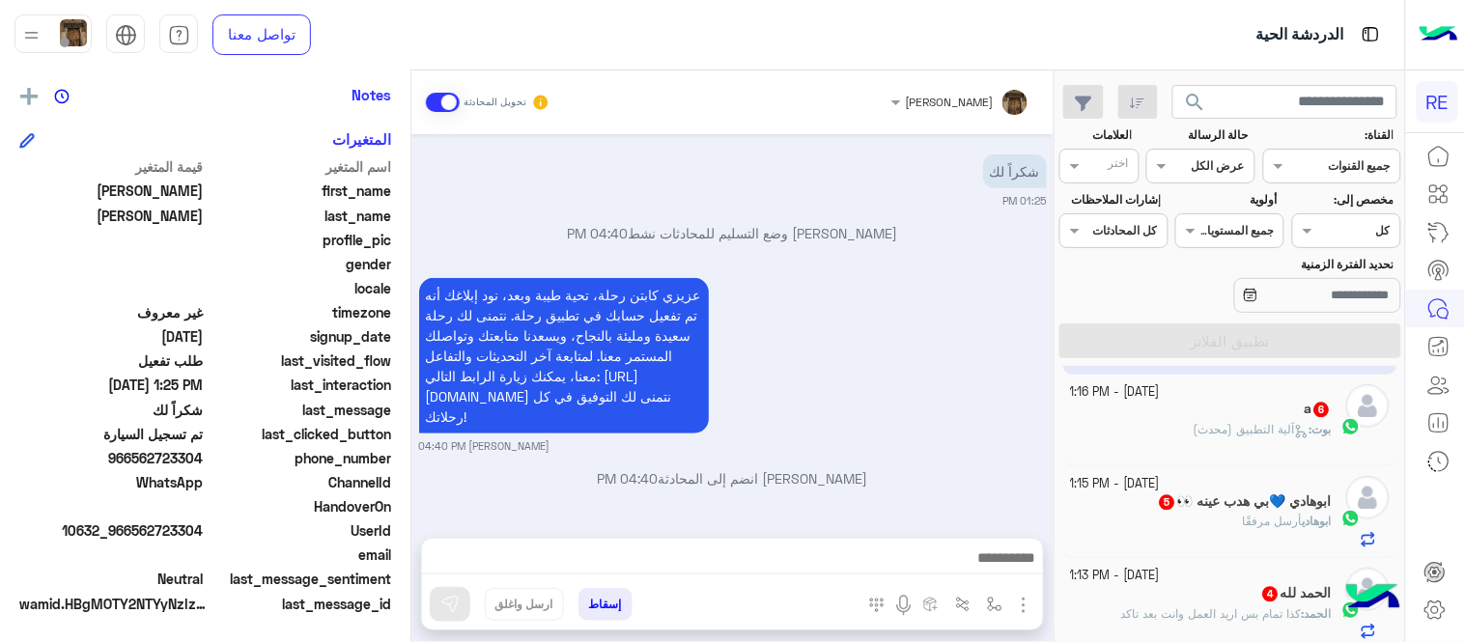
scroll to position [1195, 0]
click at [1276, 430] on span "آلية التطبيق (محدث)" at bounding box center [1252, 429] width 116 height 14
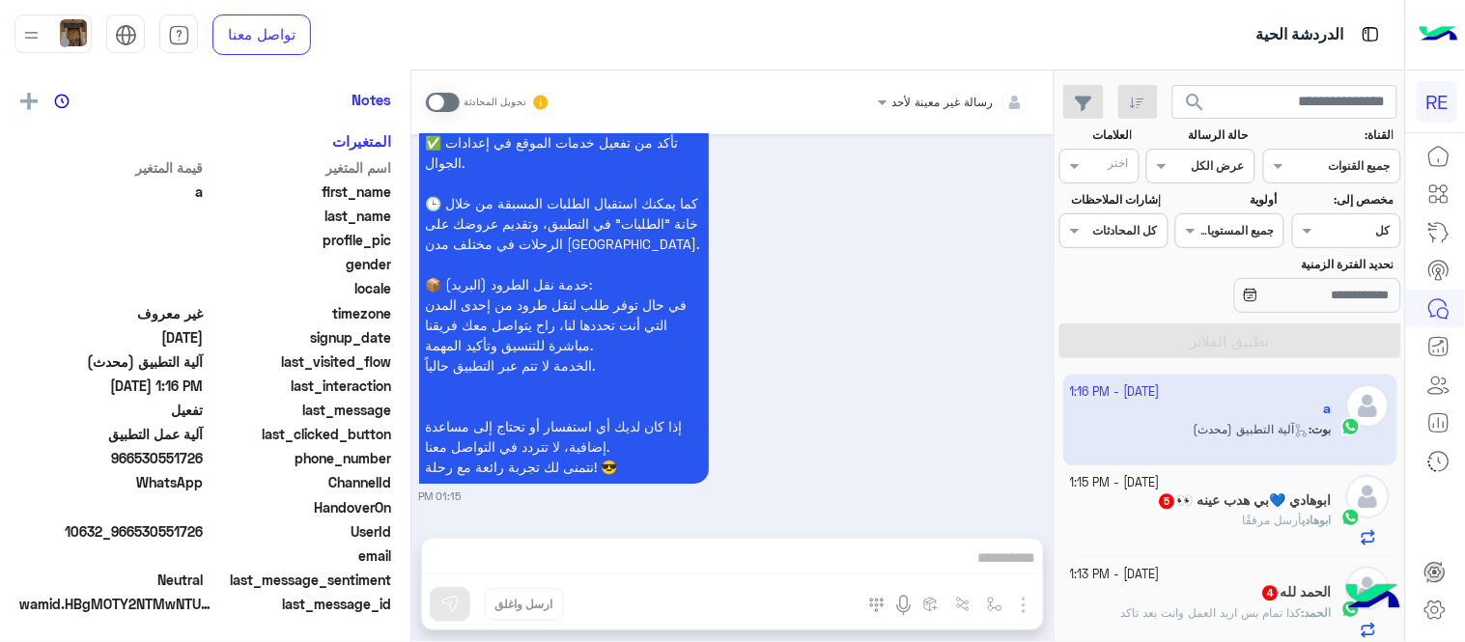
scroll to position [396, 0]
click at [440, 97] on span at bounding box center [443, 102] width 34 height 19
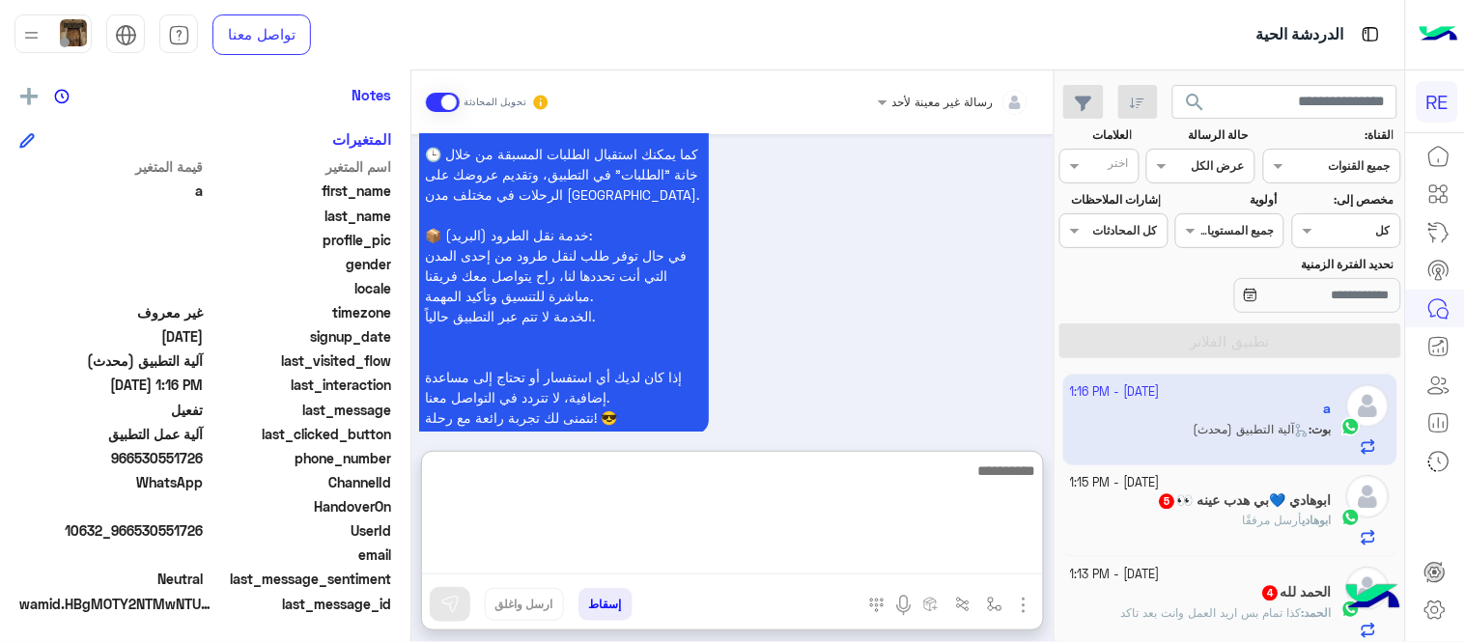
click at [802, 558] on textarea at bounding box center [732, 517] width 621 height 116
type textarea "**********"
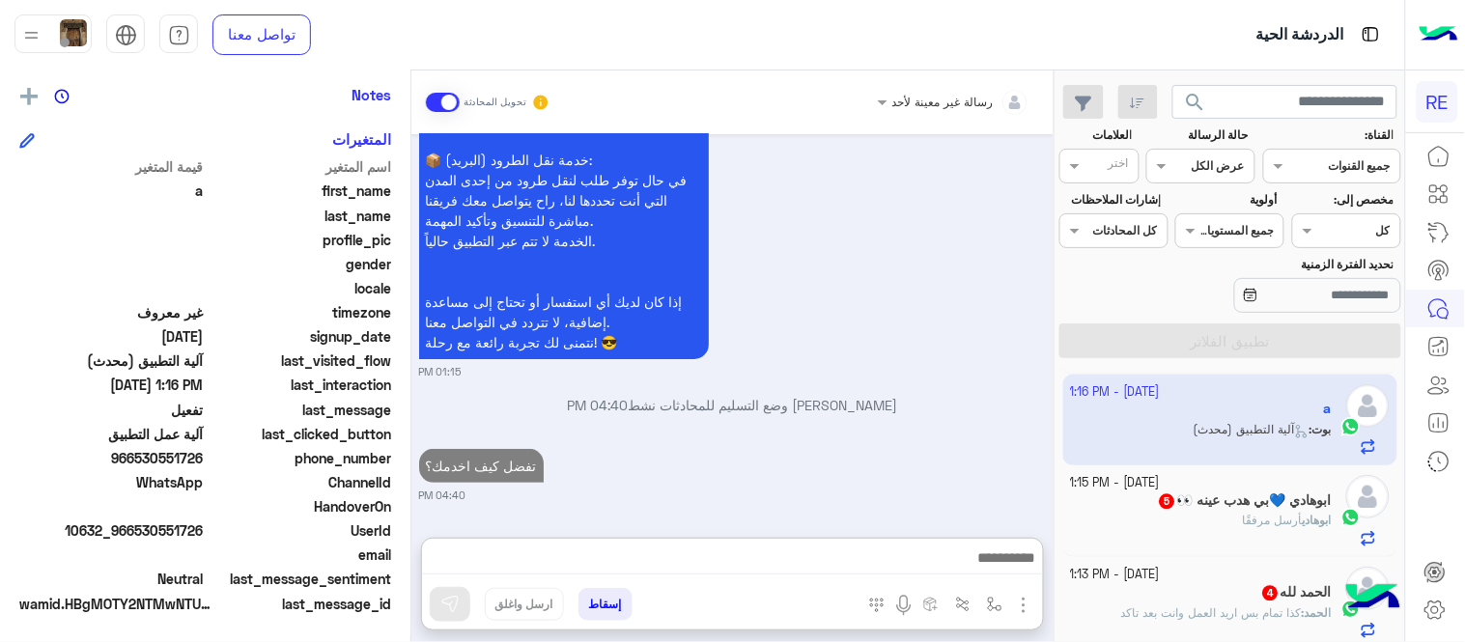
scroll to position [1886, 0]
click at [1246, 544] on div "ابوهادي أرسل مرفقًا" at bounding box center [1202, 530] width 262 height 34
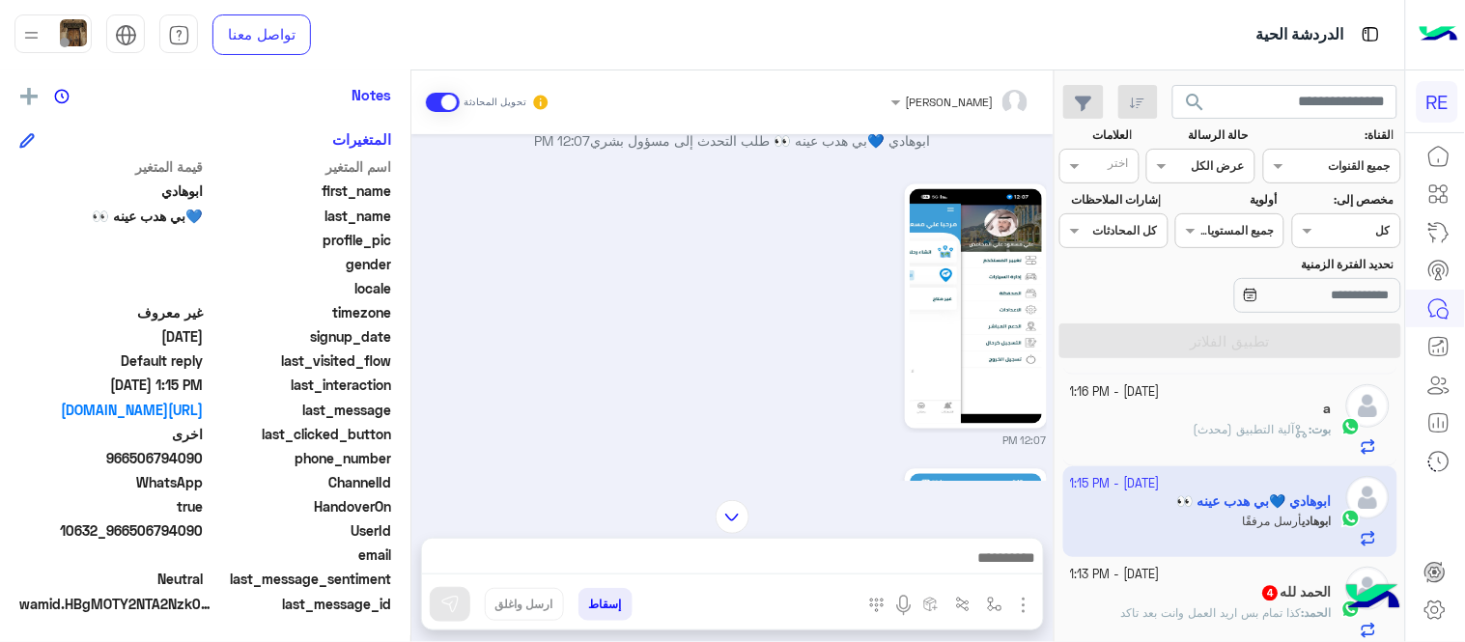
scroll to position [1056, 0]
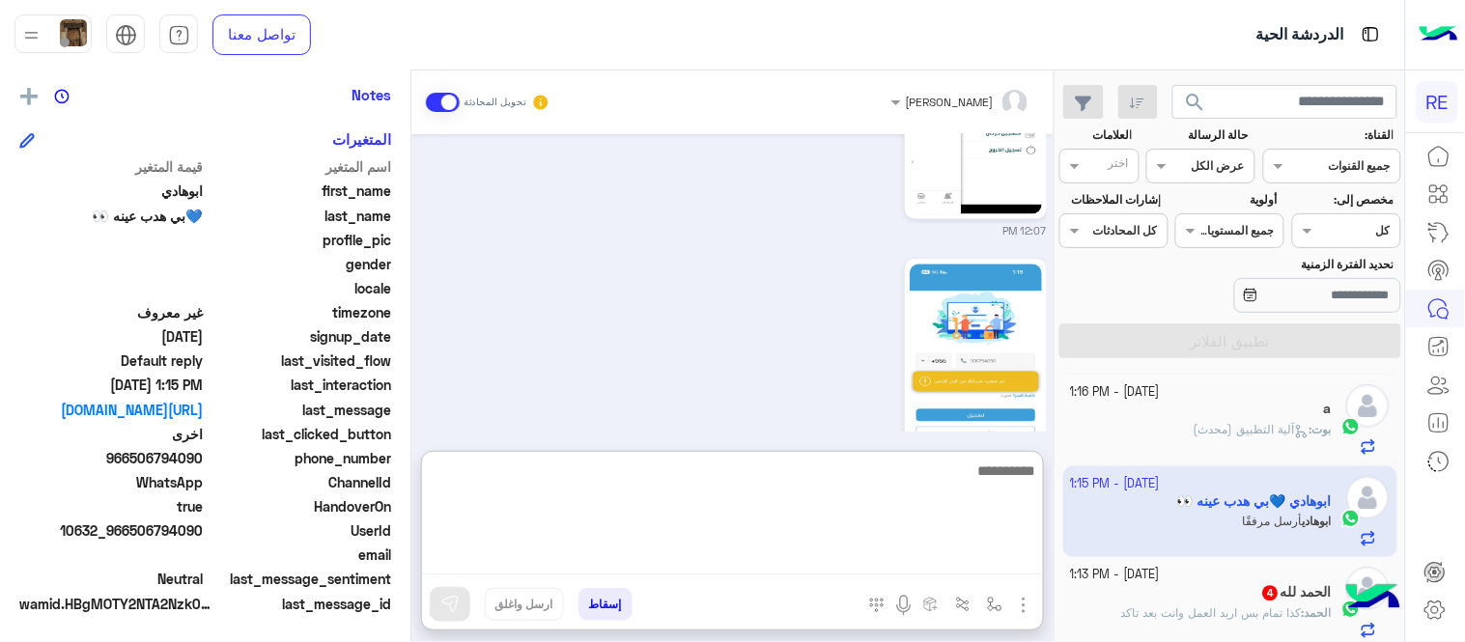
click at [686, 572] on textarea at bounding box center [732, 517] width 621 height 116
type textarea "**********"
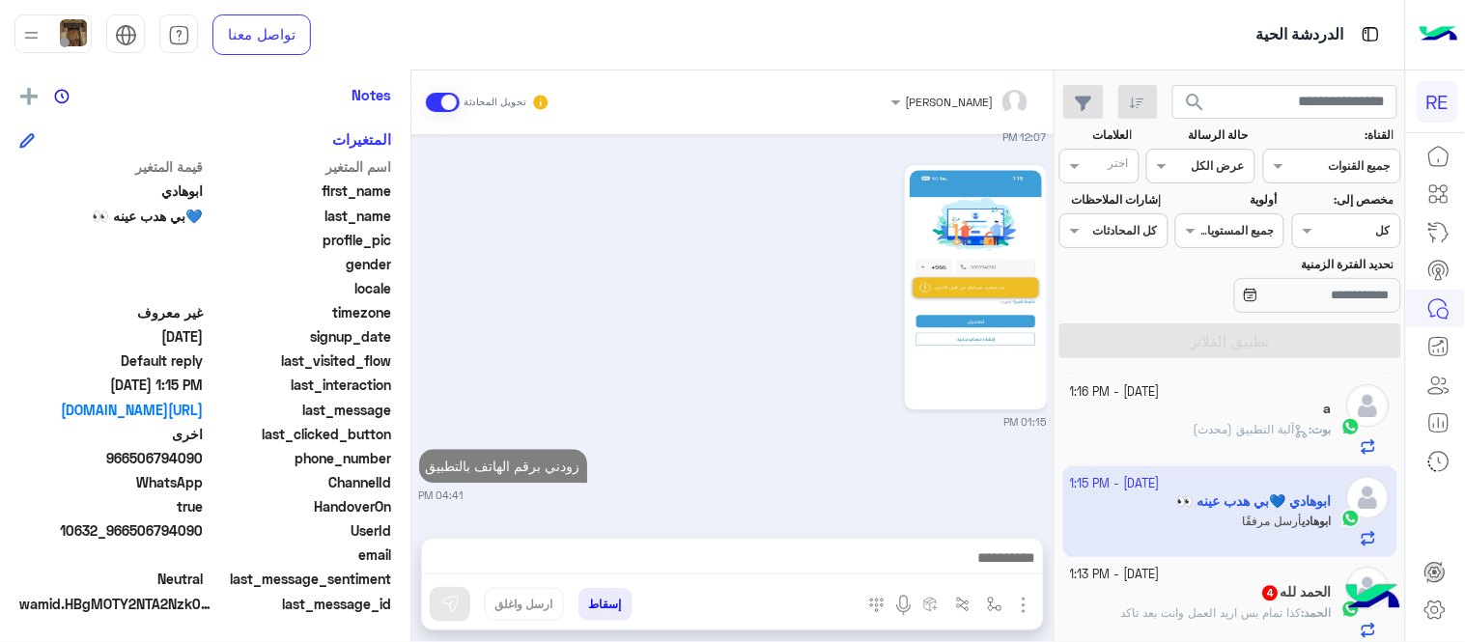
scroll to position [1181, 0]
click at [1124, 606] on div "الحمد لله 4" at bounding box center [1202, 595] width 262 height 20
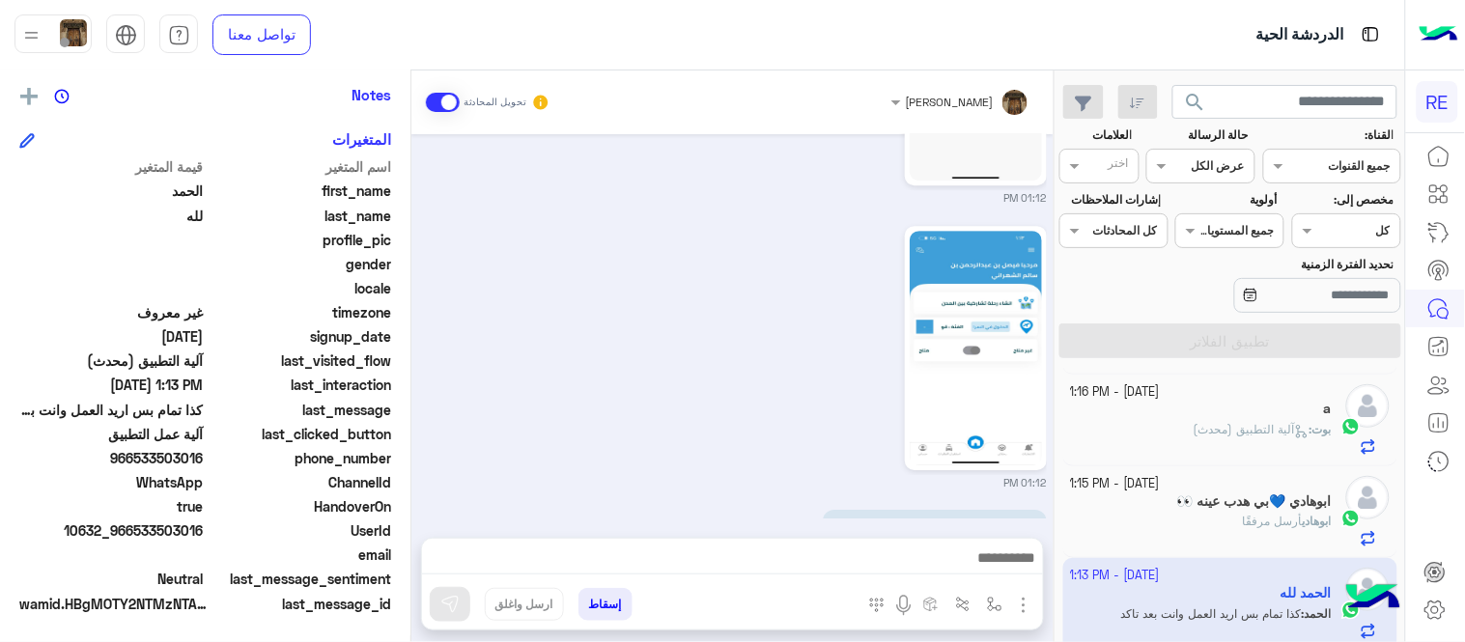
scroll to position [1530, 0]
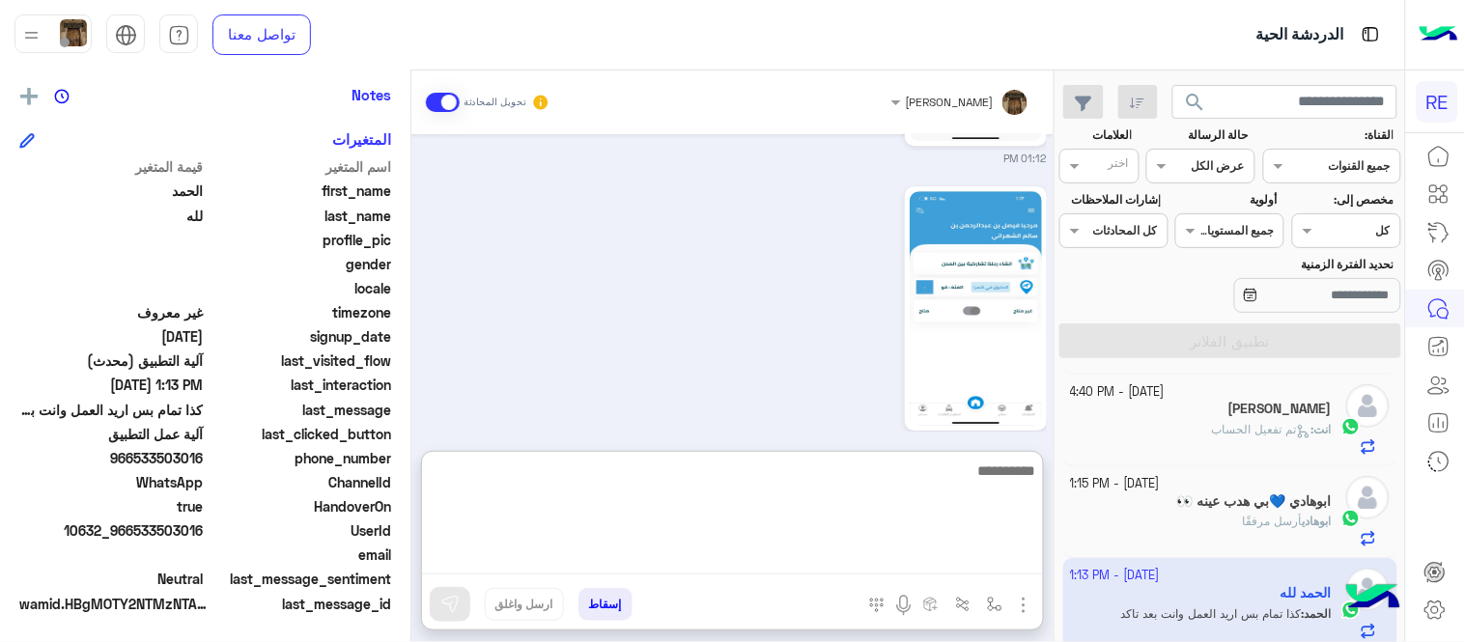
click at [663, 558] on textarea at bounding box center [732, 517] width 621 height 116
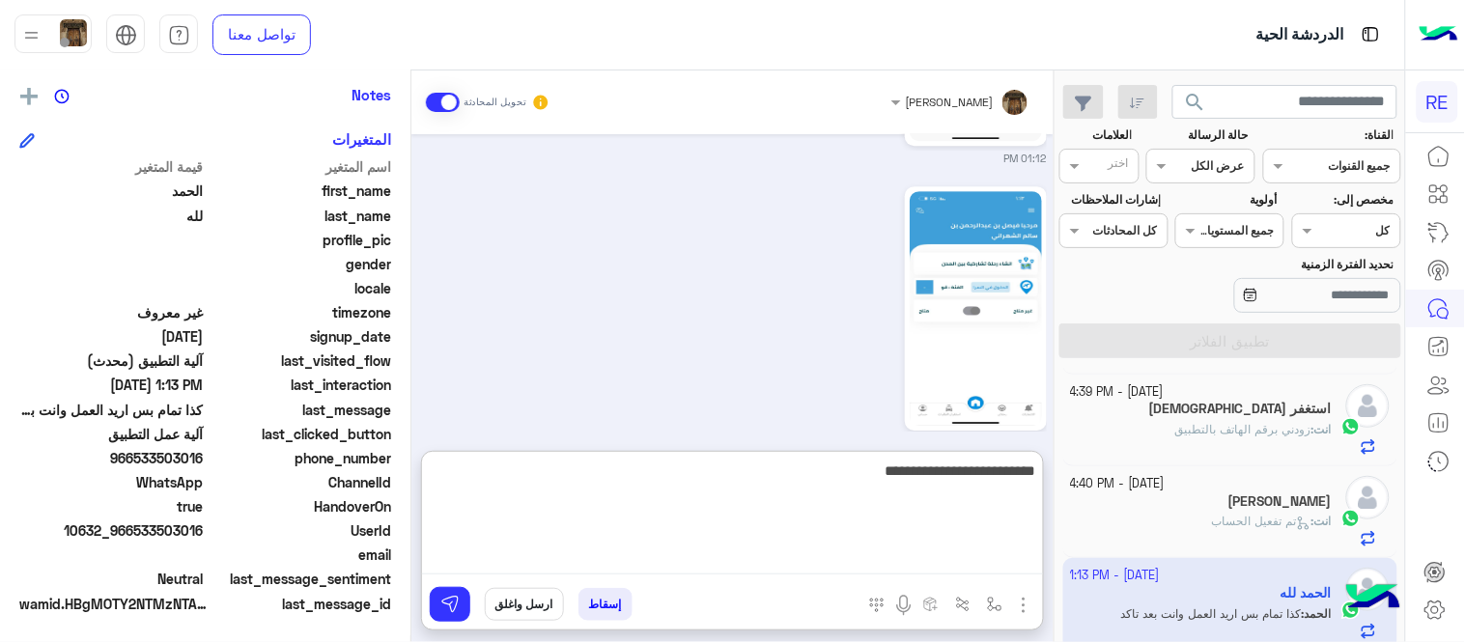
type textarea "**********"
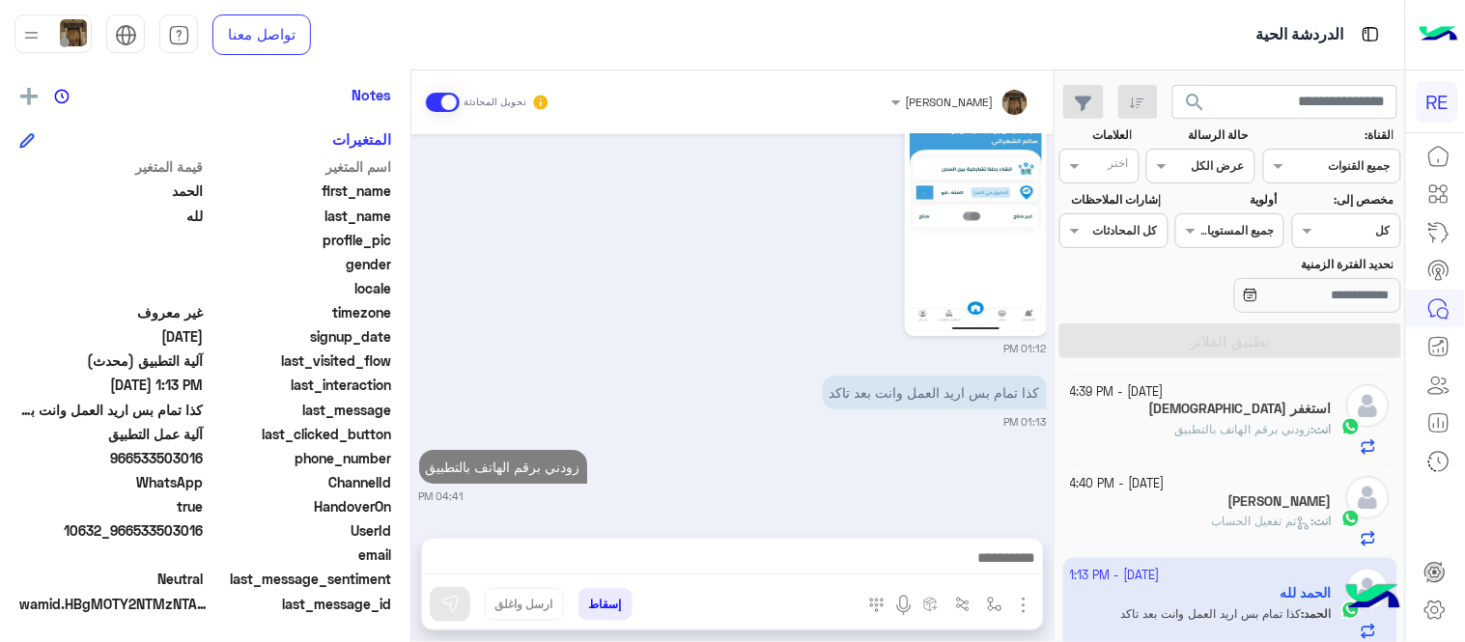
click at [812, 431] on div "عبير زكريا تحويل المحادثة Sep 20, 2025 سعداء بانضمامك، ونتطلع لأن تكون أحد شركا…" at bounding box center [732, 359] width 642 height 579
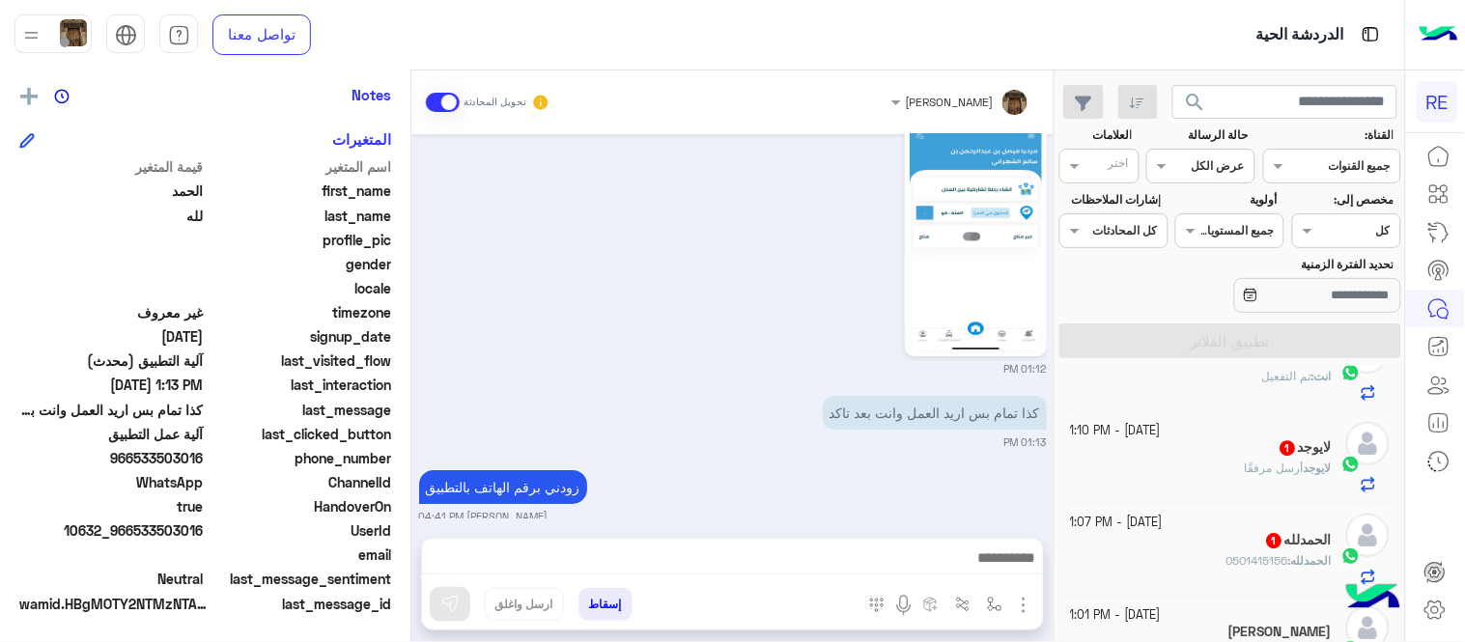
scroll to position [1531, 0]
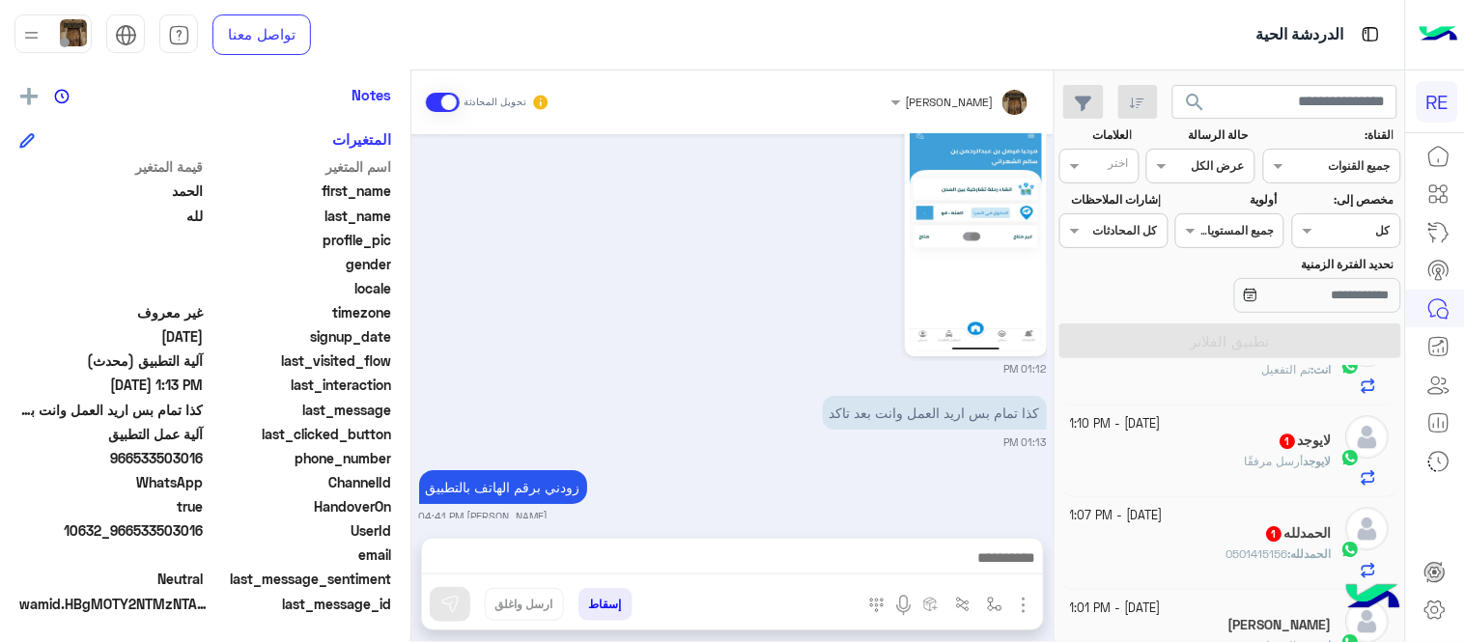
click at [1211, 480] on div "لايوجد أرسل مرفقًا" at bounding box center [1202, 470] width 262 height 34
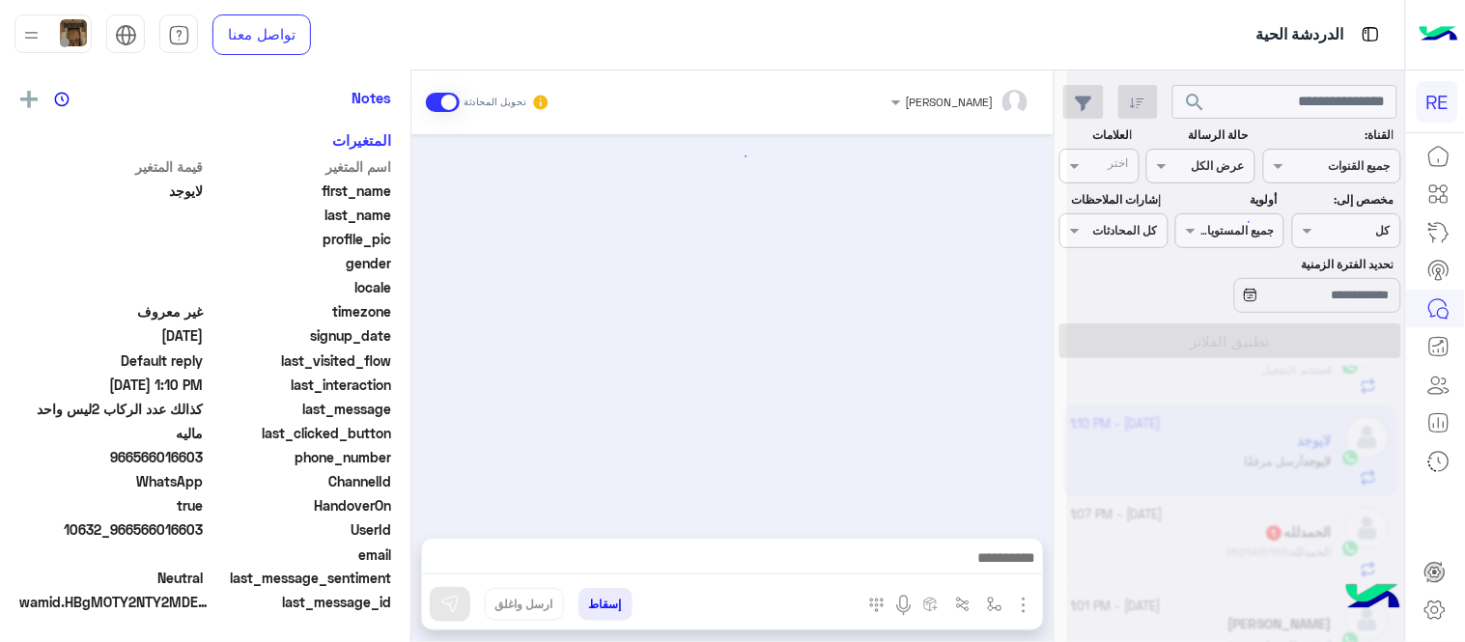
scroll to position [391, 0]
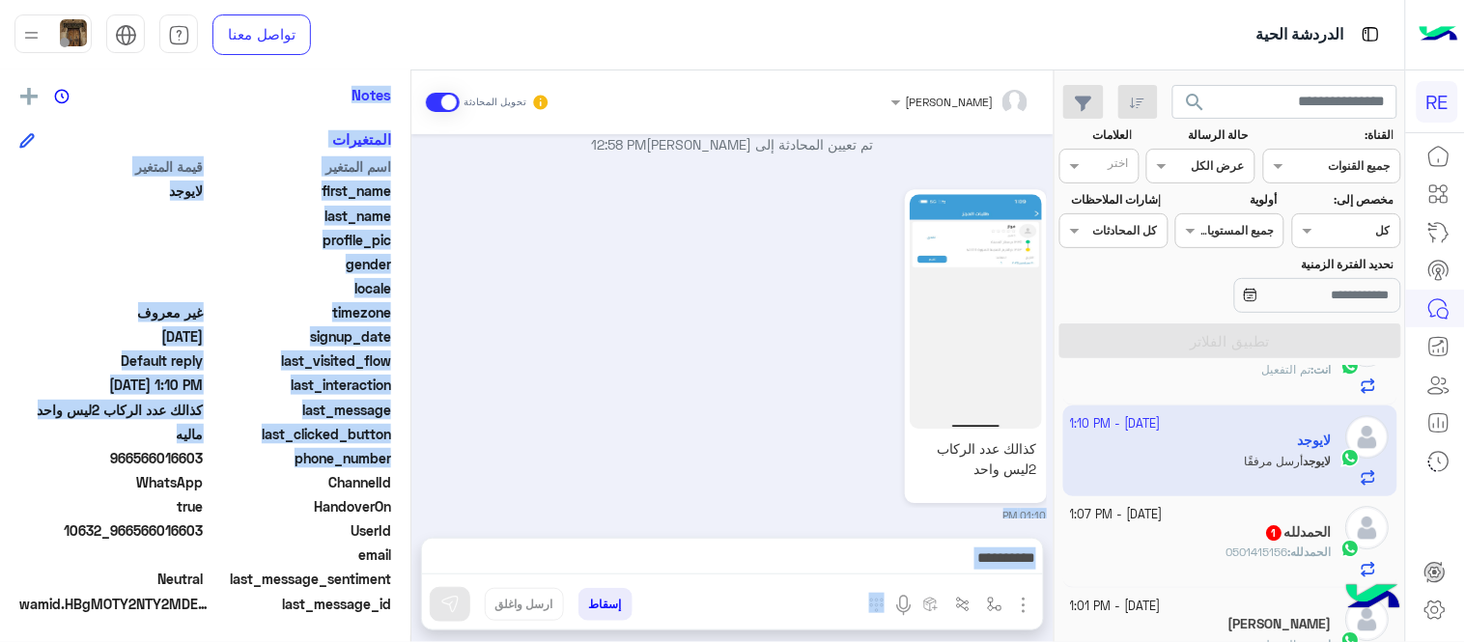
drag, startPoint x: 409, startPoint y: 458, endPoint x: 427, endPoint y: 471, distance: 22.0
click at [427, 471] on mat-drawer-container "Zahraa Alfadhl تحويل المحادثة Sep 20, 2025 فضلا اختر نوع الشكوى ماليه تقنية اخر…" at bounding box center [527, 359] width 1054 height 579
click at [427, 471] on div "كذالك عدد الركاب 2ليس واحد 01:10 PM" at bounding box center [733, 353] width 628 height 339
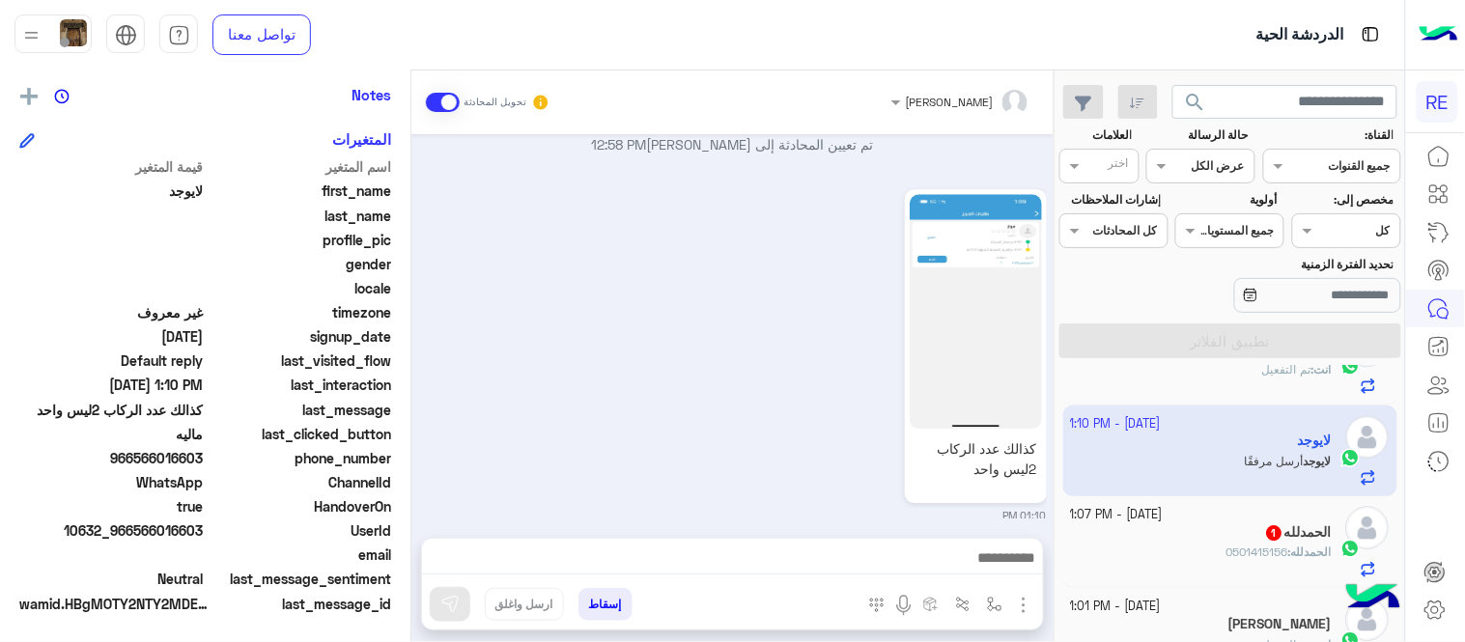
click at [1161, 536] on div "الحمدلله 1" at bounding box center [1202, 534] width 262 height 20
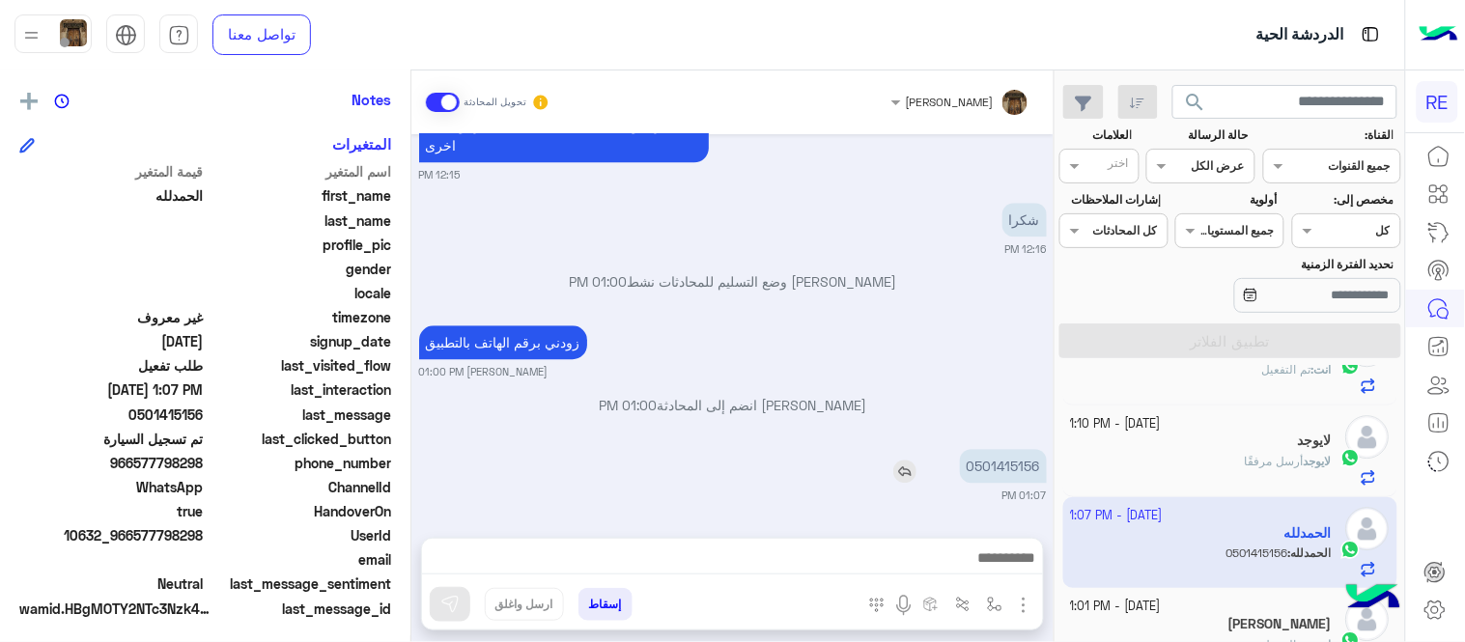
scroll to position [396, 0]
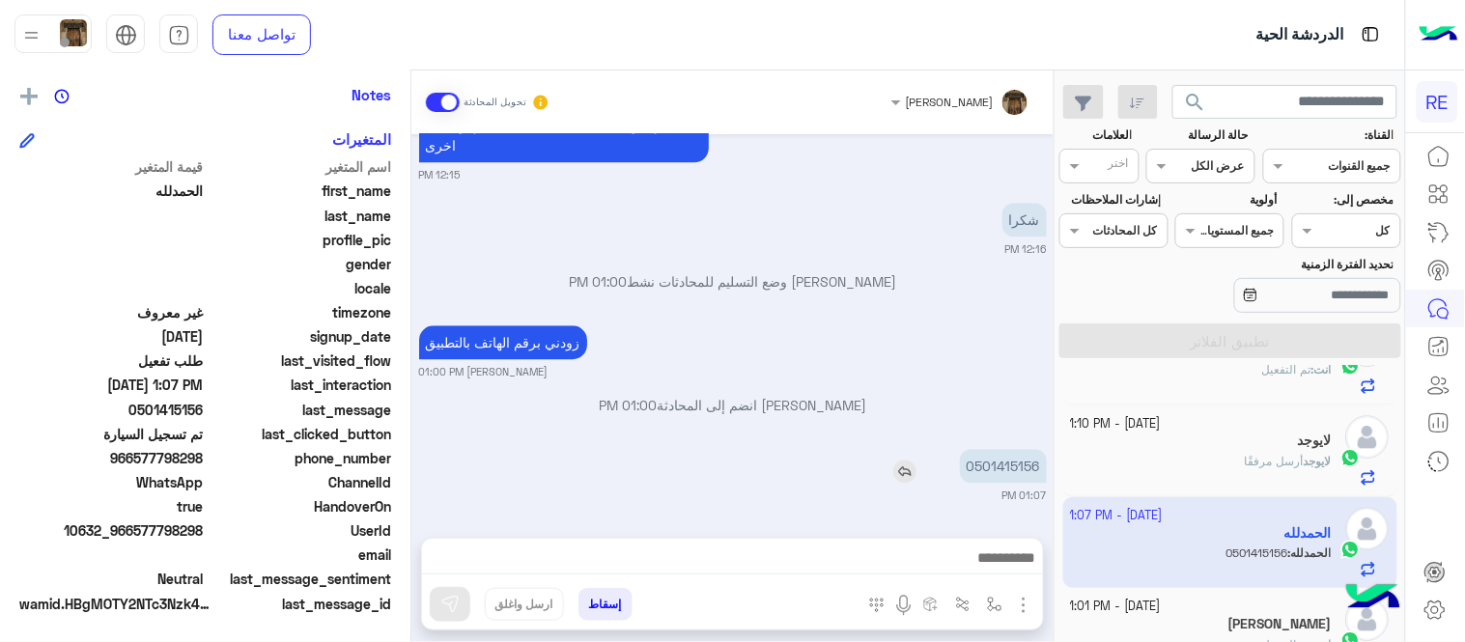
click at [982, 462] on p "0501415156" at bounding box center [1003, 466] width 87 height 34
copy p "0501415156"
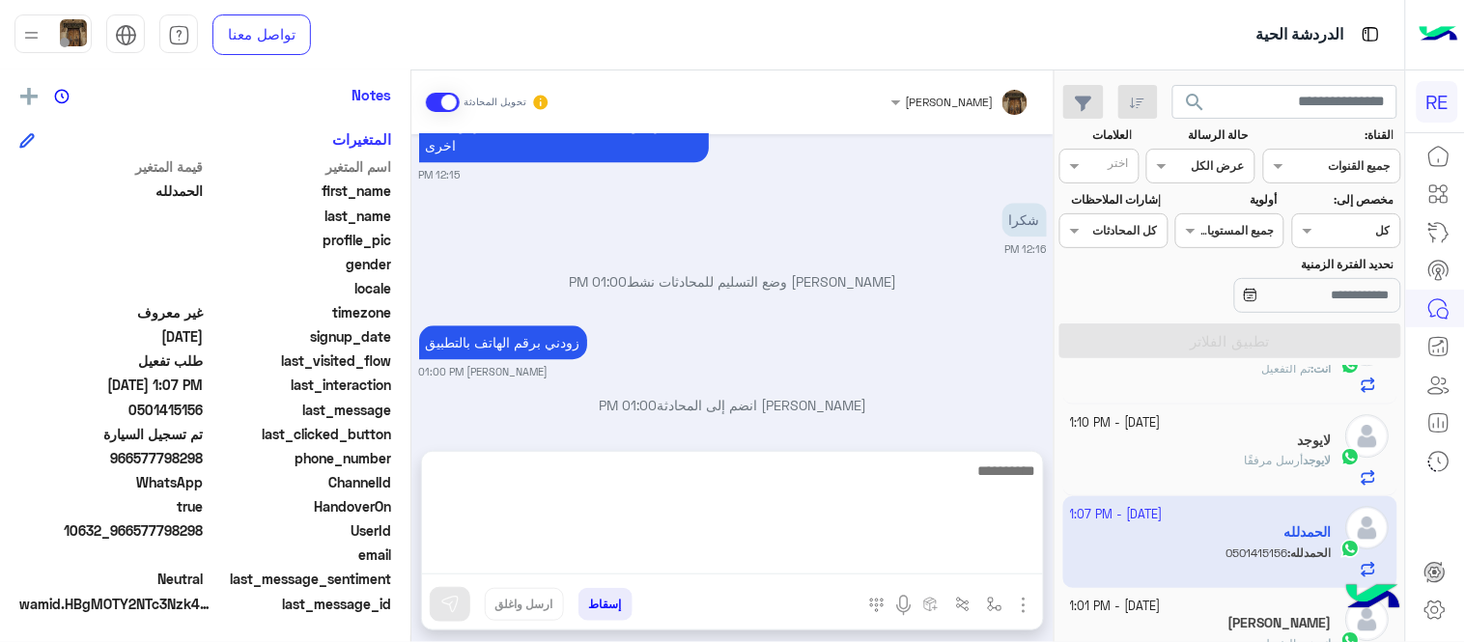
click at [856, 561] on textarea at bounding box center [732, 517] width 621 height 116
type textarea "**********"
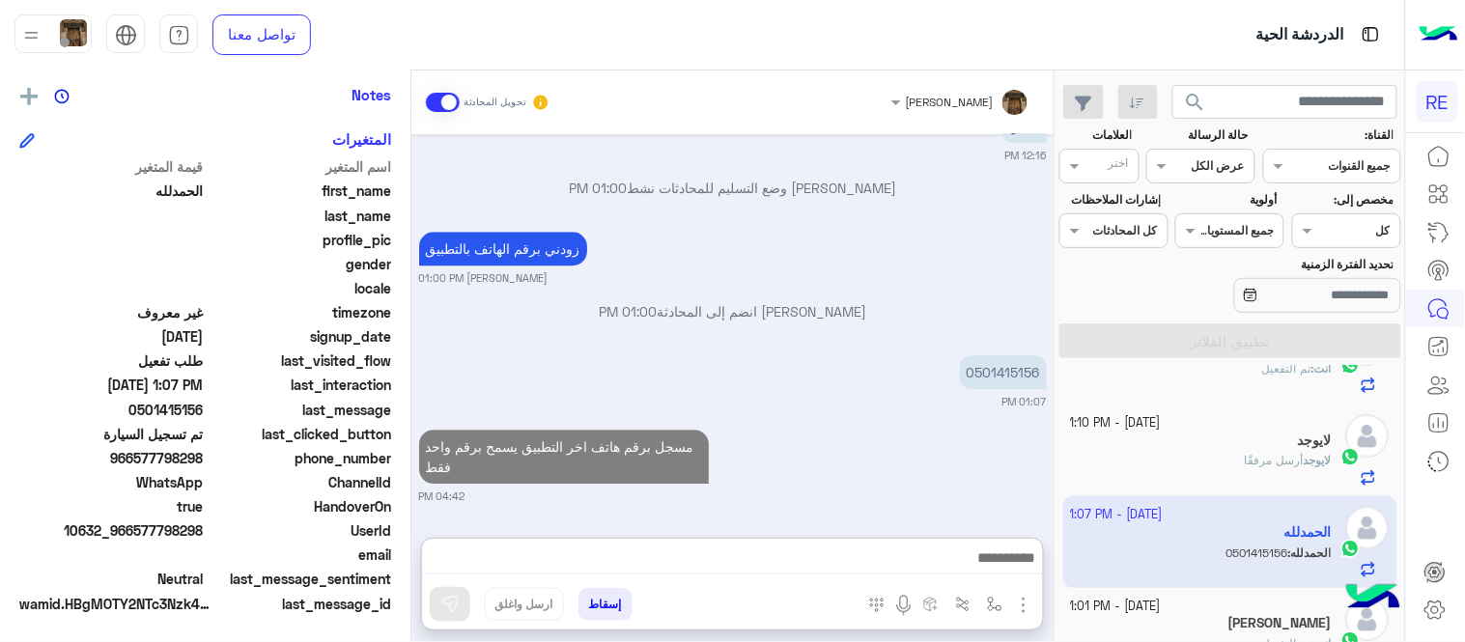
click at [888, 421] on div "Sep 20, 2025 اختر احد الخدمات التالية: 12:14 PM تفعيل حساب 12:14 PM يمكنك الاطل…" at bounding box center [732, 326] width 642 height 384
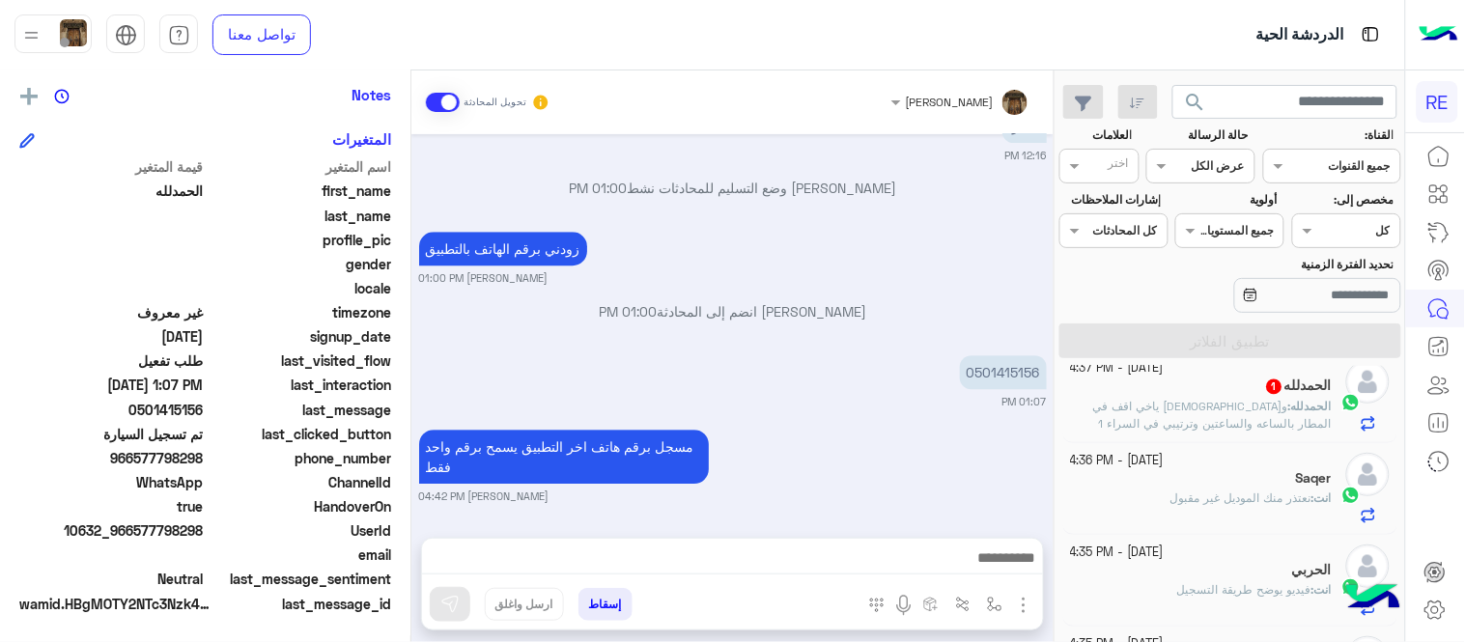
scroll to position [1039, 0]
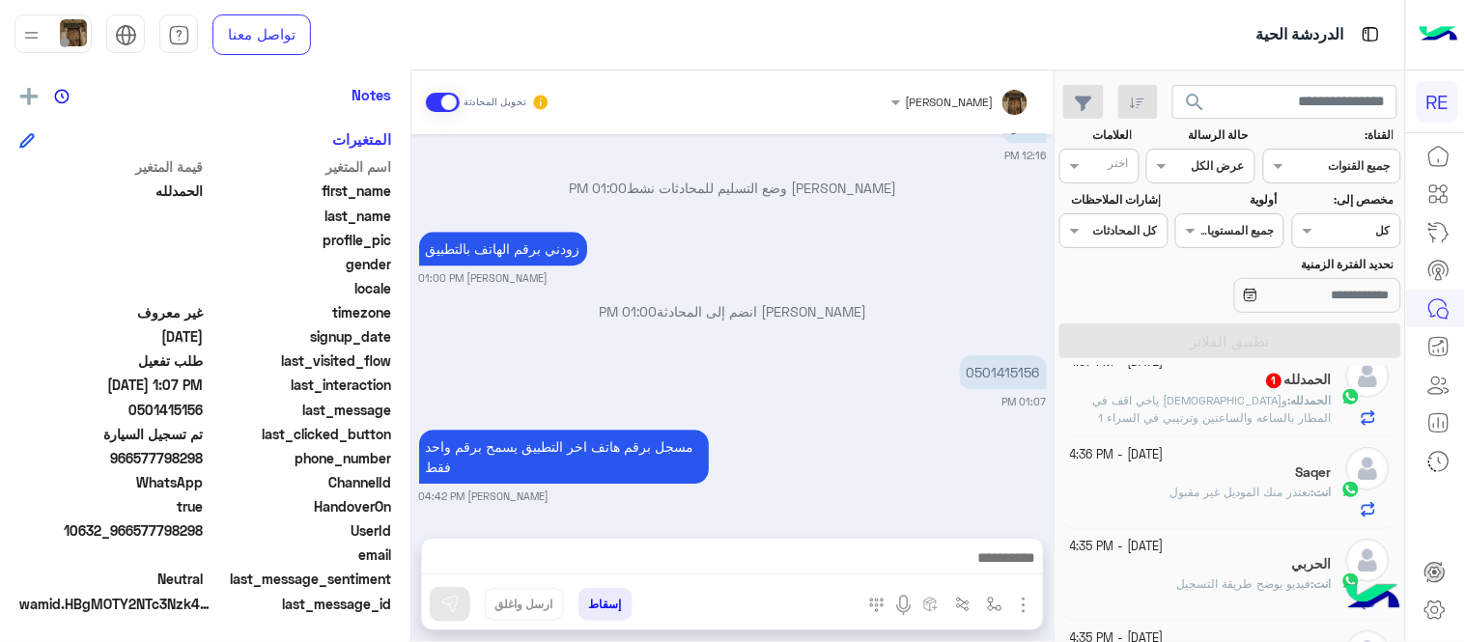
click at [1217, 416] on span "و[DEMOGRAPHIC_DATA] ياخي اقف في المطار بالساعه والساعتين وترتيبي في السراء 1 ول…" at bounding box center [1212, 418] width 239 height 49
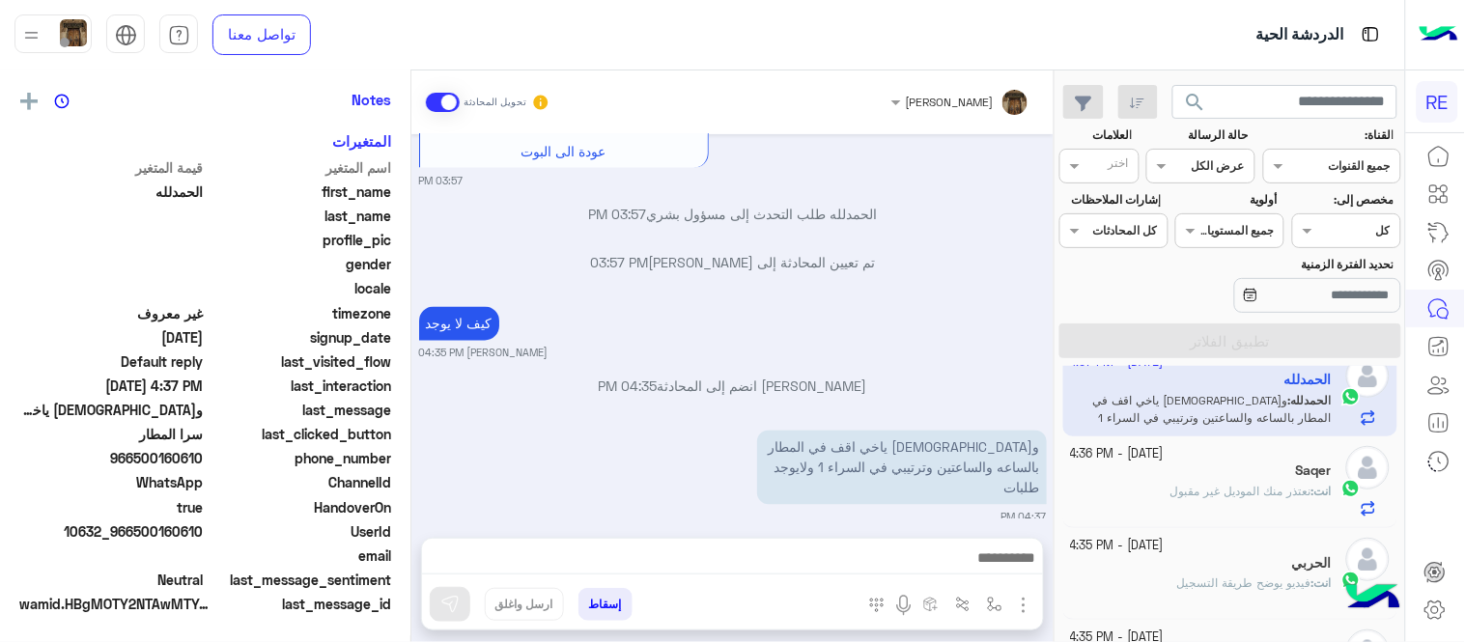
scroll to position [396, 0]
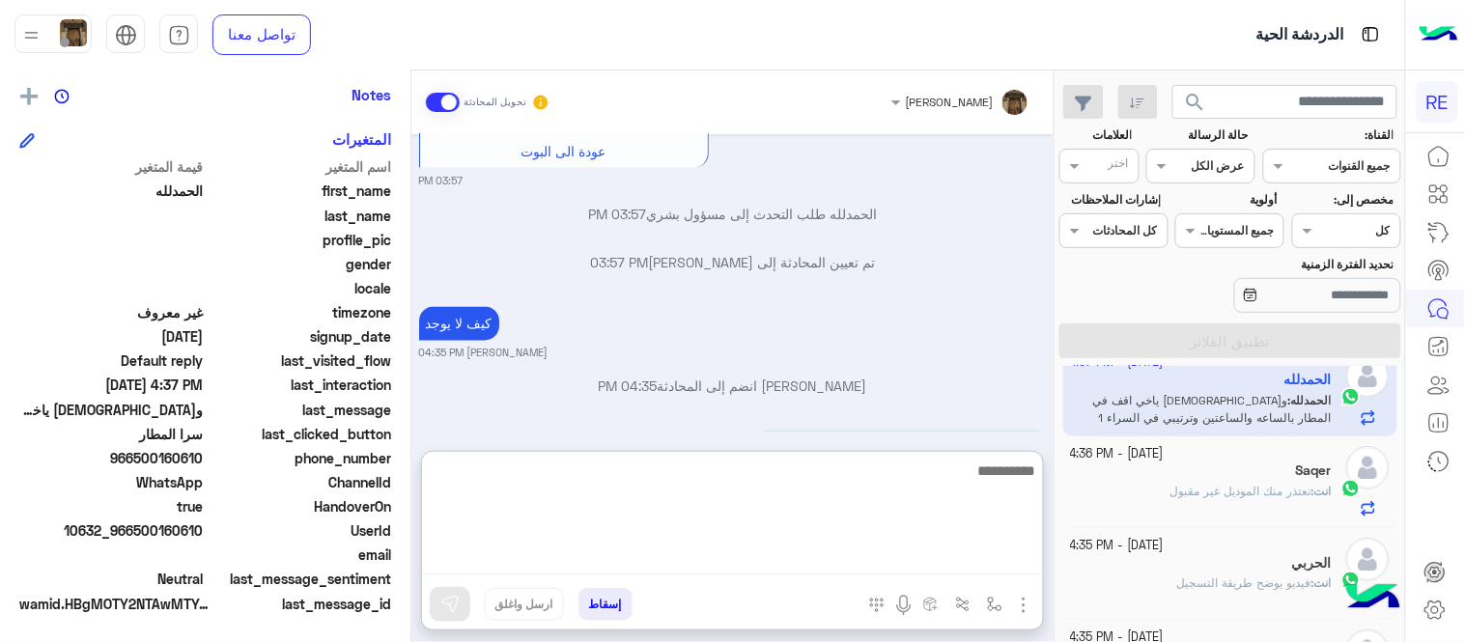
click at [892, 554] on textarea at bounding box center [732, 517] width 621 height 116
type textarea "**********"
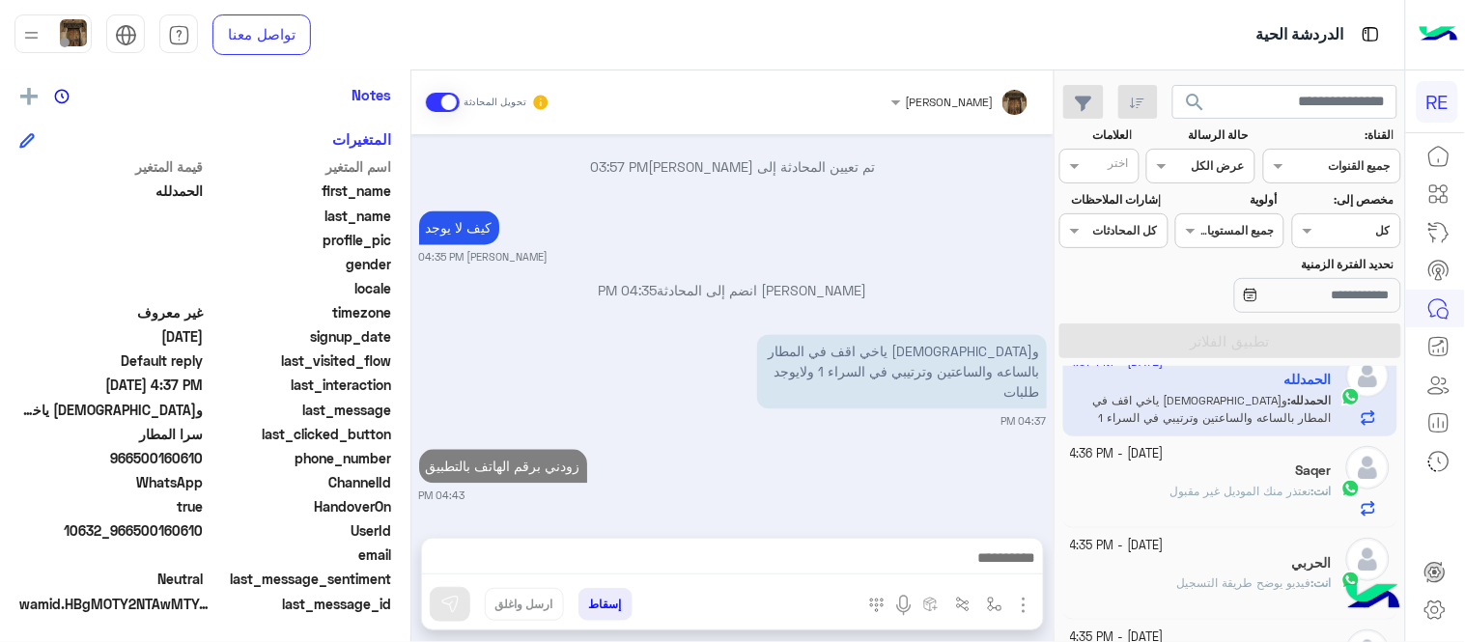
scroll to position [915, 0]
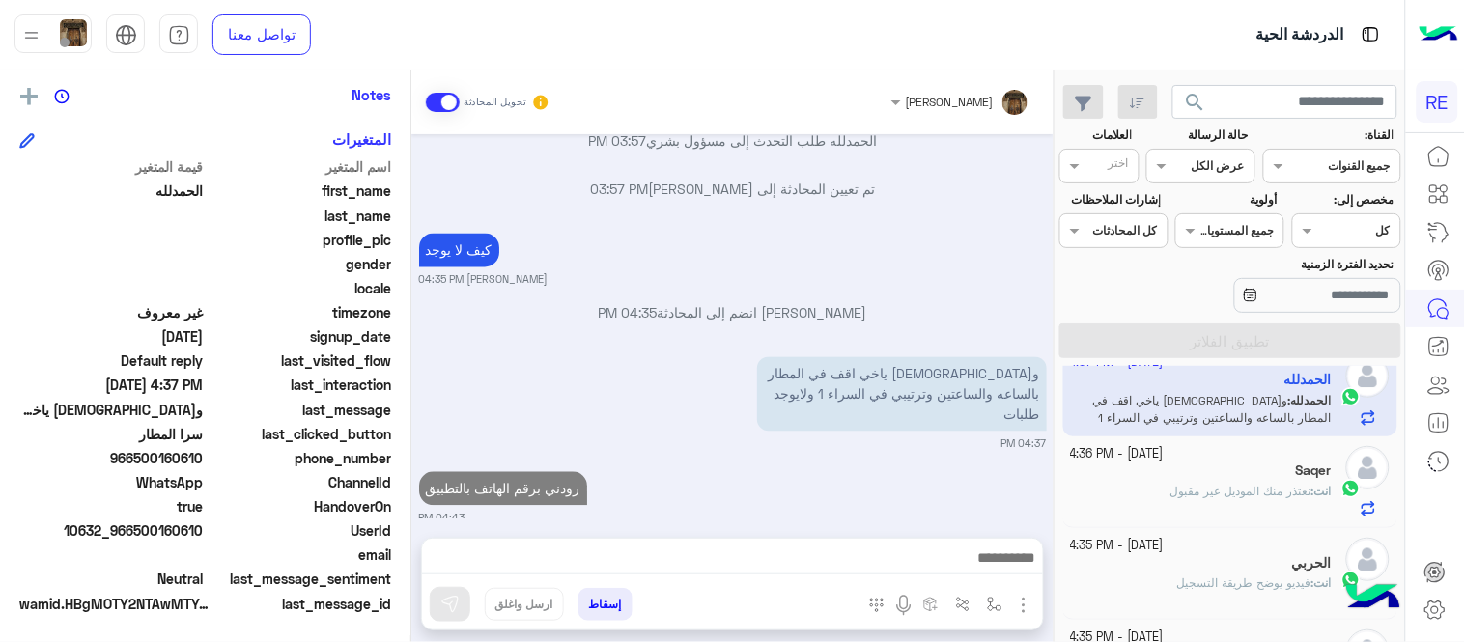
drag, startPoint x: 963, startPoint y: 380, endPoint x: 1053, endPoint y: 538, distance: 181.2
click at [1053, 538] on div "عبير زكريا تحويل المحادثة Sep 20, 2025 وعليكم السلام ،كيف اقدر اساعدك اهلًا بك …" at bounding box center [732, 359] width 642 height 579
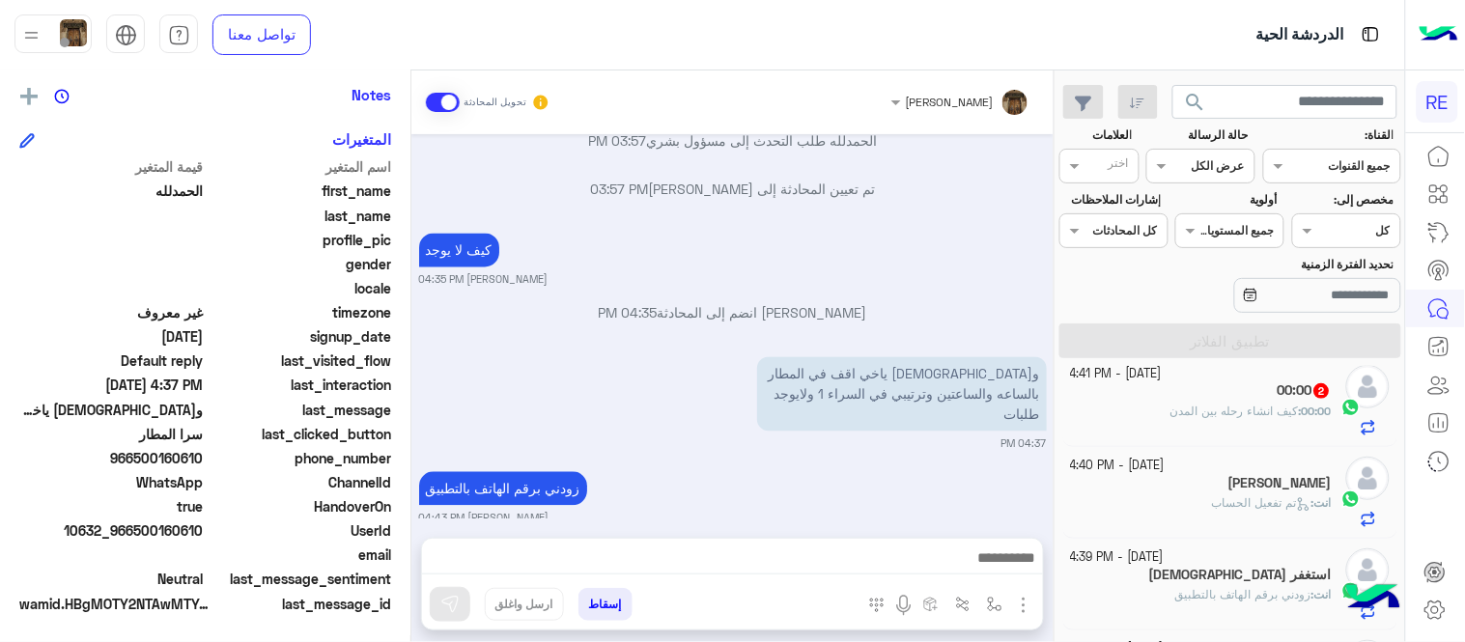
scroll to position [364, 0]
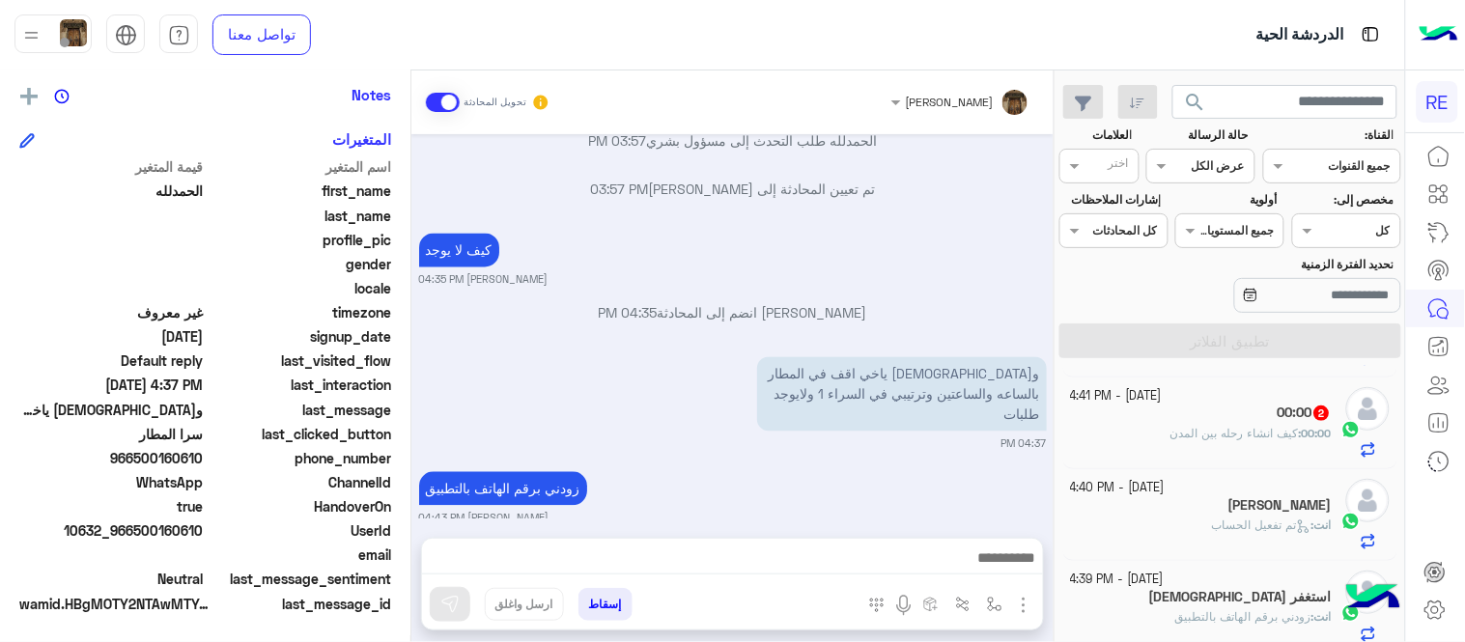
click at [1188, 420] on div "00:00 2" at bounding box center [1202, 415] width 262 height 20
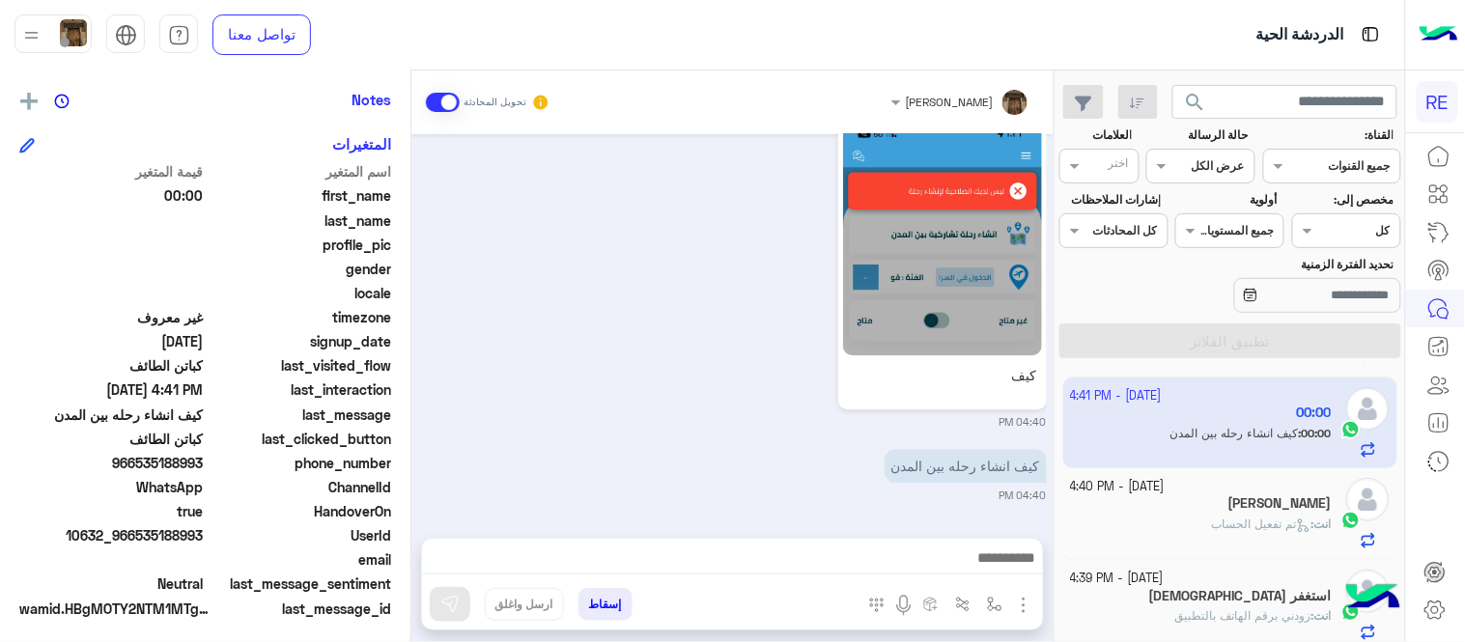
scroll to position [396, 0]
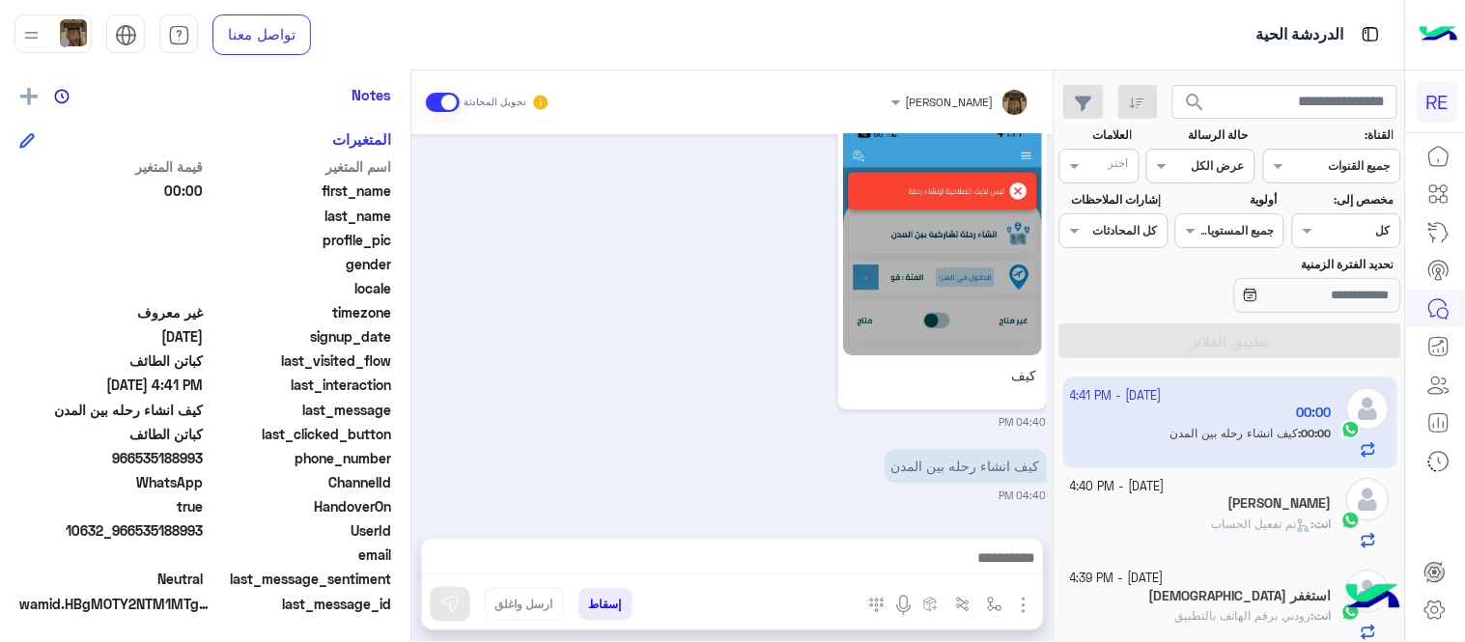
click at [716, 581] on div at bounding box center [732, 563] width 621 height 48
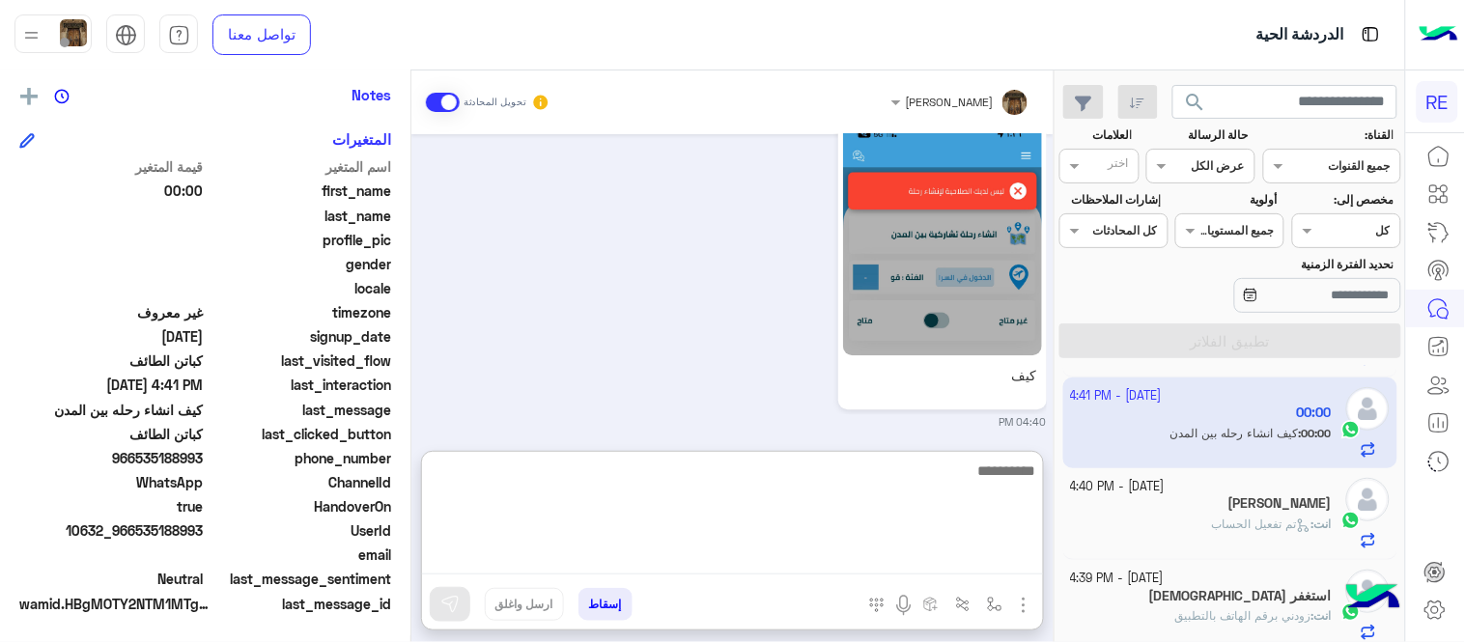
click at [673, 560] on textarea at bounding box center [732, 517] width 621 height 116
type textarea "**********"
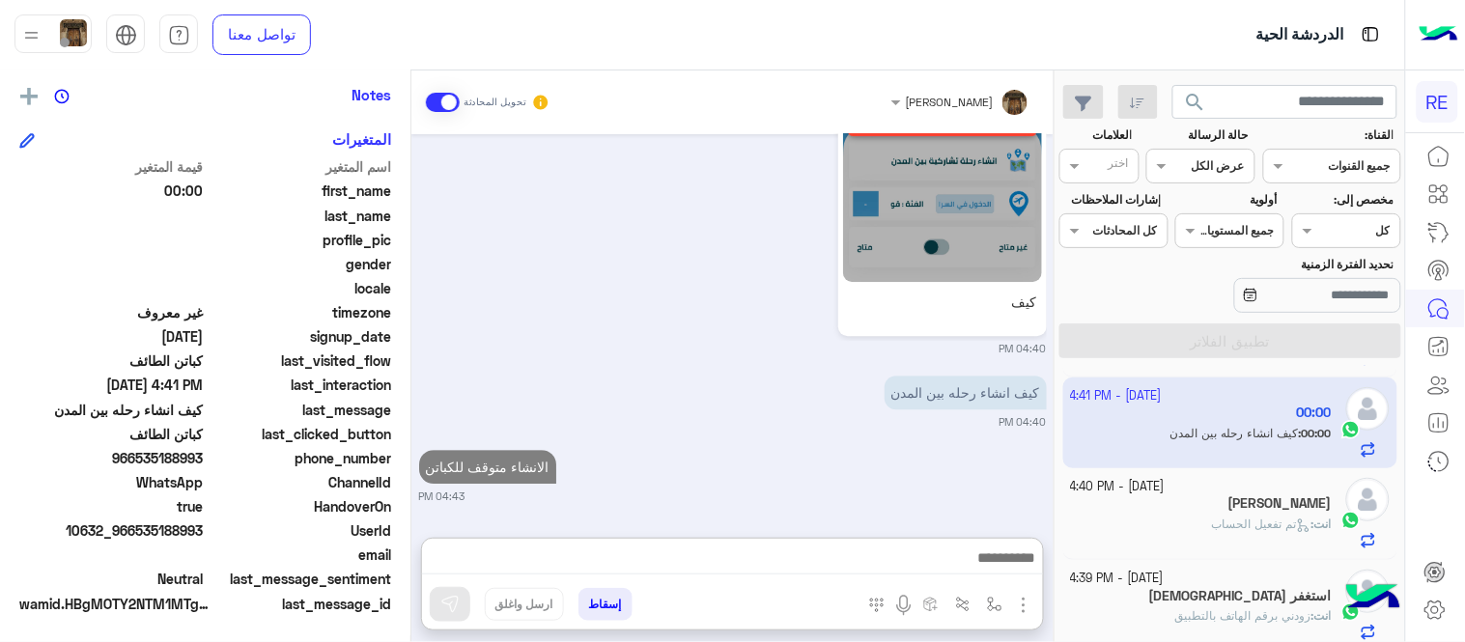
click at [761, 438] on div "عبير زكريا تحويل المحادثة Sep 20, 2025 هل أنت ؟ كابتن 👨🏻‍✈️ عميل 🧳 رحال (مرشد م…" at bounding box center [732, 359] width 642 height 579
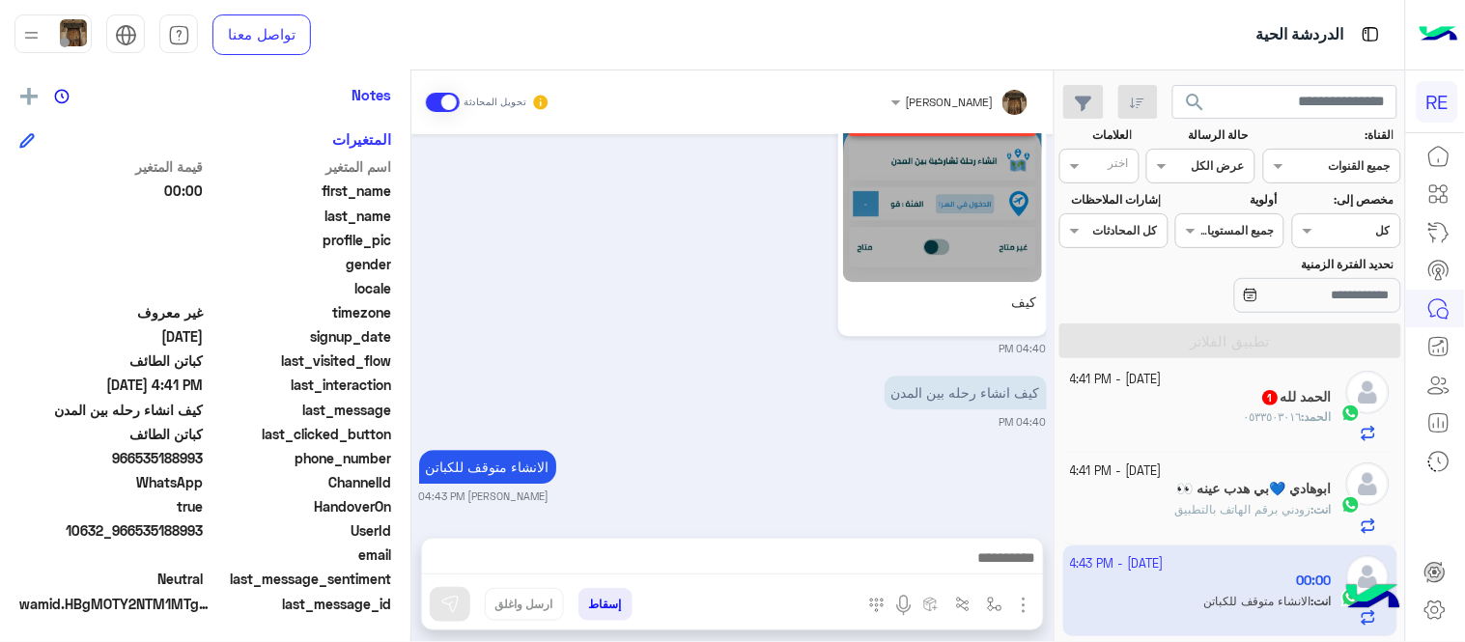
scroll to position [182, 0]
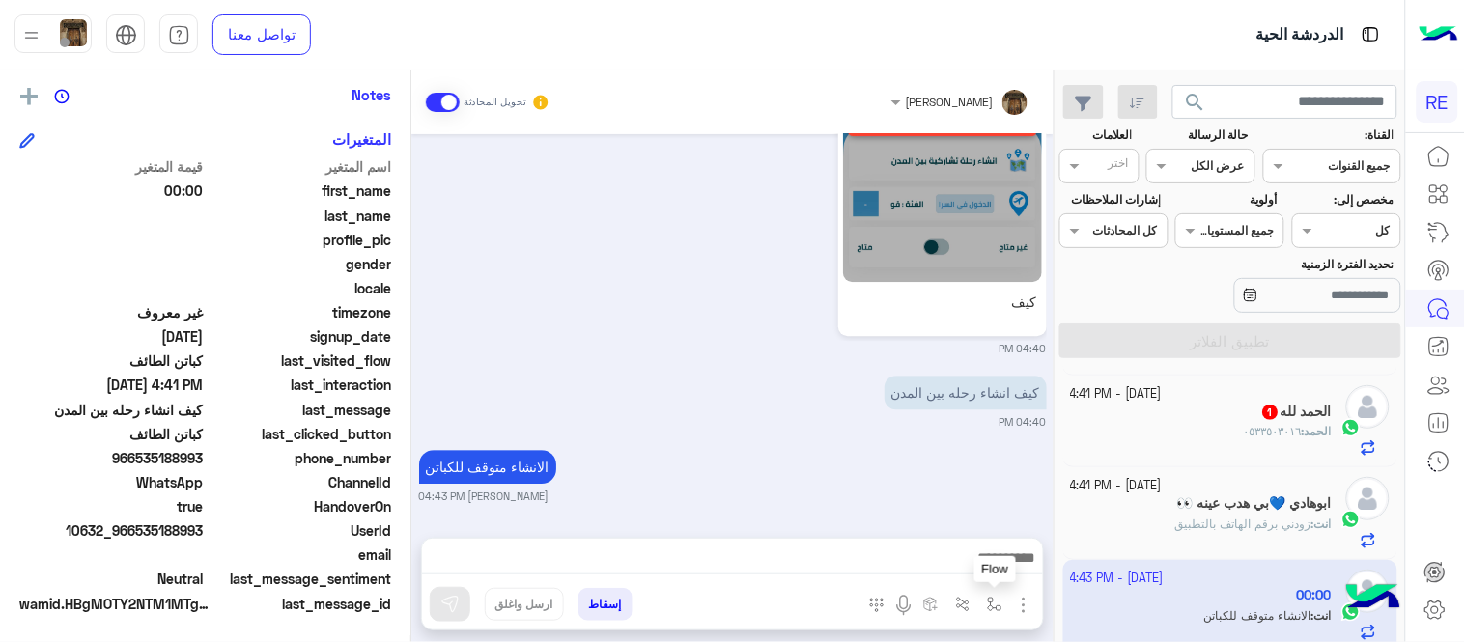
click at [996, 615] on button "button" at bounding box center [995, 604] width 32 height 32
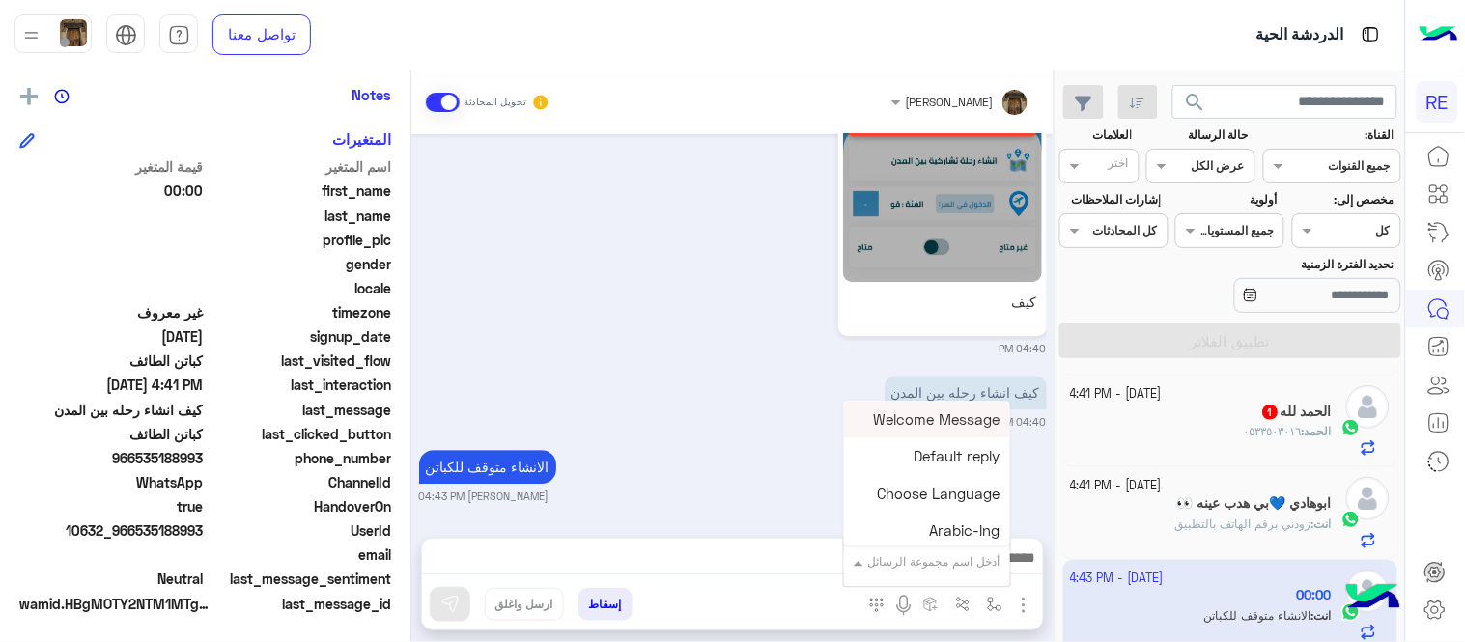
click at [922, 562] on input "text" at bounding box center [952, 558] width 98 height 17
type input "*"
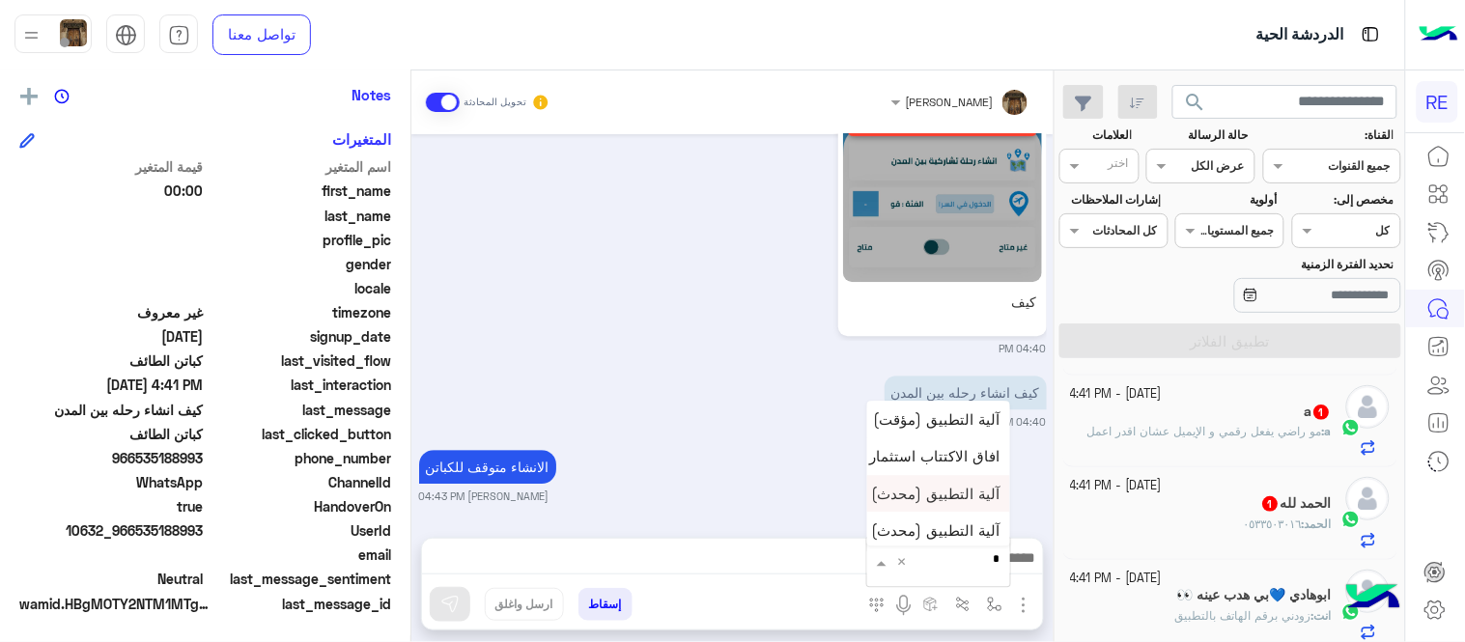
click at [914, 491] on span "آلية التطبيق (محدث)" at bounding box center [936, 493] width 128 height 17
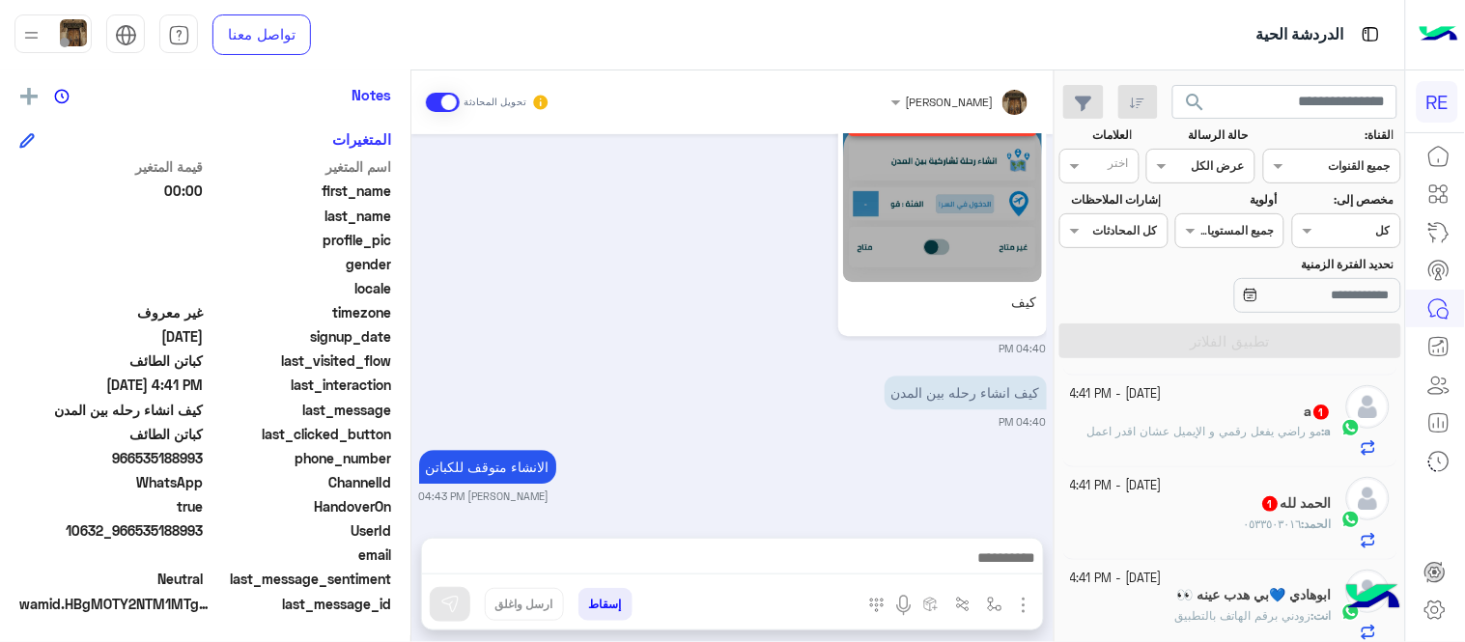
type textarea "**********"
click at [451, 605] on img at bounding box center [449, 604] width 19 height 19
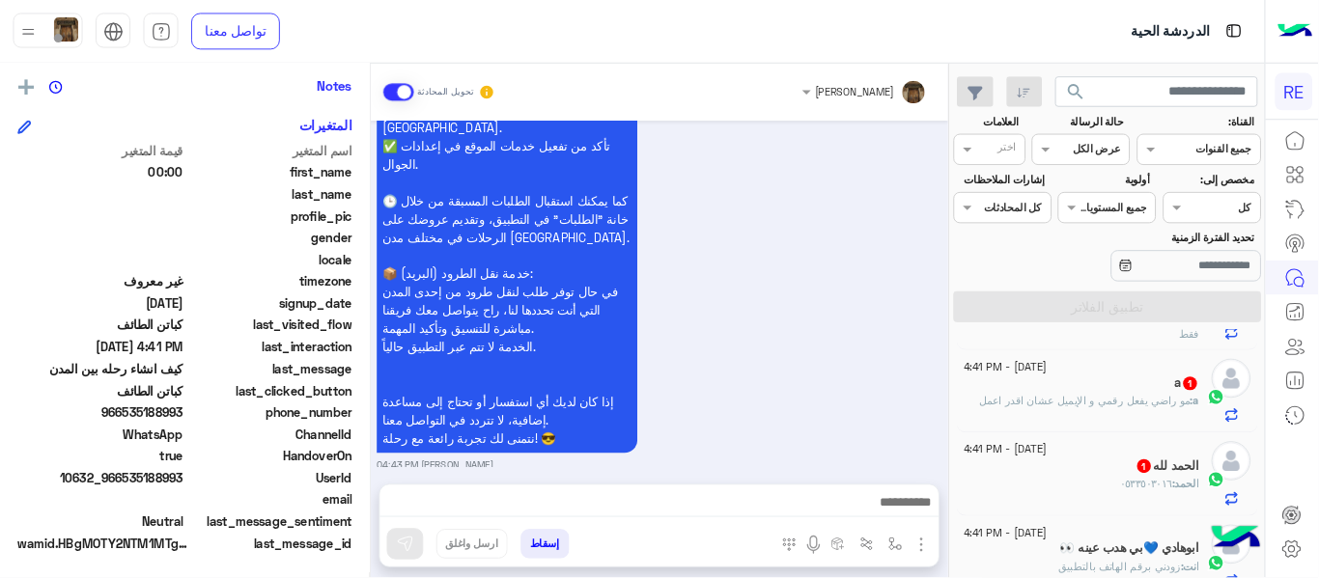
scroll to position [0, 0]
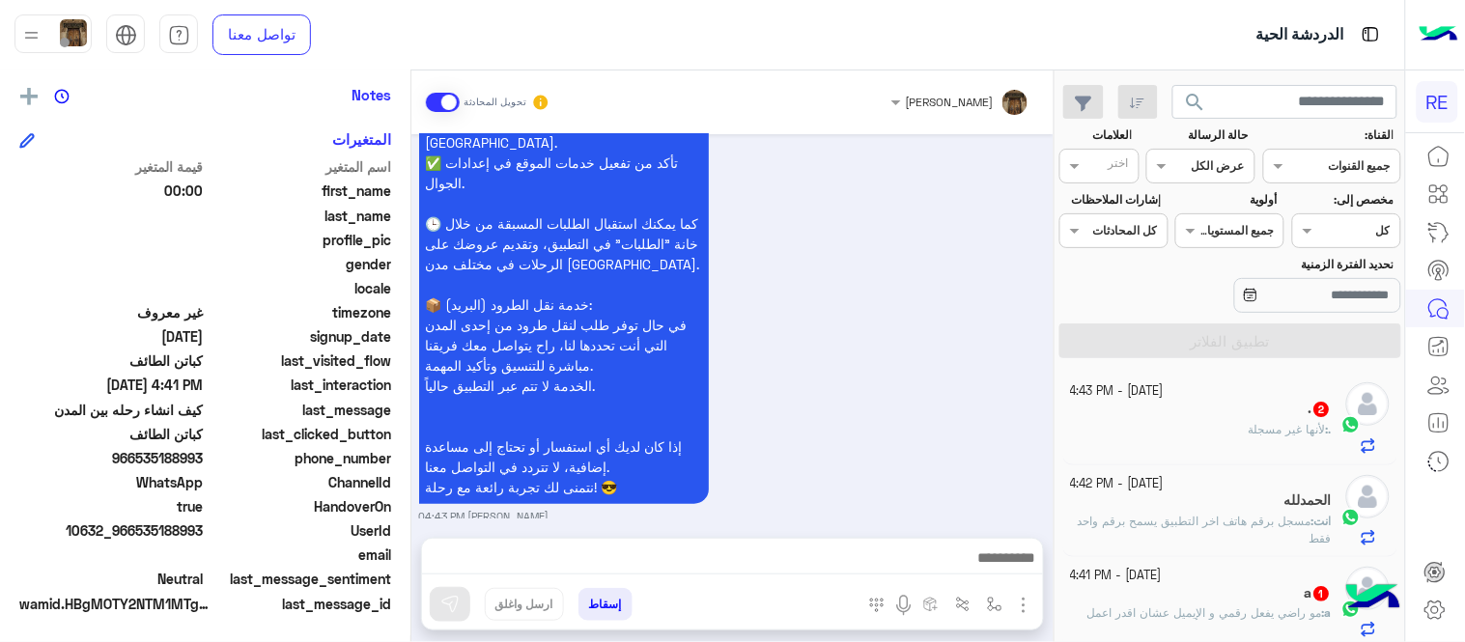
click at [863, 391] on div "سعداء بانضمامك، ونتطلع لأن تكون أحد شركائنا المميزين. 🔑 لتبدأ العمل ككابتن، يجب…" at bounding box center [733, 100] width 628 height 850
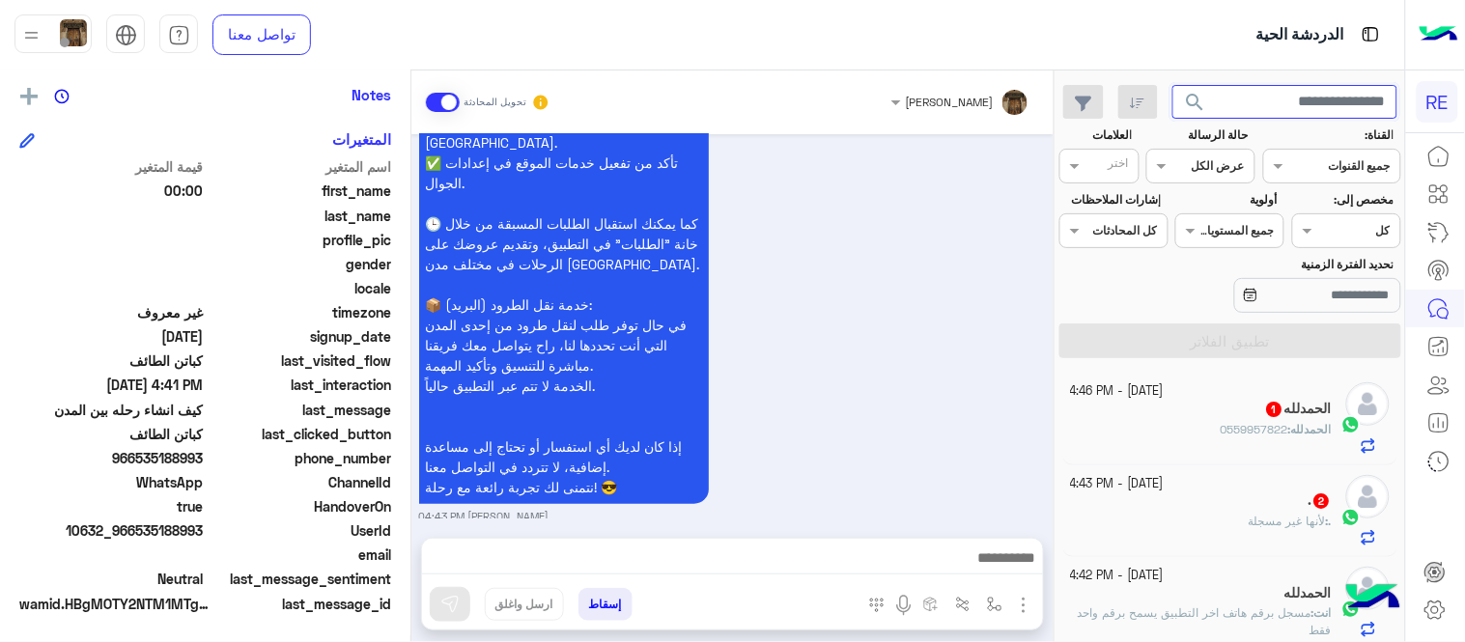
click at [1265, 101] on input "text" at bounding box center [1285, 102] width 226 height 35
paste input "*********"
click at [1172, 85] on button "search" at bounding box center [1195, 106] width 47 height 42
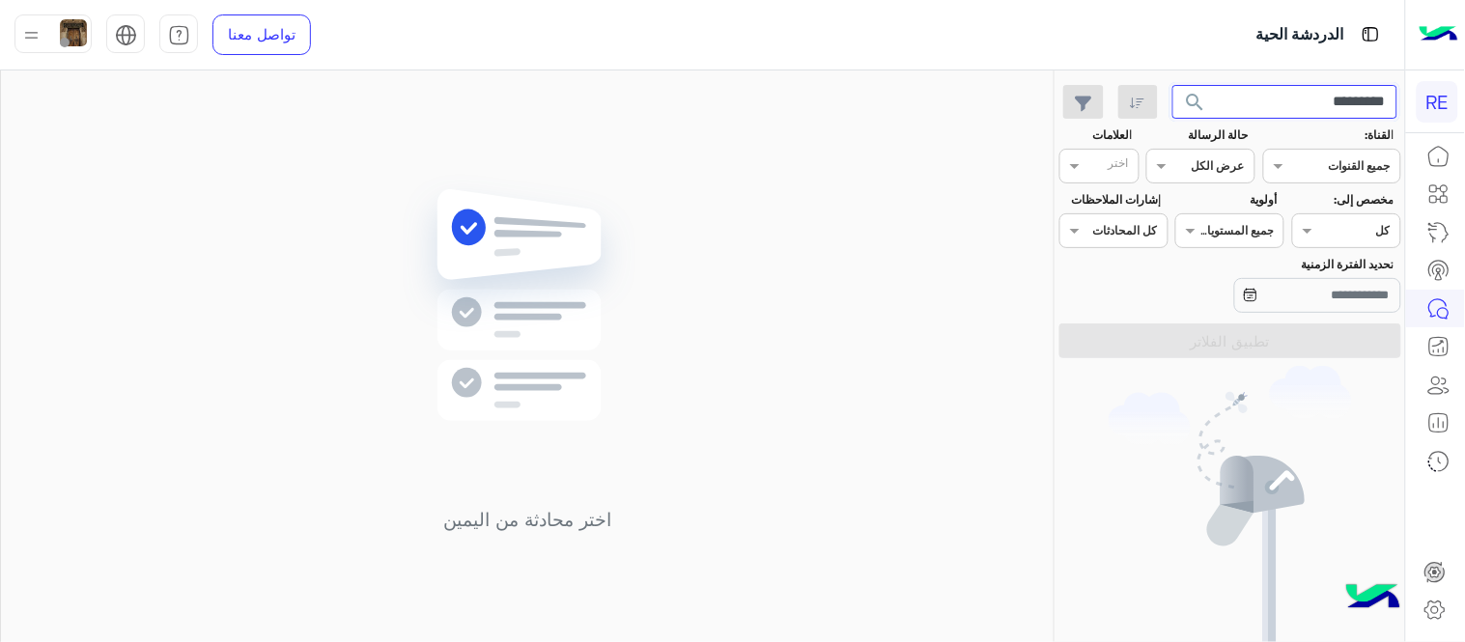
click at [1299, 97] on input "*********" at bounding box center [1285, 102] width 226 height 35
paste input "text"
type input "*********"
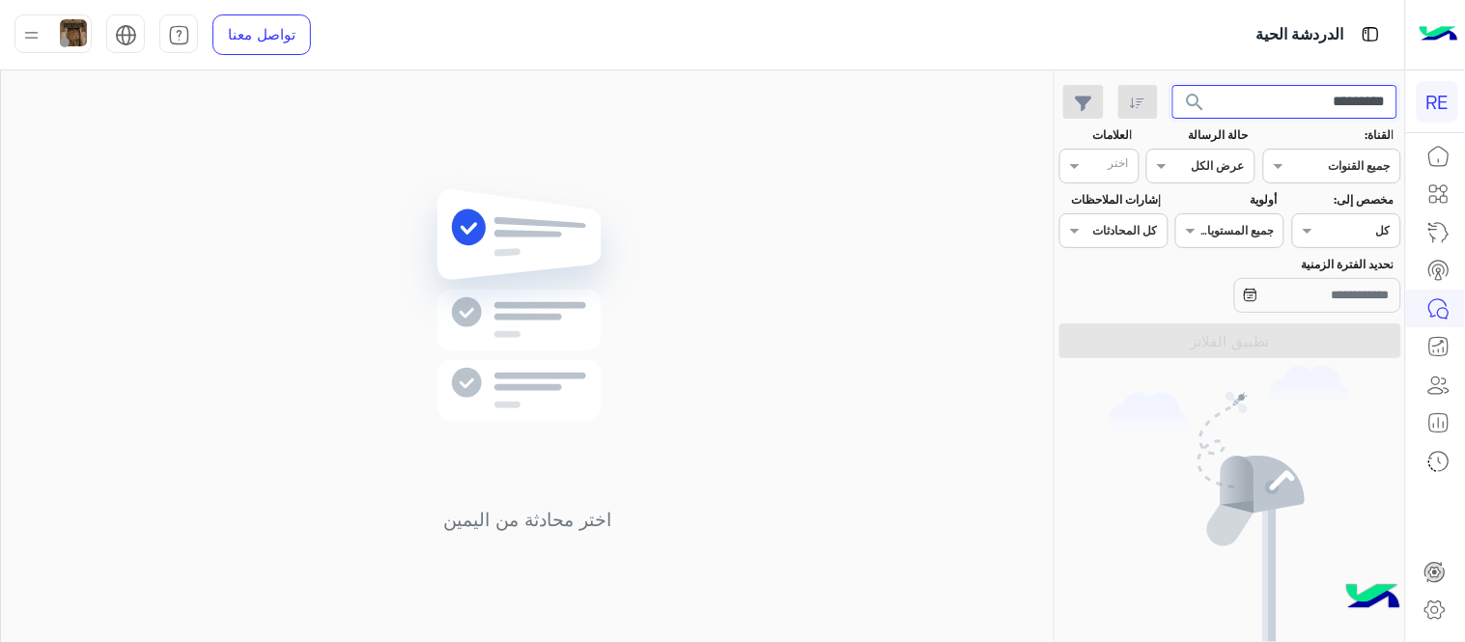
click at [1172, 85] on button "search" at bounding box center [1195, 106] width 47 height 42
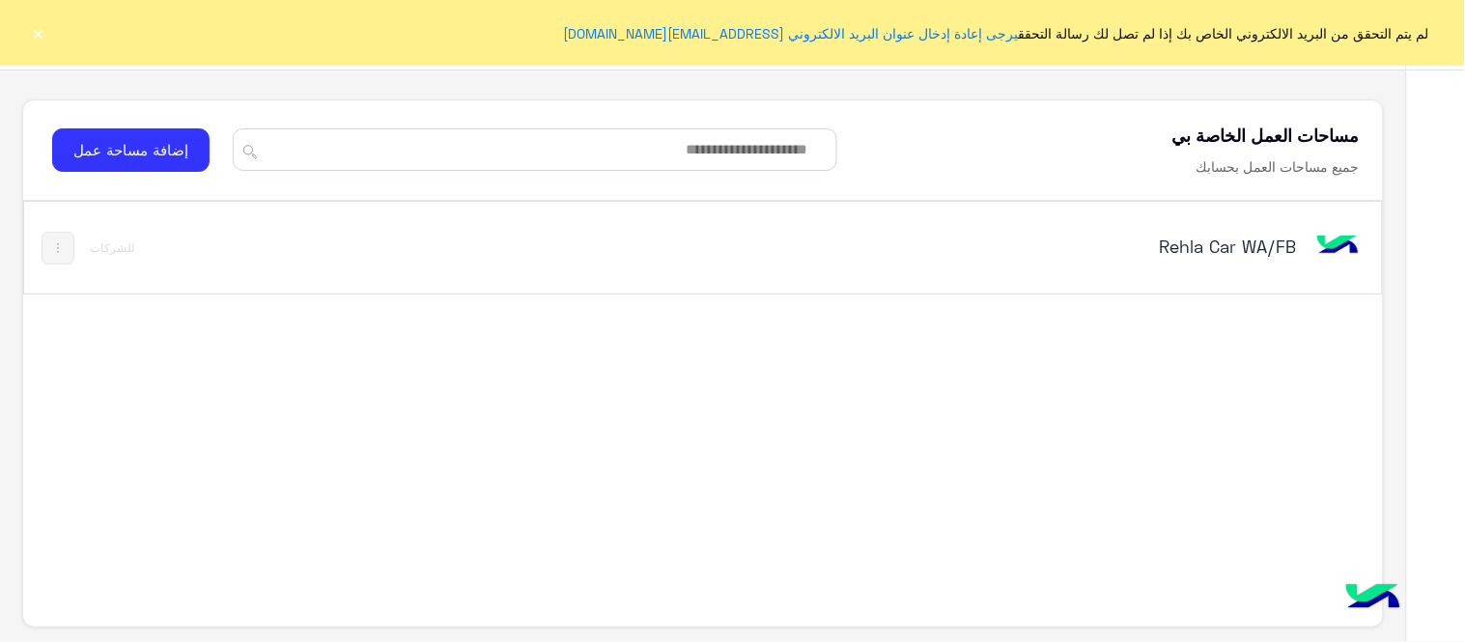
click at [1227, 239] on h5 "Rehla Car WA/FB" at bounding box center [1058, 246] width 476 height 23
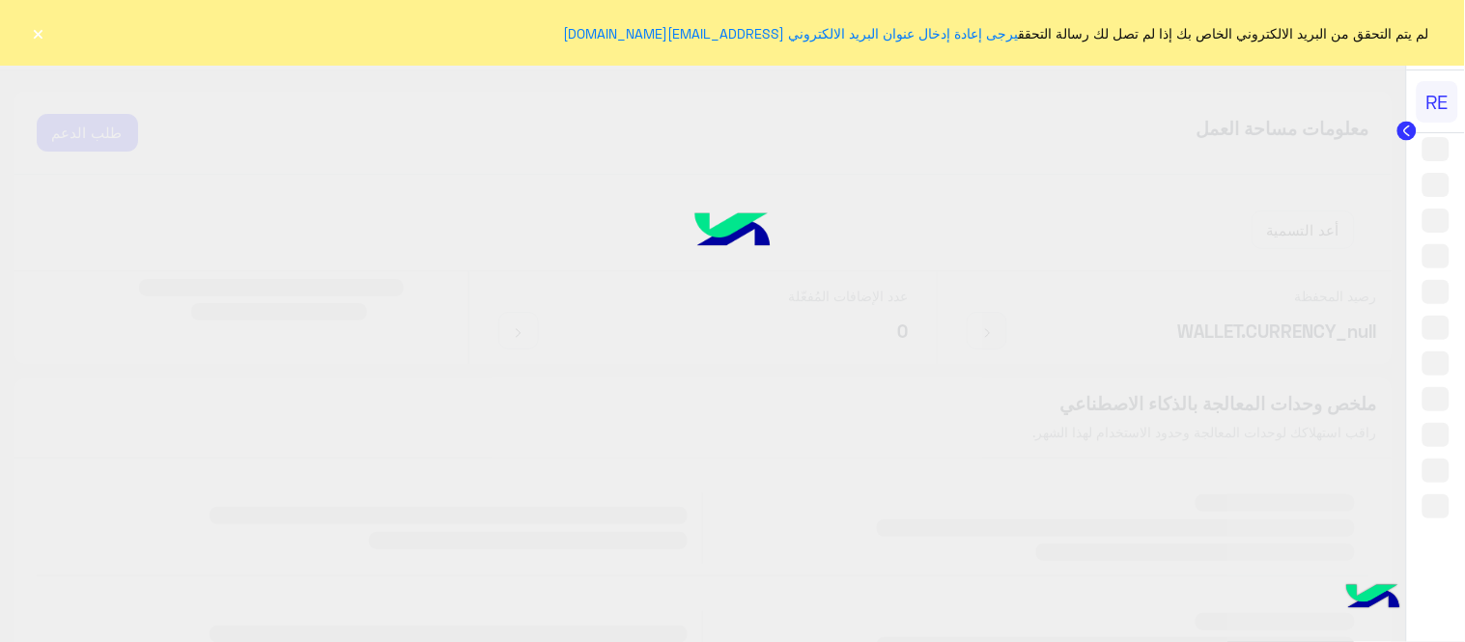
click at [45, 36] on button "×" at bounding box center [38, 32] width 19 height 19
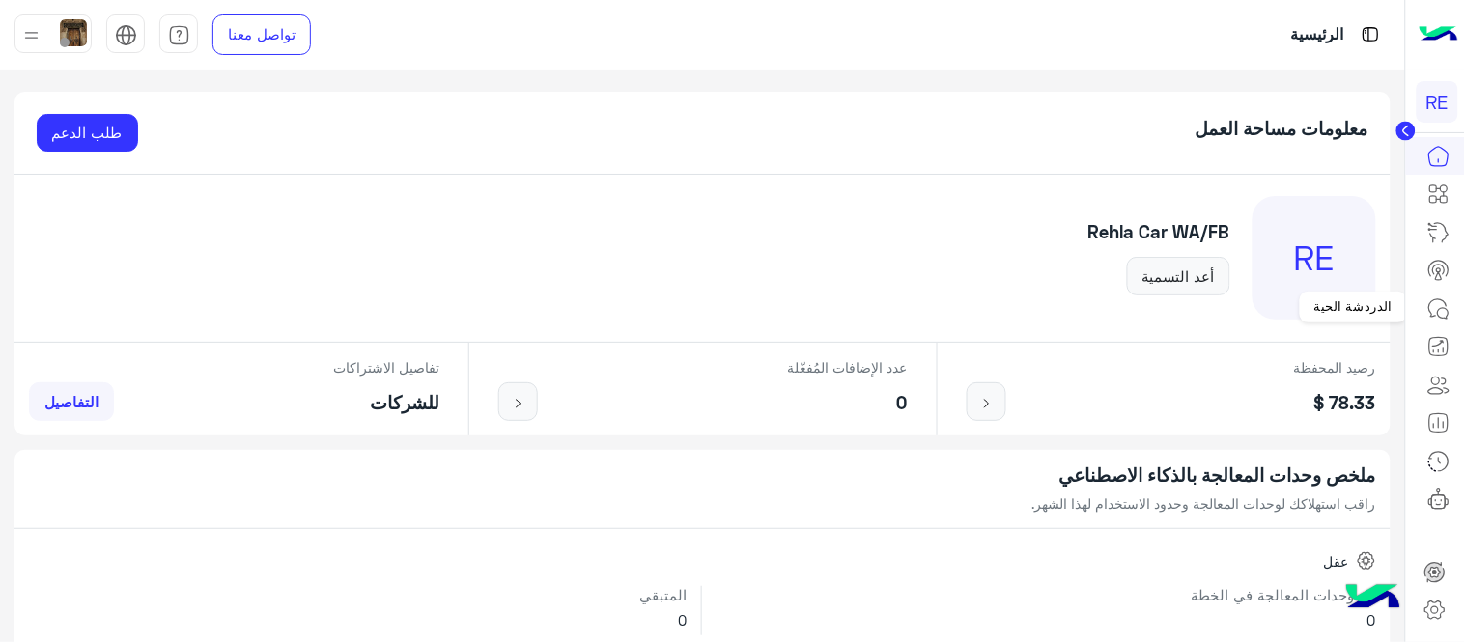
click at [1464, 311] on link at bounding box center [1439, 309] width 52 height 39
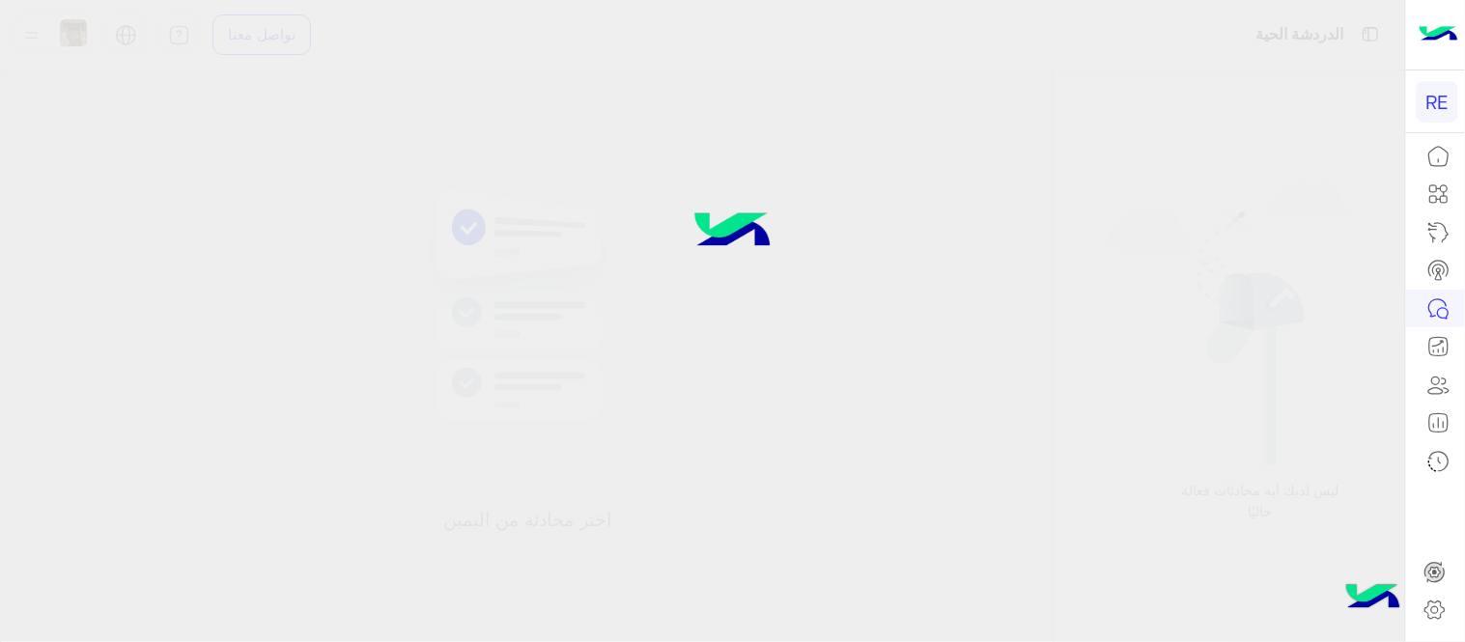
click at [1444, 304] on icon at bounding box center [1438, 308] width 23 height 23
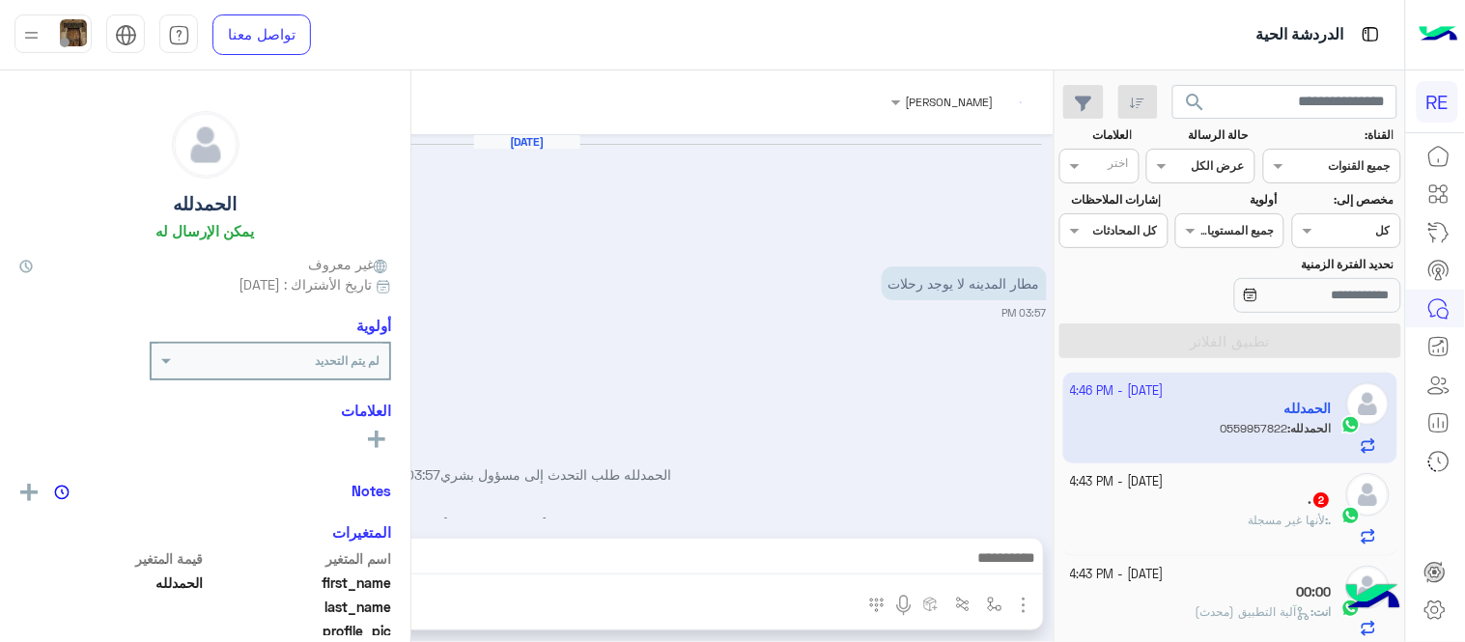
scroll to position [390, 0]
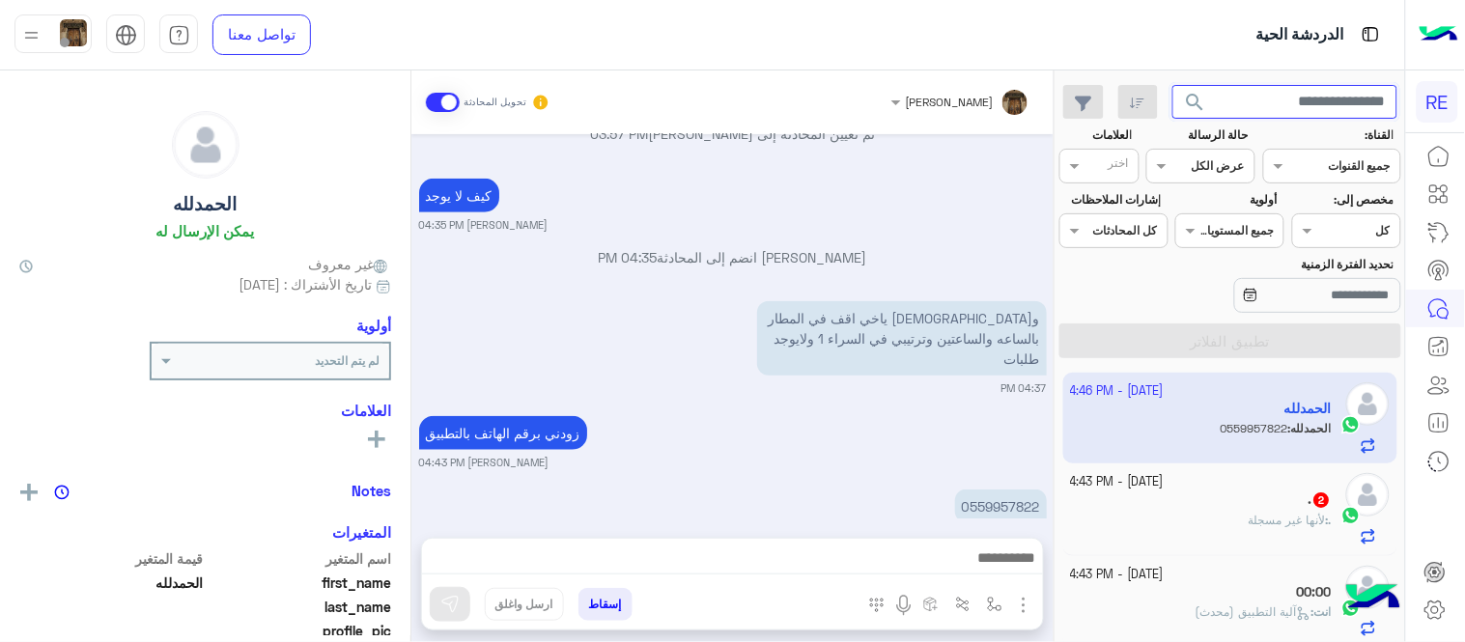
click at [1282, 100] on input "text" at bounding box center [1285, 102] width 226 height 35
paste input "*********"
click at [1172, 85] on button "search" at bounding box center [1195, 106] width 47 height 42
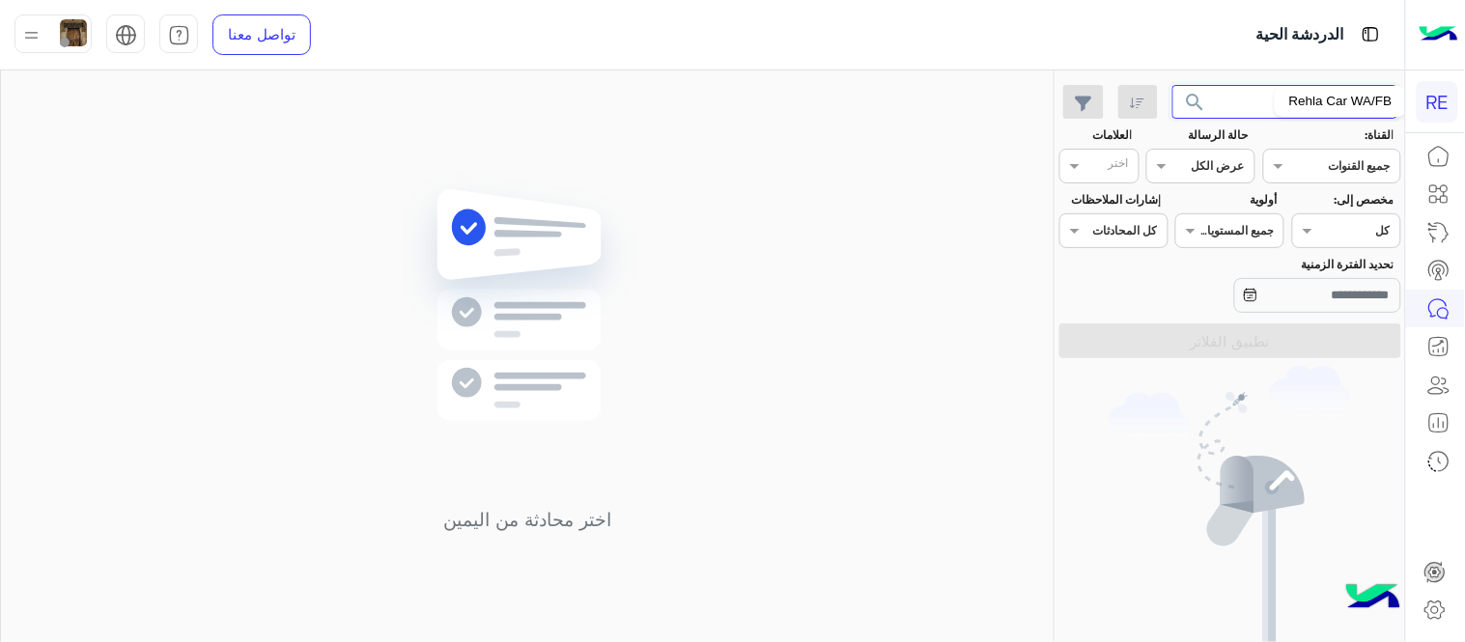
drag, startPoint x: 1356, startPoint y: 100, endPoint x: 1412, endPoint y: 98, distance: 56.1
click at [1412, 98] on div "RE الدردشة الحية تواصل معنا مركز المساعدة عربي English ********* search القناة:…" at bounding box center [732, 321] width 1465 height 642
click at [1172, 85] on button "search" at bounding box center [1195, 106] width 47 height 42
click at [1281, 97] on input "*********" at bounding box center [1285, 102] width 226 height 35
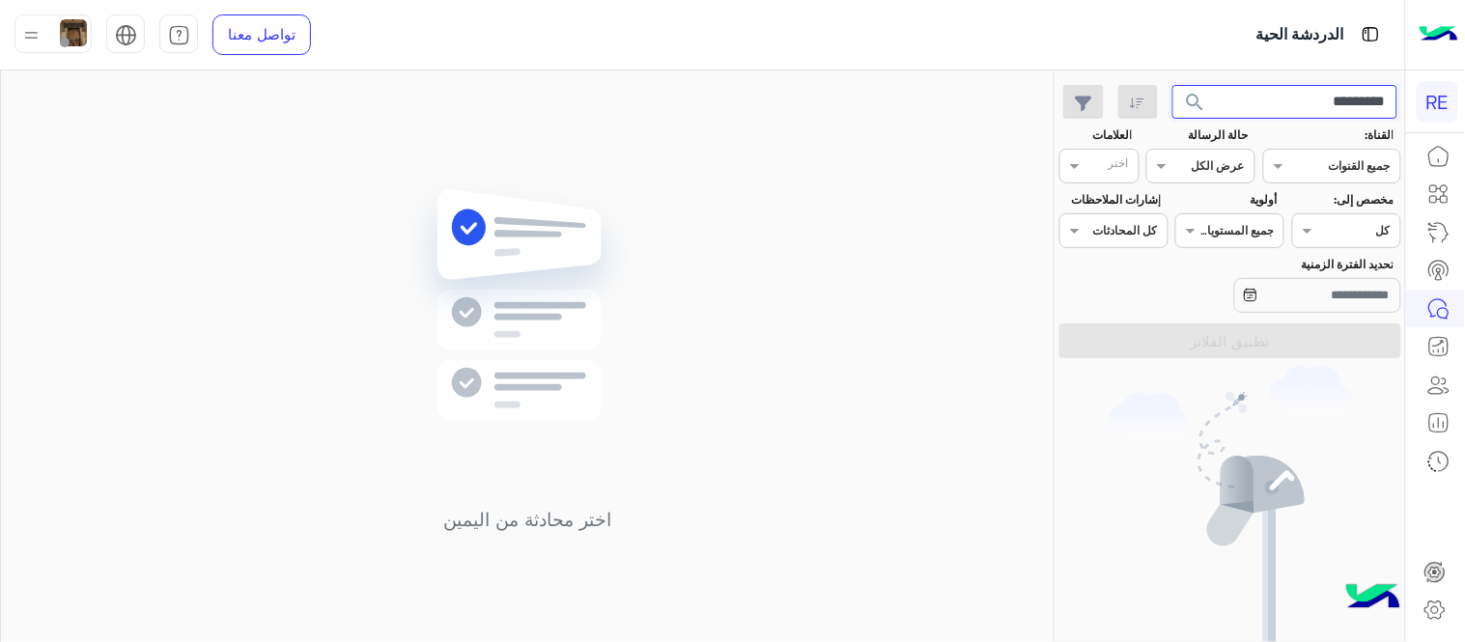
paste input "text"
click at [1172, 85] on button "search" at bounding box center [1195, 106] width 47 height 42
click at [1323, 97] on input "*********" at bounding box center [1285, 102] width 226 height 35
paste input "text"
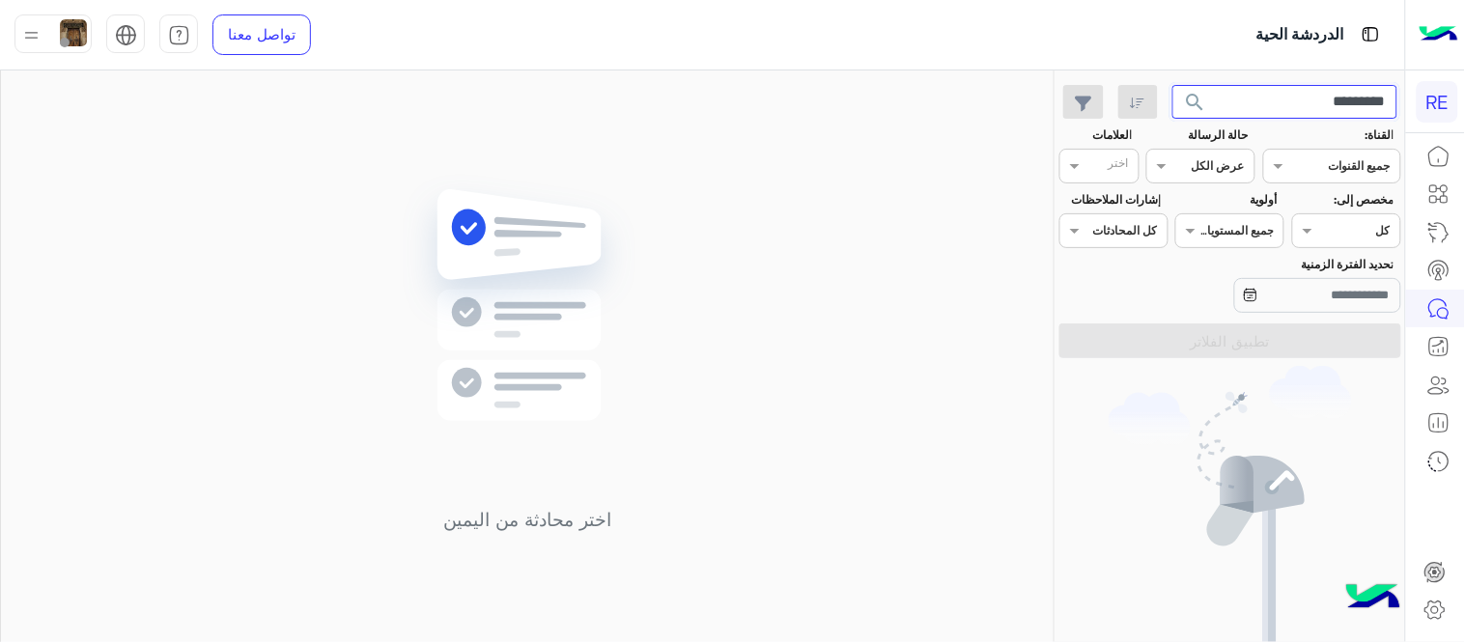
click at [1172, 85] on button "search" at bounding box center [1195, 106] width 47 height 42
click at [1307, 100] on input "*********" at bounding box center [1285, 102] width 226 height 35
paste input "text"
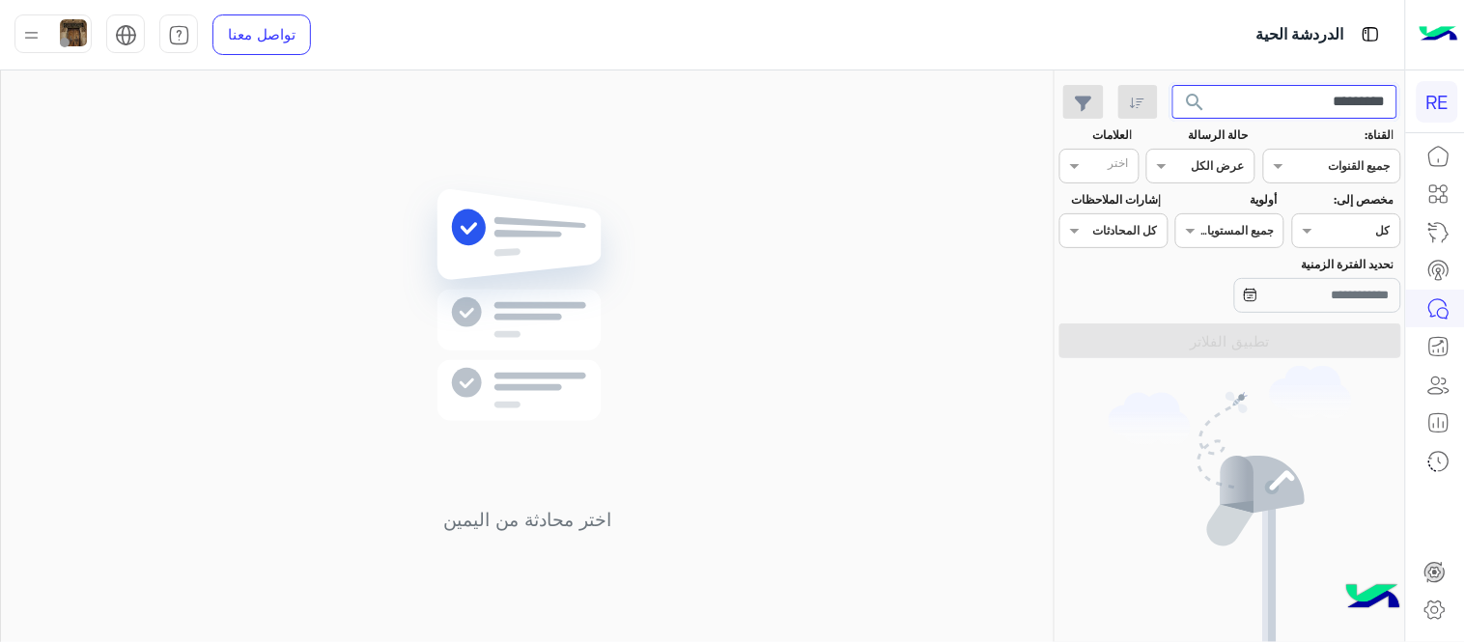
click at [1172, 85] on button "search" at bounding box center [1195, 106] width 47 height 42
click at [1252, 99] on input "*********" at bounding box center [1285, 102] width 226 height 35
paste input "text"
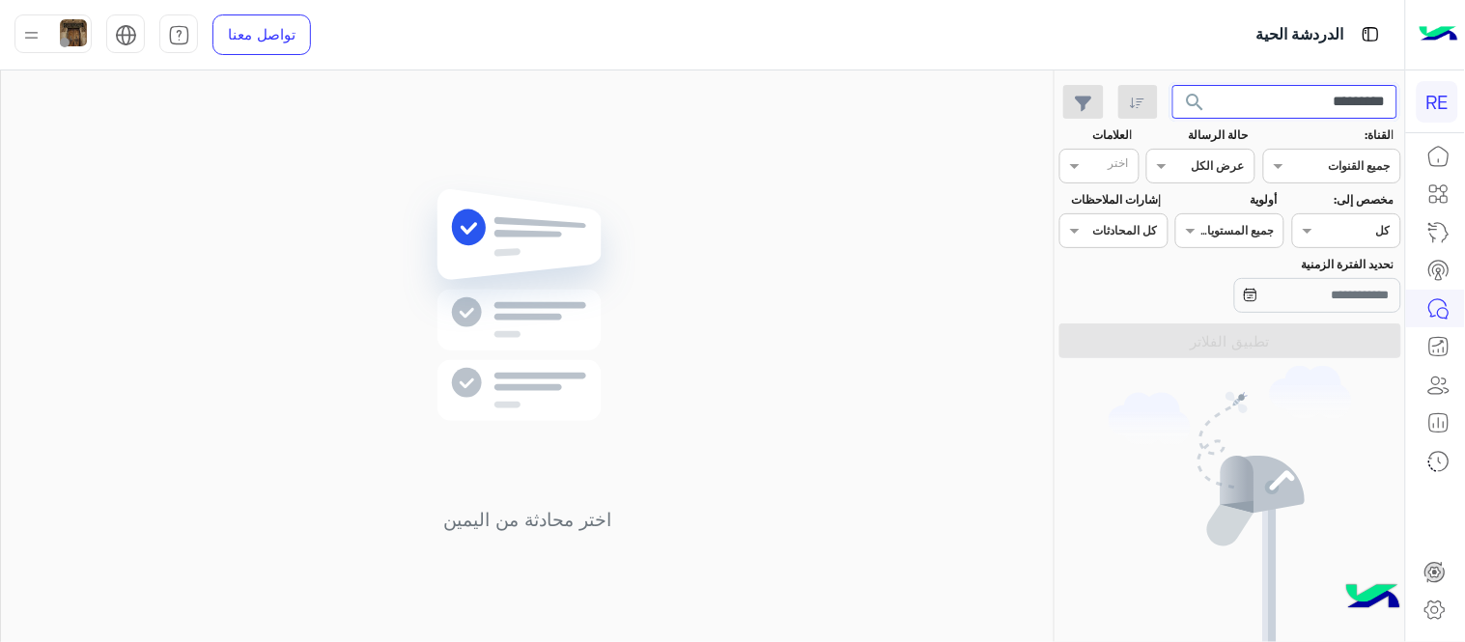
click at [1172, 85] on button "search" at bounding box center [1195, 106] width 47 height 42
click at [1282, 118] on input "*********" at bounding box center [1285, 102] width 226 height 35
paste input "text"
click at [1172, 85] on button "search" at bounding box center [1195, 106] width 47 height 42
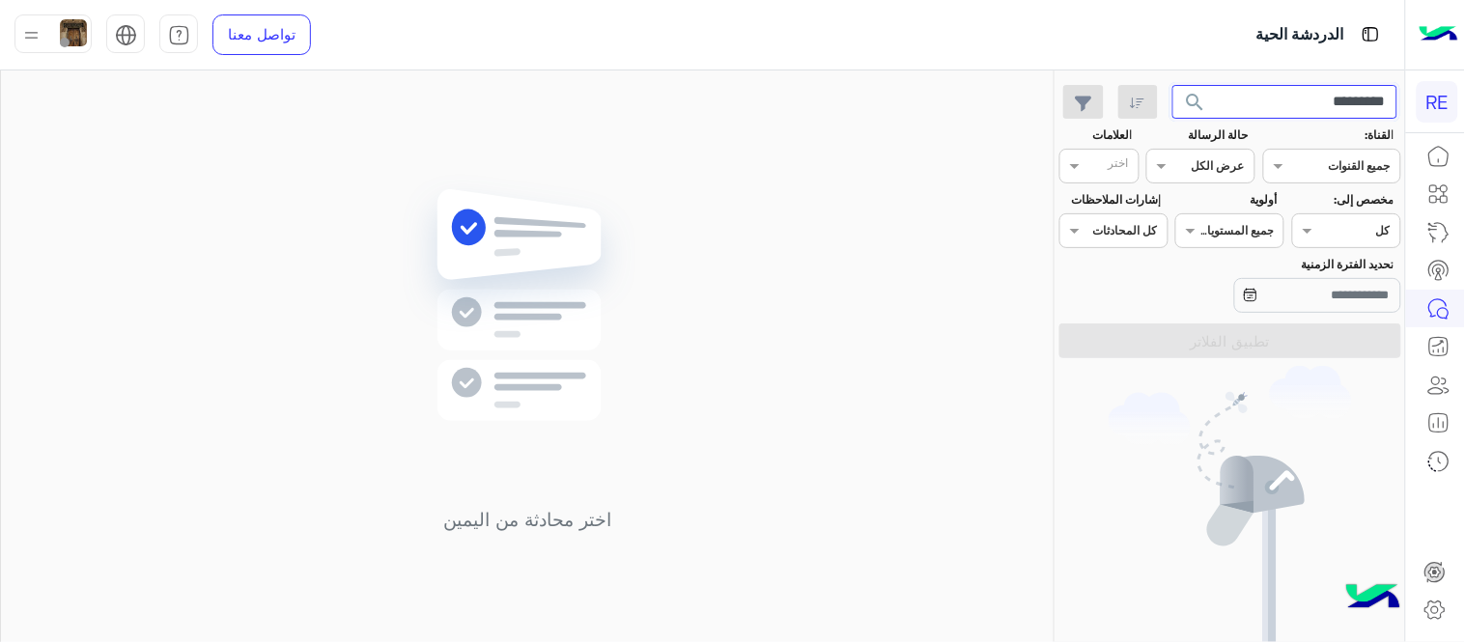
click at [1289, 101] on input "*********" at bounding box center [1285, 102] width 226 height 35
paste input "text"
click at [1172, 85] on button "search" at bounding box center [1195, 106] width 47 height 42
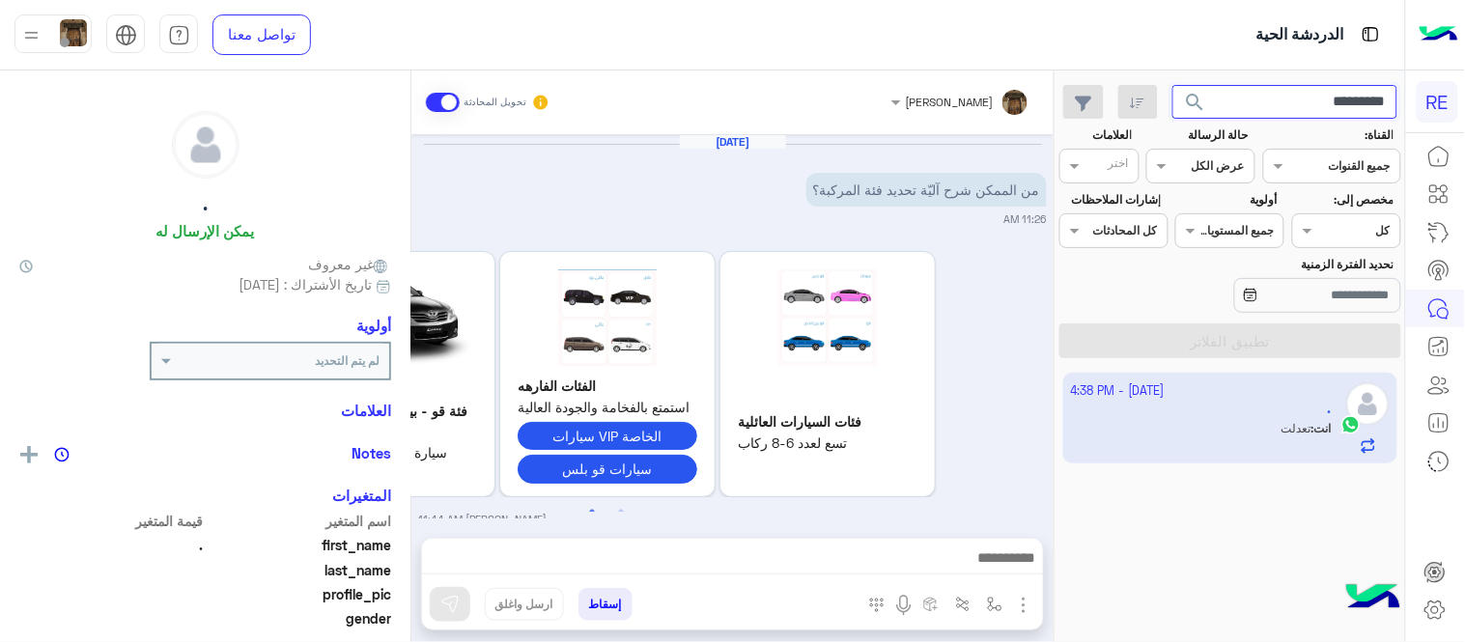
scroll to position [792, 0]
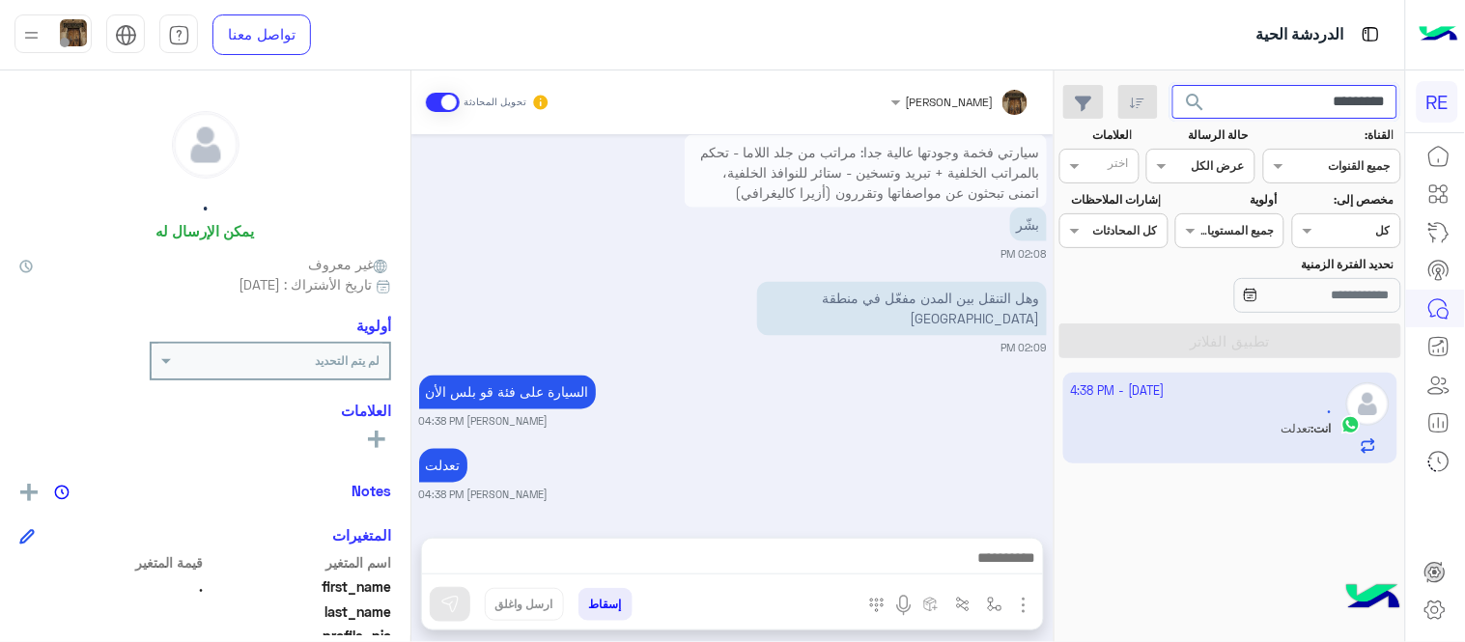
click at [1255, 111] on input "*********" at bounding box center [1285, 102] width 226 height 35
paste input "text"
click at [1172, 85] on button "search" at bounding box center [1195, 106] width 47 height 42
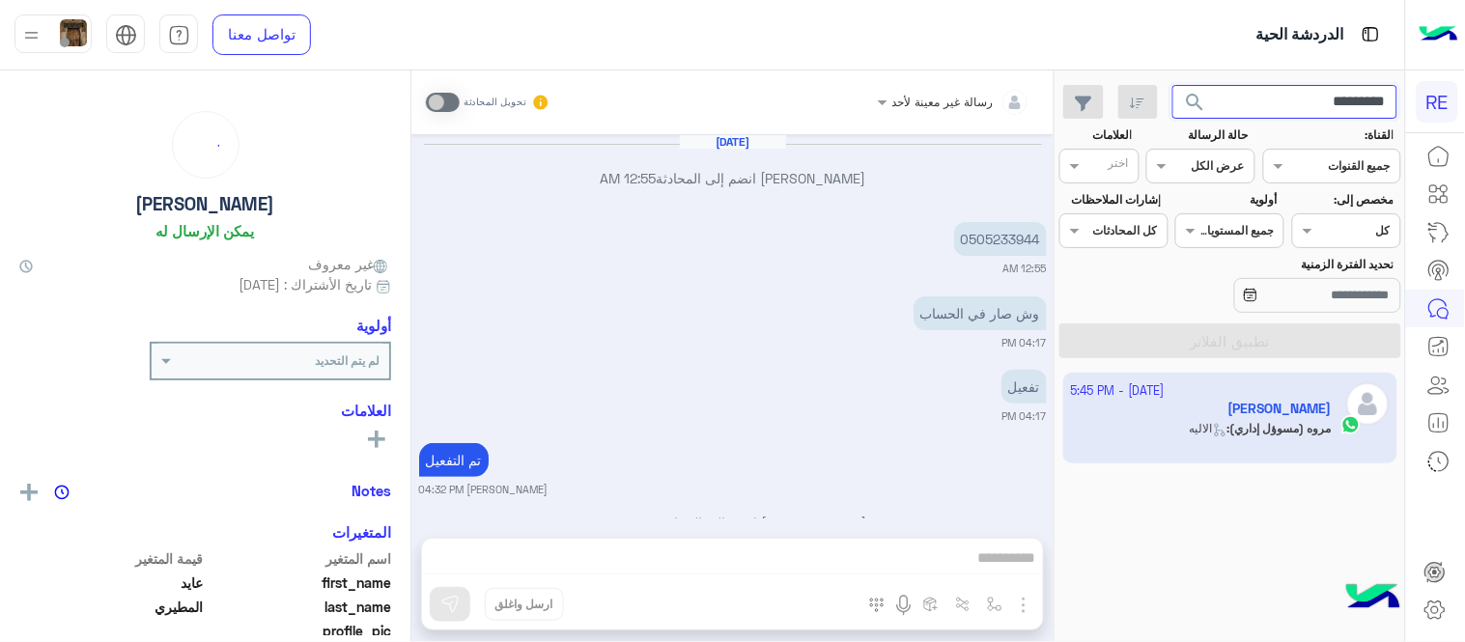
scroll to position [1018, 0]
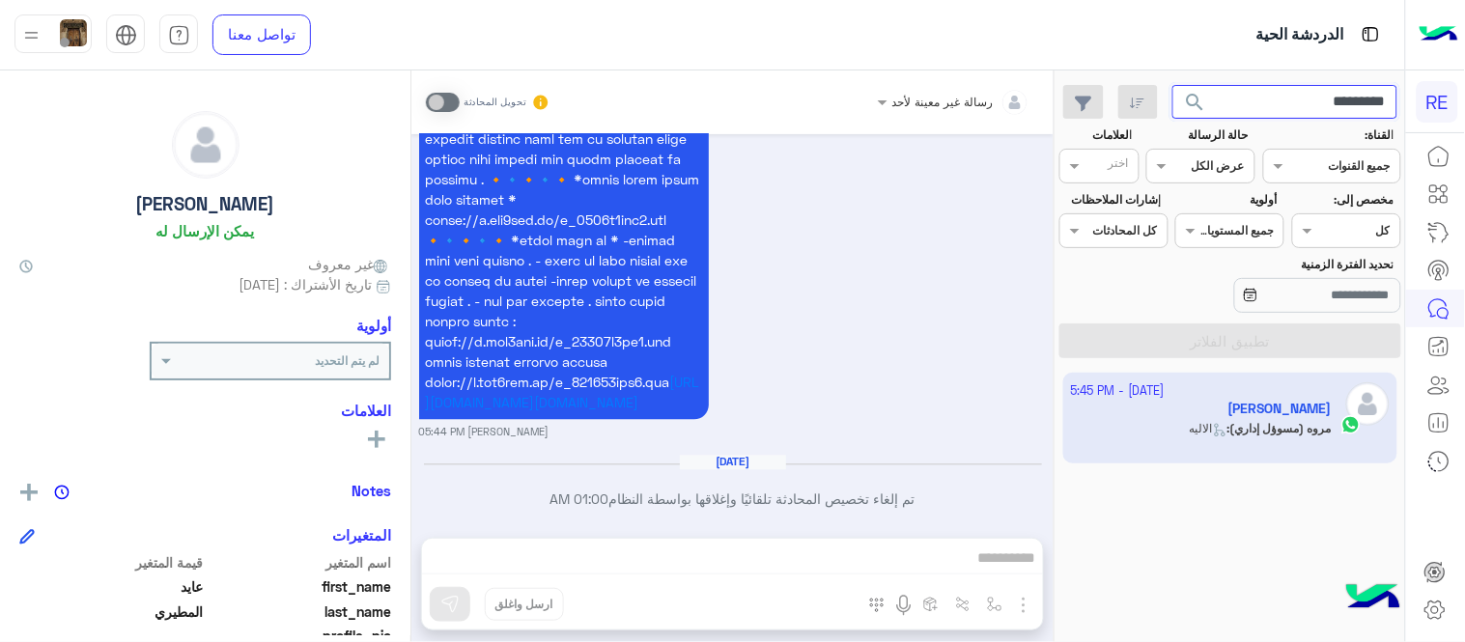
click at [1247, 104] on input "*********" at bounding box center [1285, 102] width 226 height 35
paste input "text"
type input "*********"
click at [1172, 85] on button "search" at bounding box center [1195, 106] width 47 height 42
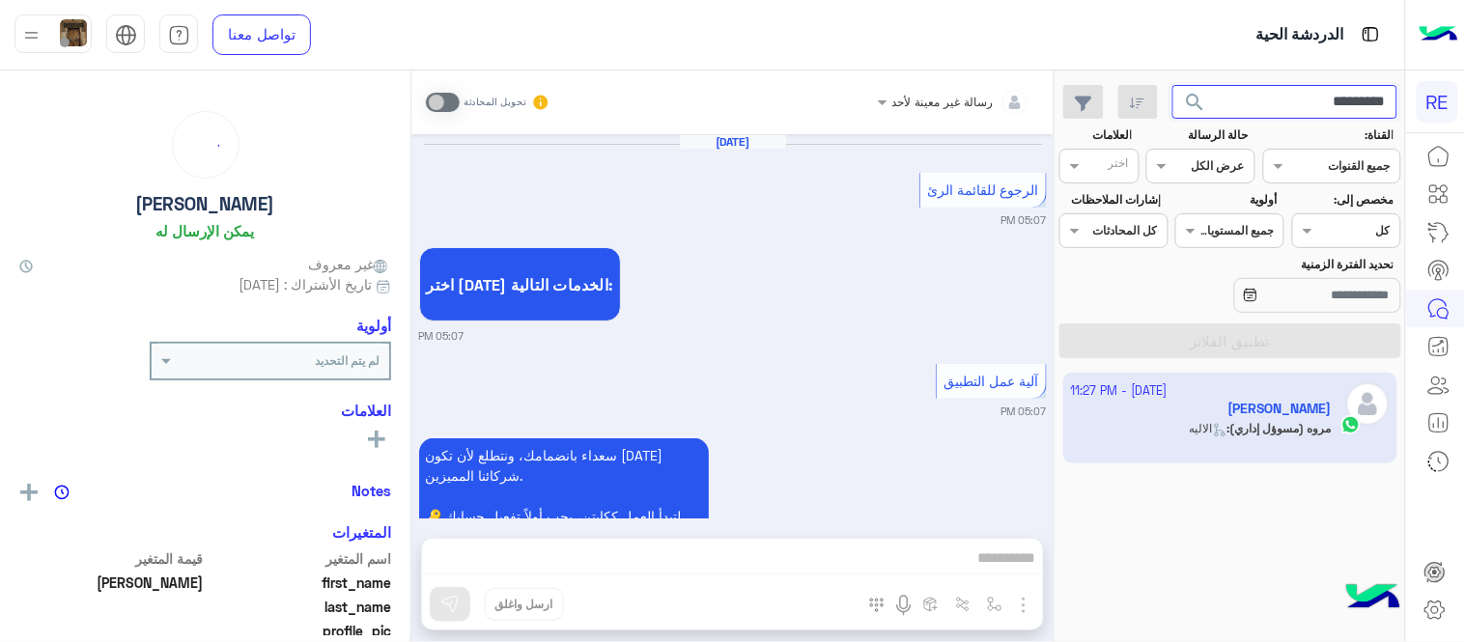
scroll to position [1832, 0]
